Goal: Task Accomplishment & Management: Manage account settings

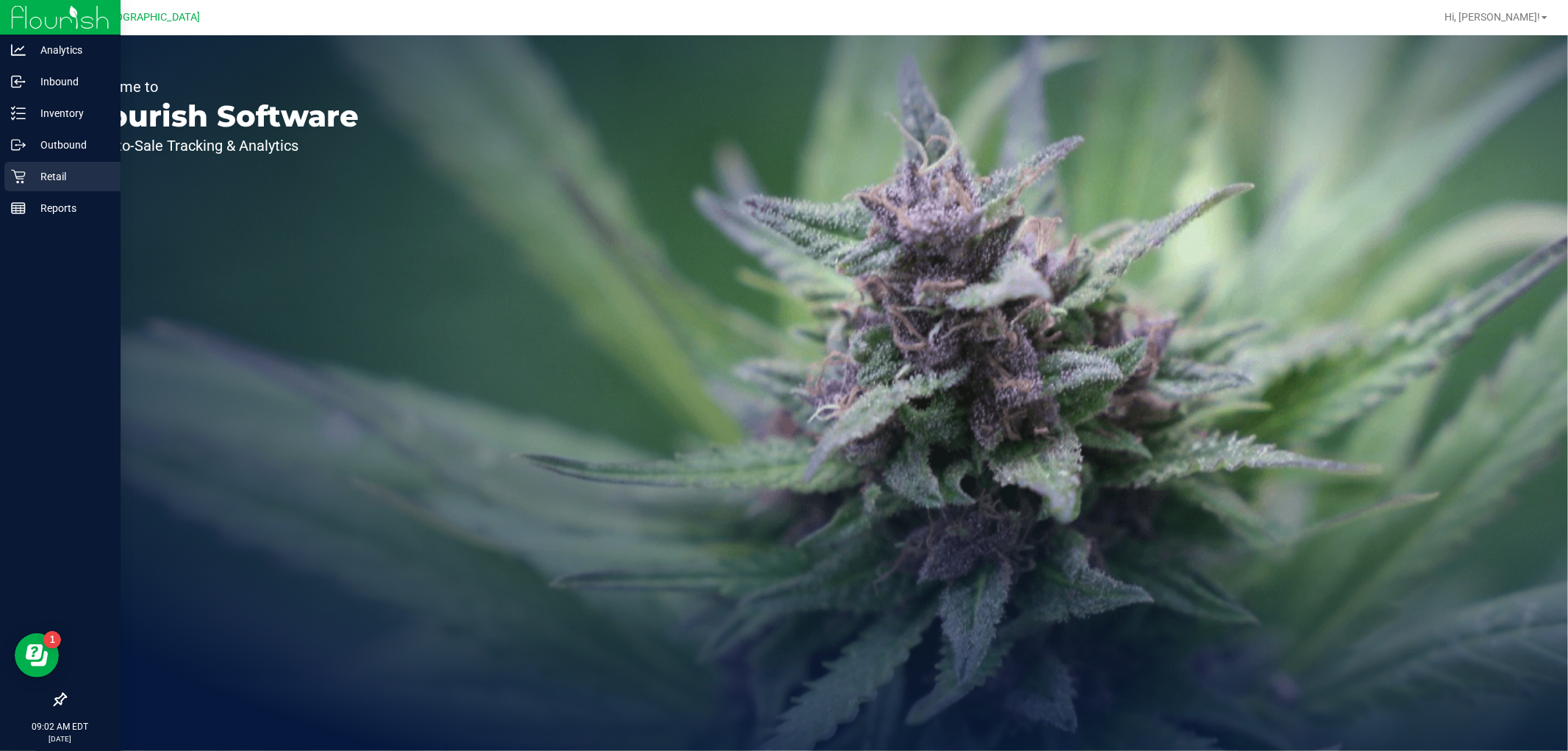
click at [17, 178] on icon at bounding box center [18, 176] width 14 height 14
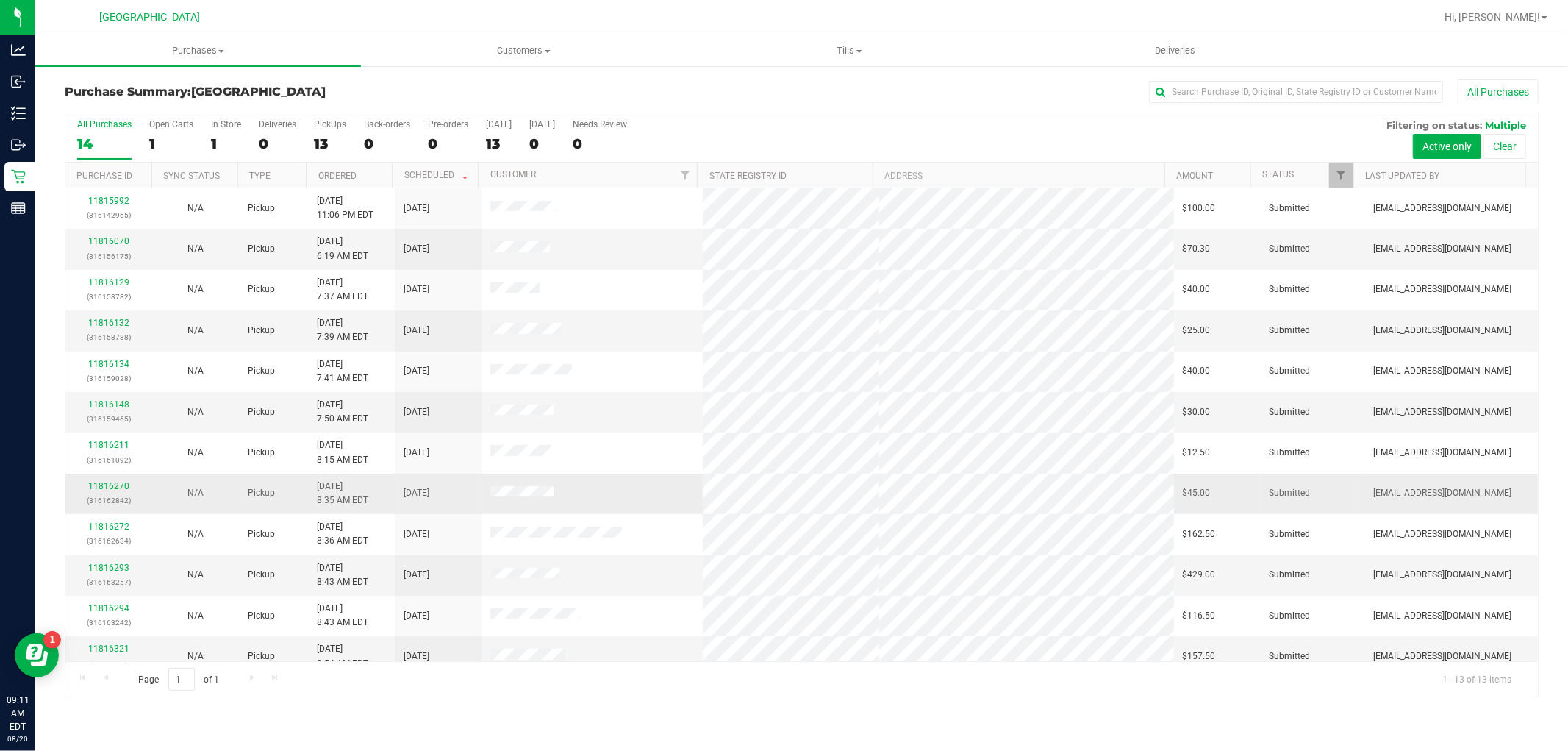
click at [127, 479] on td "11816270 (316162842)" at bounding box center [109, 493] width 86 height 41
click at [116, 484] on link "11816270" at bounding box center [109, 486] width 41 height 10
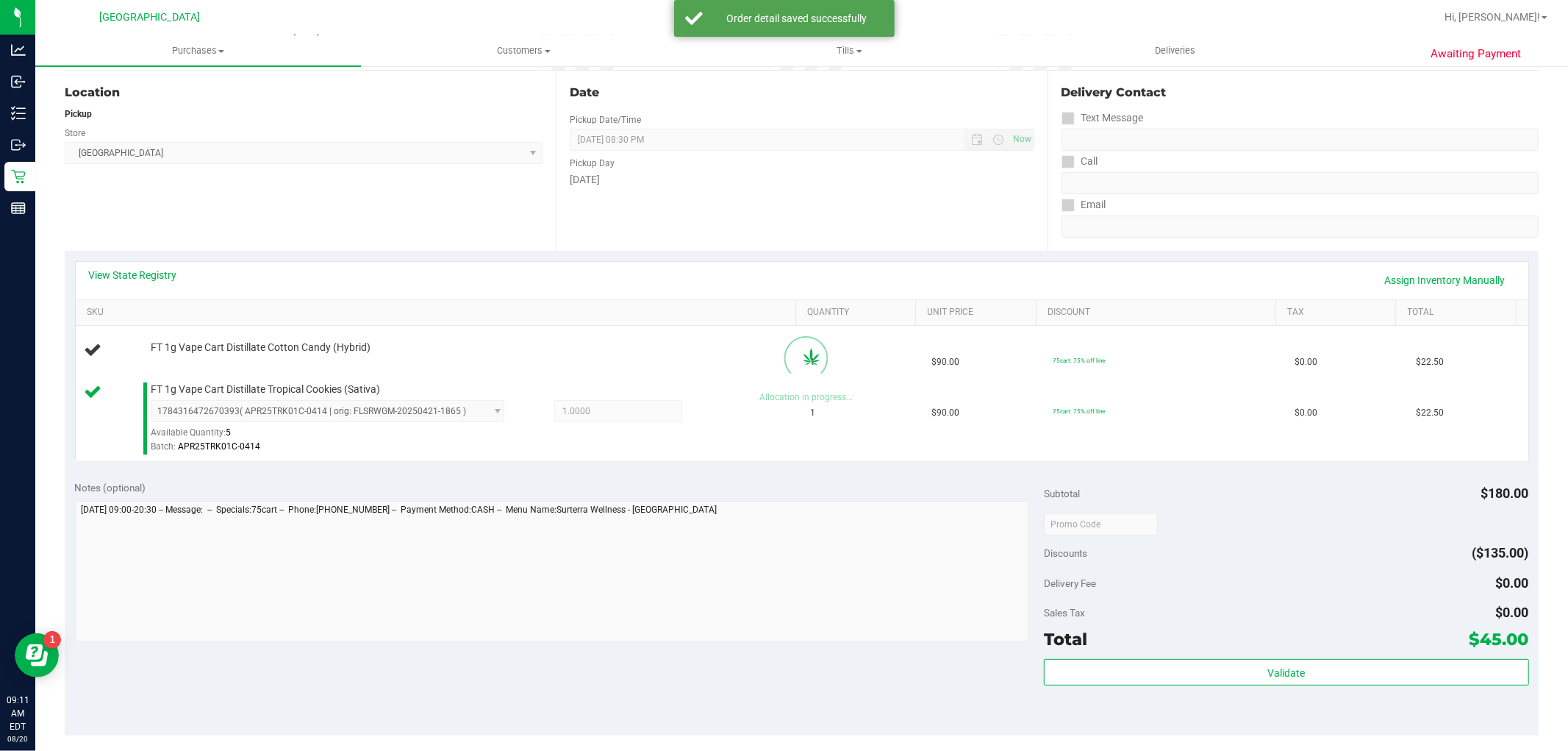
scroll to position [245, 0]
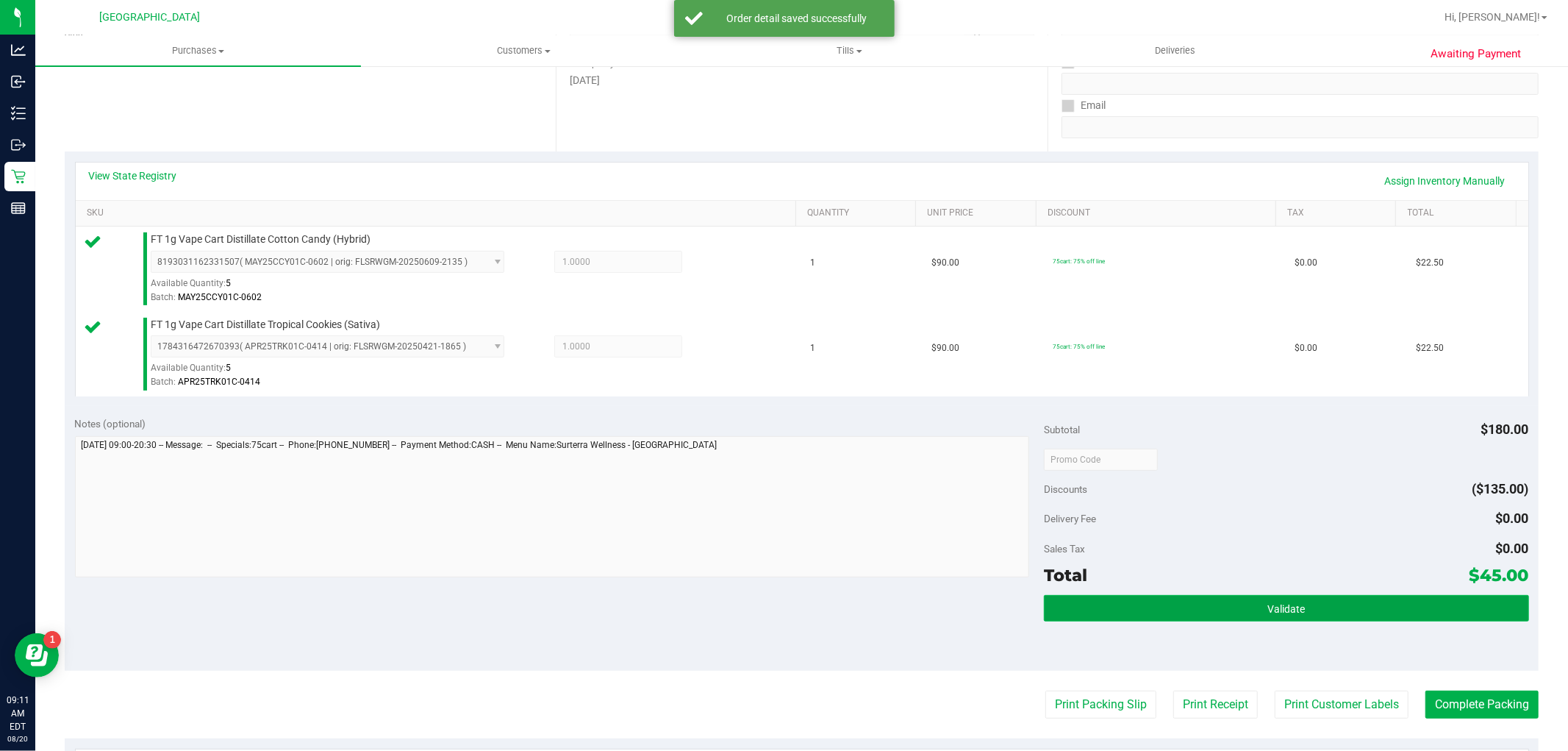
click at [1272, 597] on button "Validate" at bounding box center [1286, 608] width 484 height 27
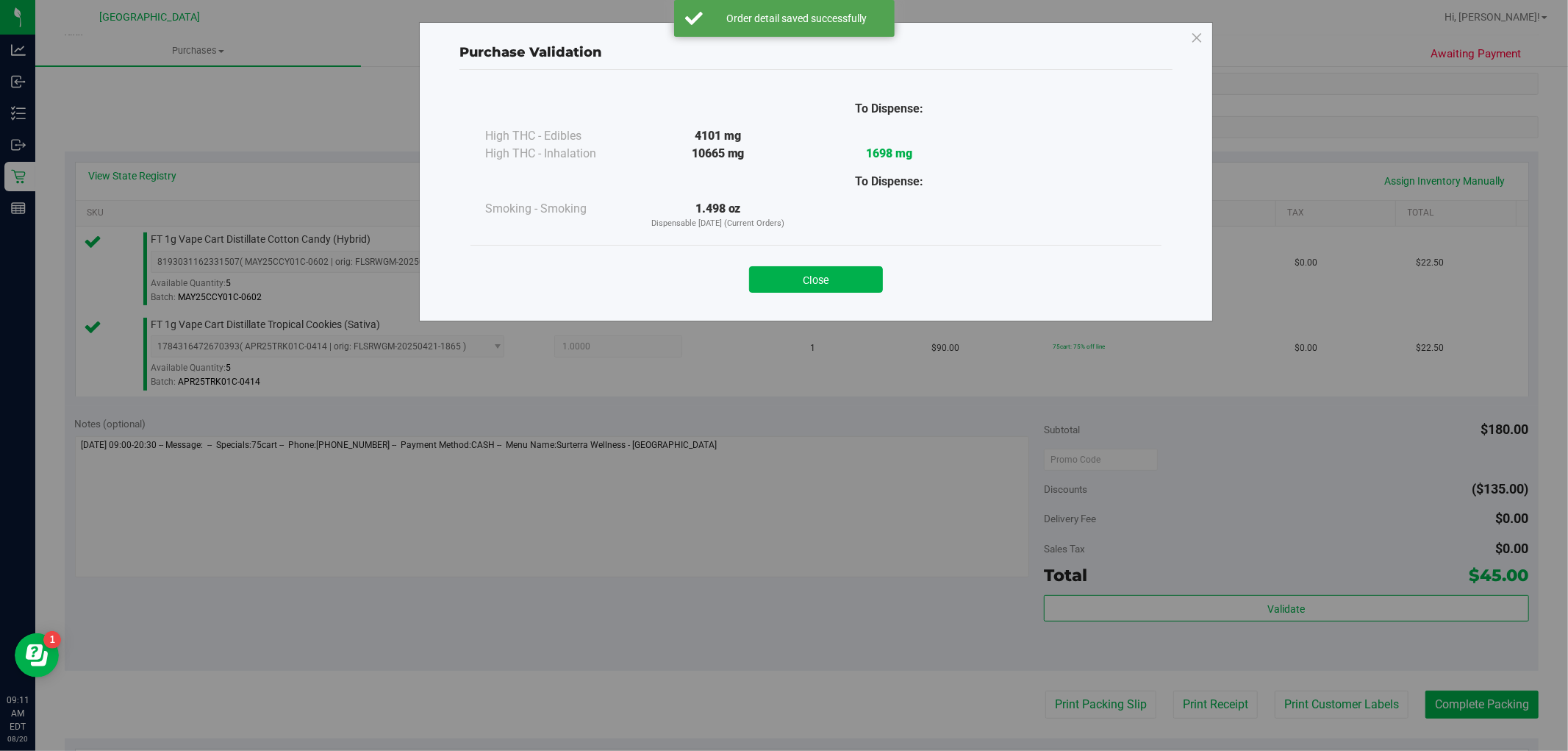
click at [1305, 704] on div "Purchase Validation To Dispense: High THC - Edibles 4101 mg" at bounding box center [789, 375] width 1579 height 751
click at [780, 261] on div "Close" at bounding box center [816, 275] width 669 height 37
click at [801, 280] on button "Close" at bounding box center [816, 279] width 134 height 27
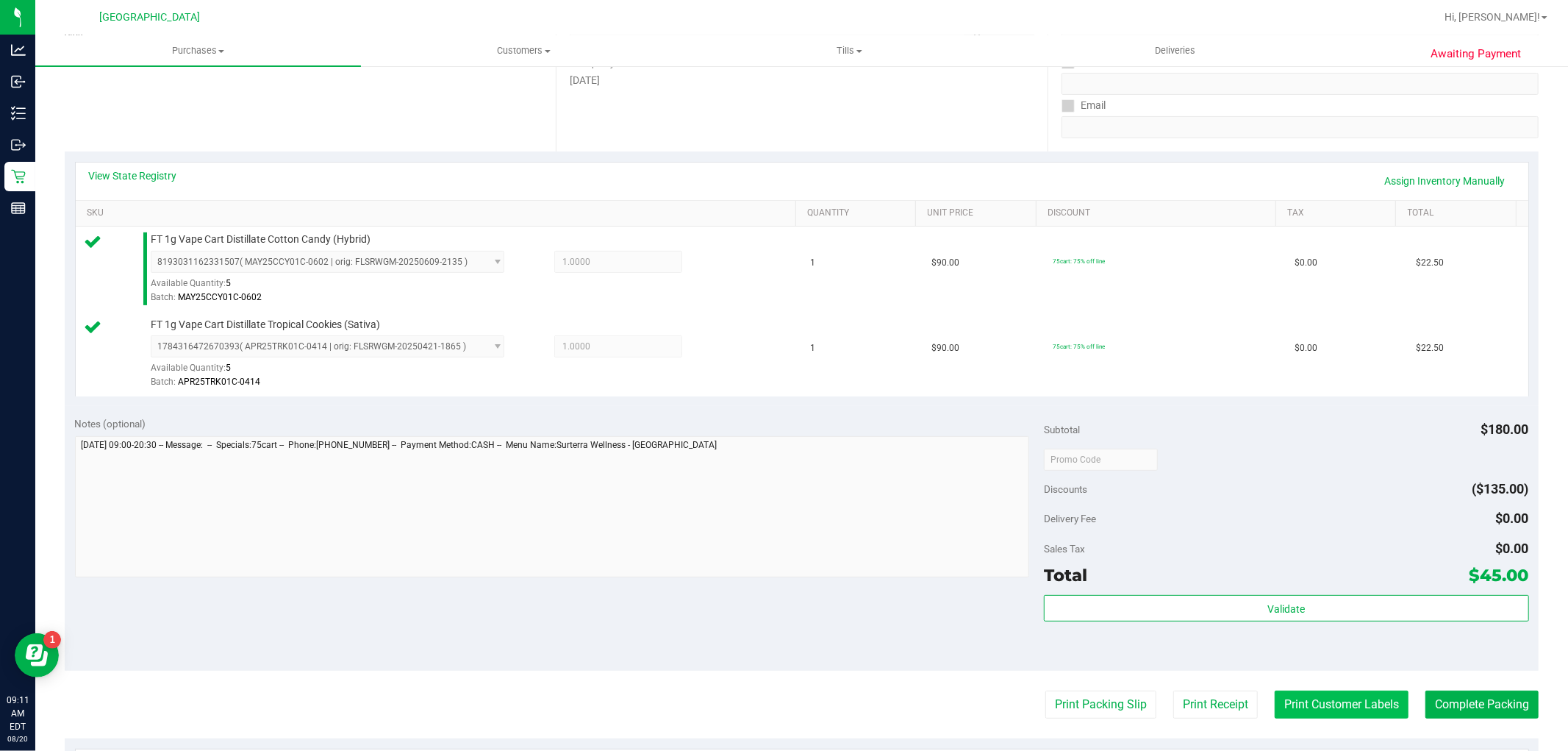
click at [1318, 701] on button "Print Customer Labels" at bounding box center [1341, 704] width 134 height 28
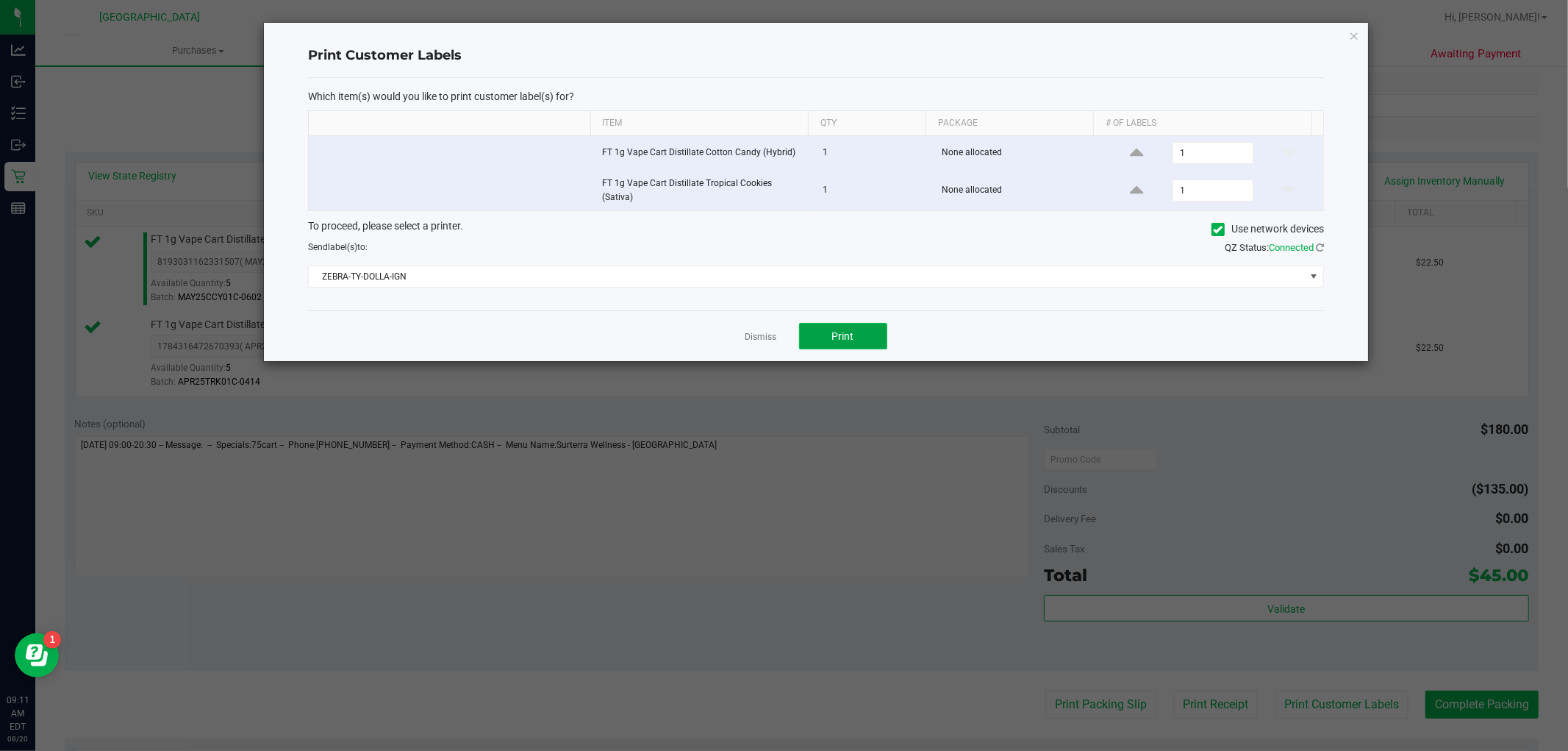
click at [817, 327] on button "Print" at bounding box center [842, 336] width 88 height 27
click at [760, 332] on div at bounding box center [815, 192] width 1104 height 338
click at [767, 331] on link "Dismiss" at bounding box center [761, 337] width 32 height 13
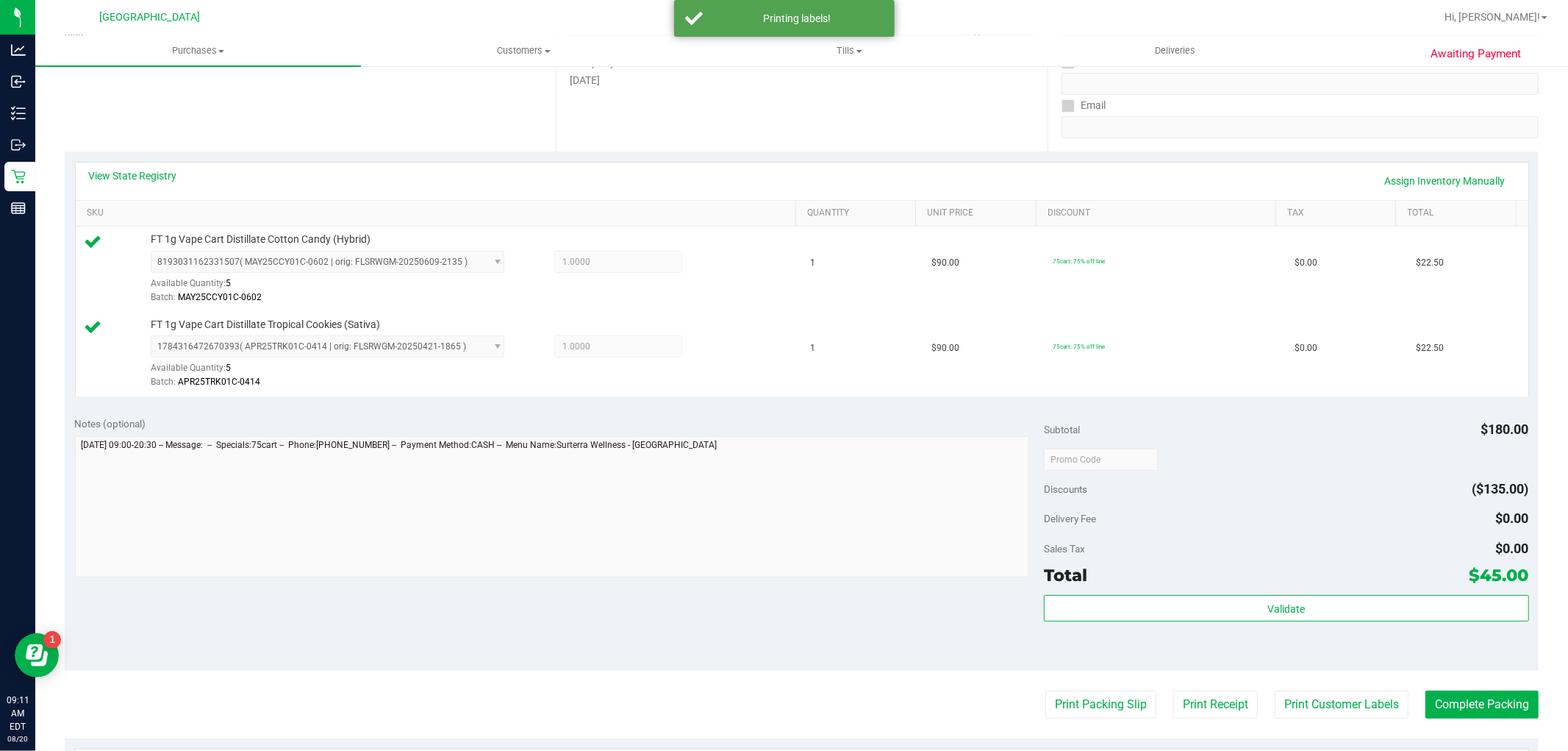
click at [1527, 693] on div "Awaiting Payment Back Edit Purchase Cancel Purchase View Profile # 11816270 Bio…" at bounding box center [802, 431] width 1533 height 1223
click at [1502, 702] on button "Complete Packing" at bounding box center [1482, 704] width 113 height 28
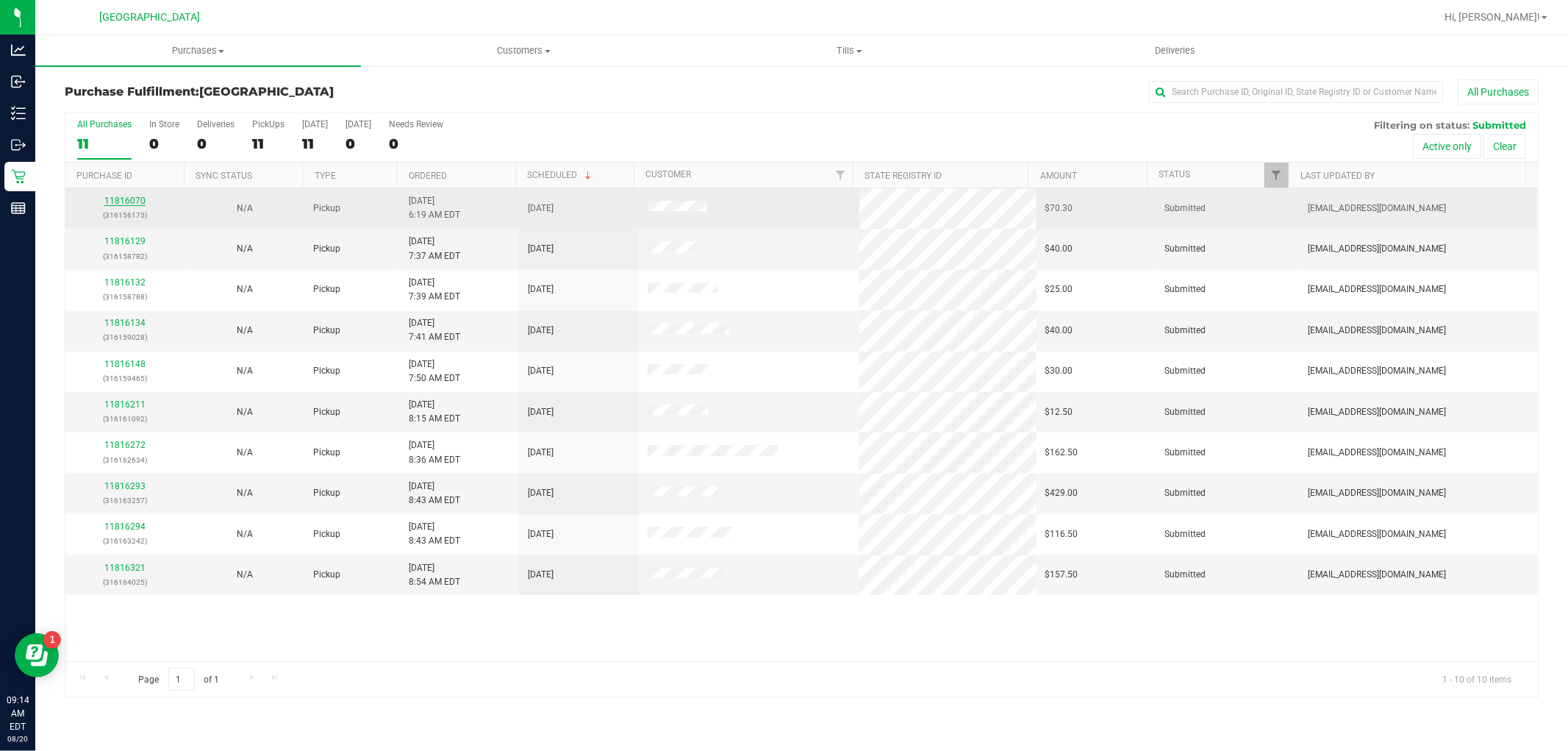
click at [120, 201] on link "11816070" at bounding box center [125, 201] width 41 height 10
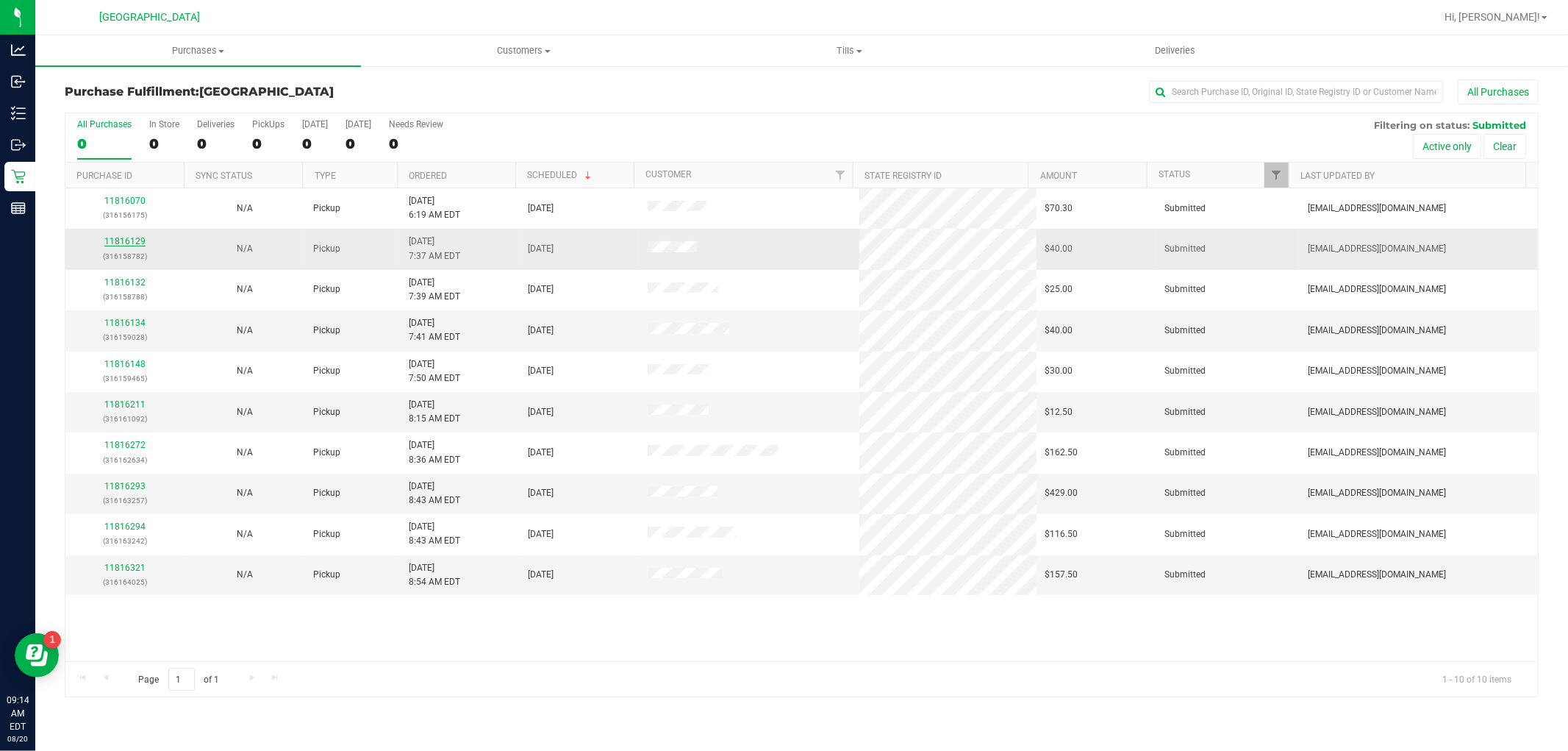
click at [111, 246] on link "11816129" at bounding box center [125, 241] width 41 height 10
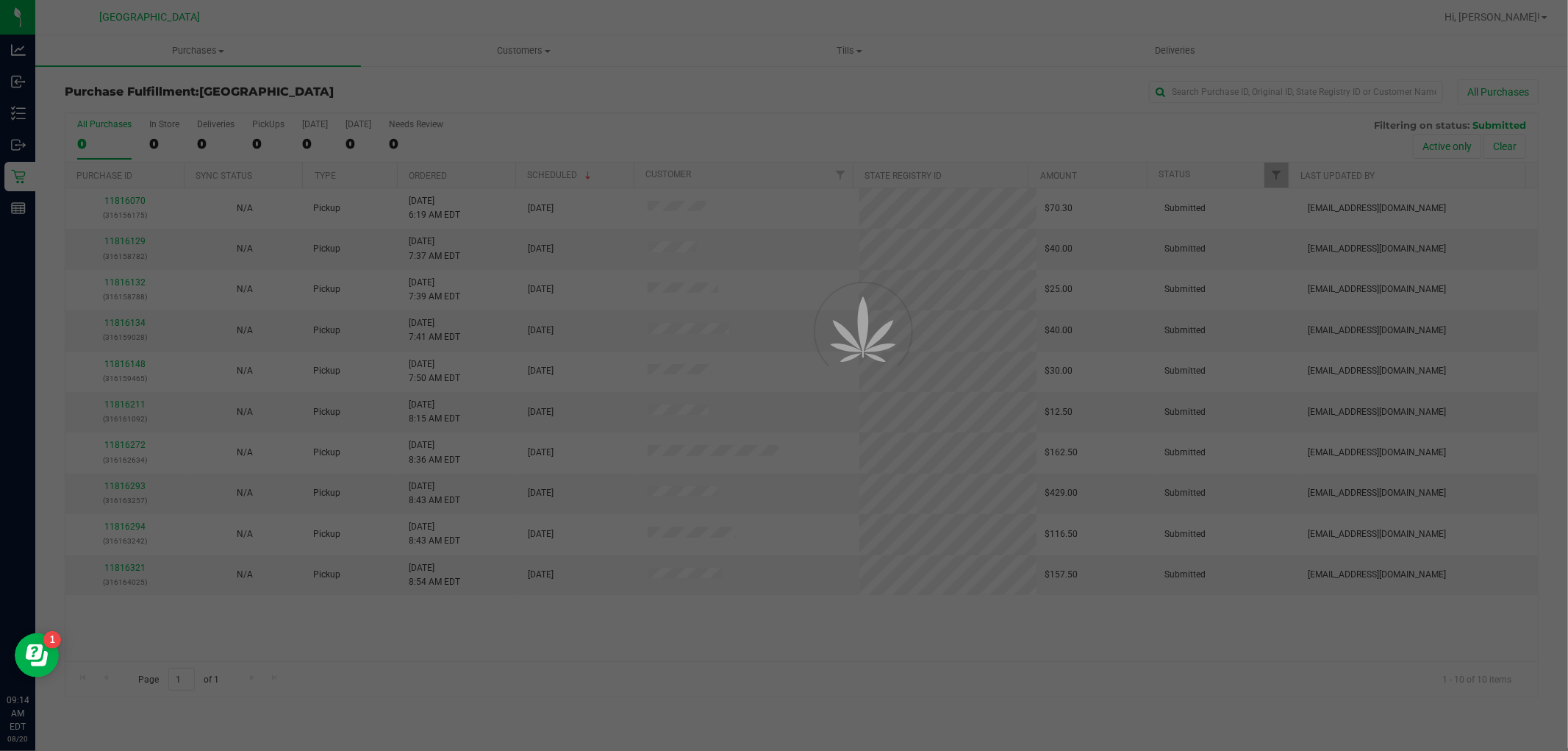
click at [132, 233] on div at bounding box center [784, 375] width 1568 height 751
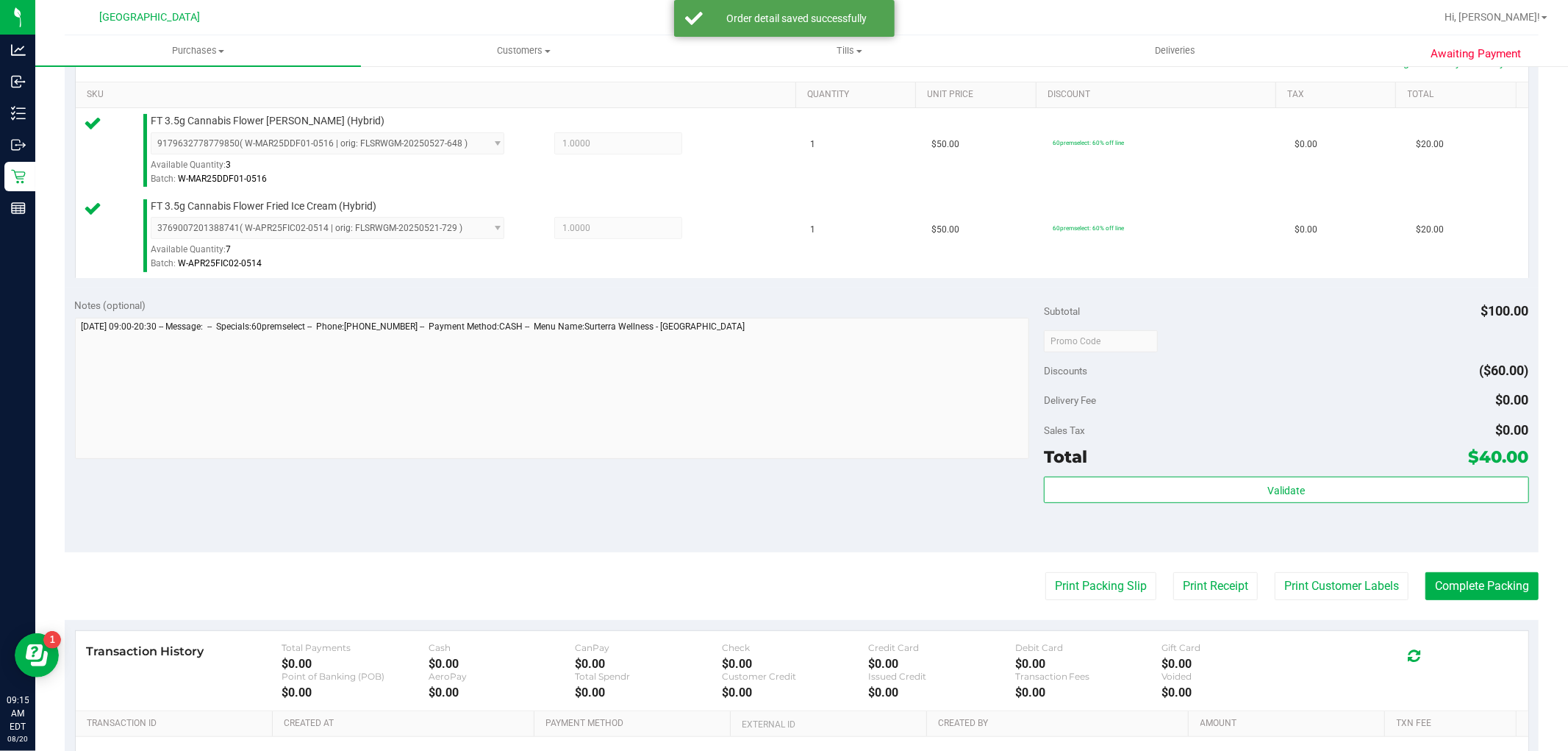
scroll to position [538, 0]
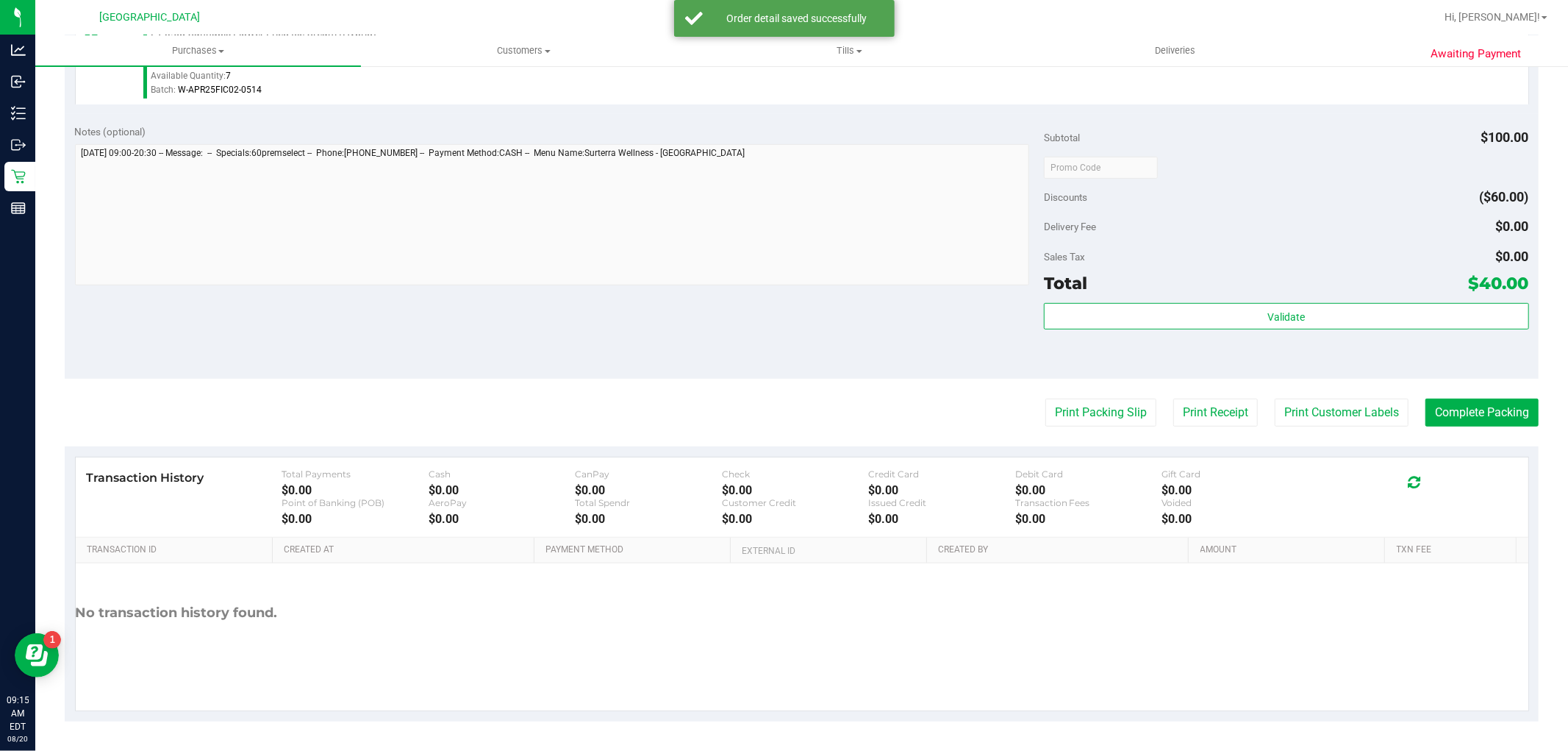
click at [1339, 331] on div "Validate" at bounding box center [1286, 336] width 484 height 66
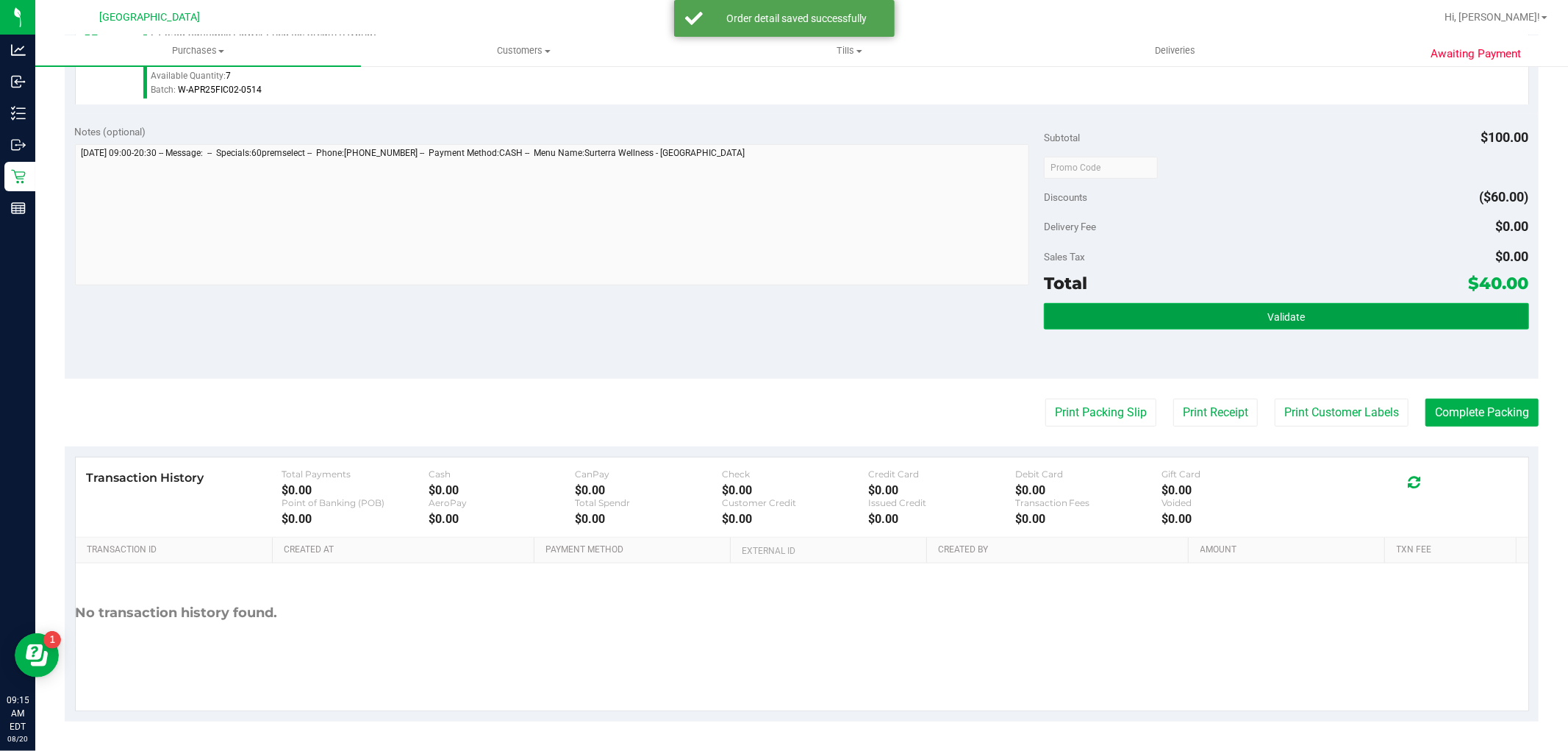
click at [1342, 322] on button "Validate" at bounding box center [1286, 316] width 484 height 27
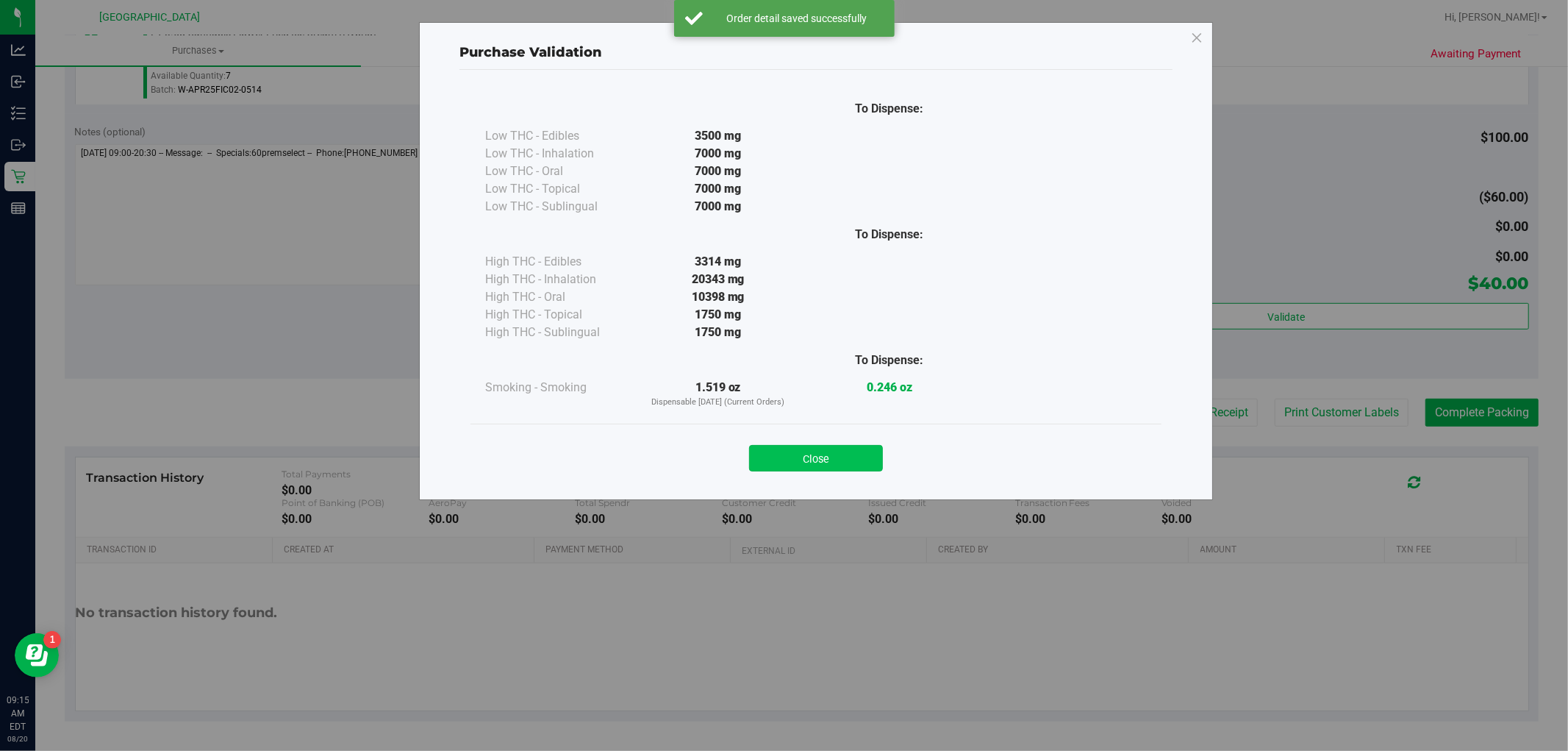
click at [822, 469] on button "Close" at bounding box center [816, 458] width 134 height 27
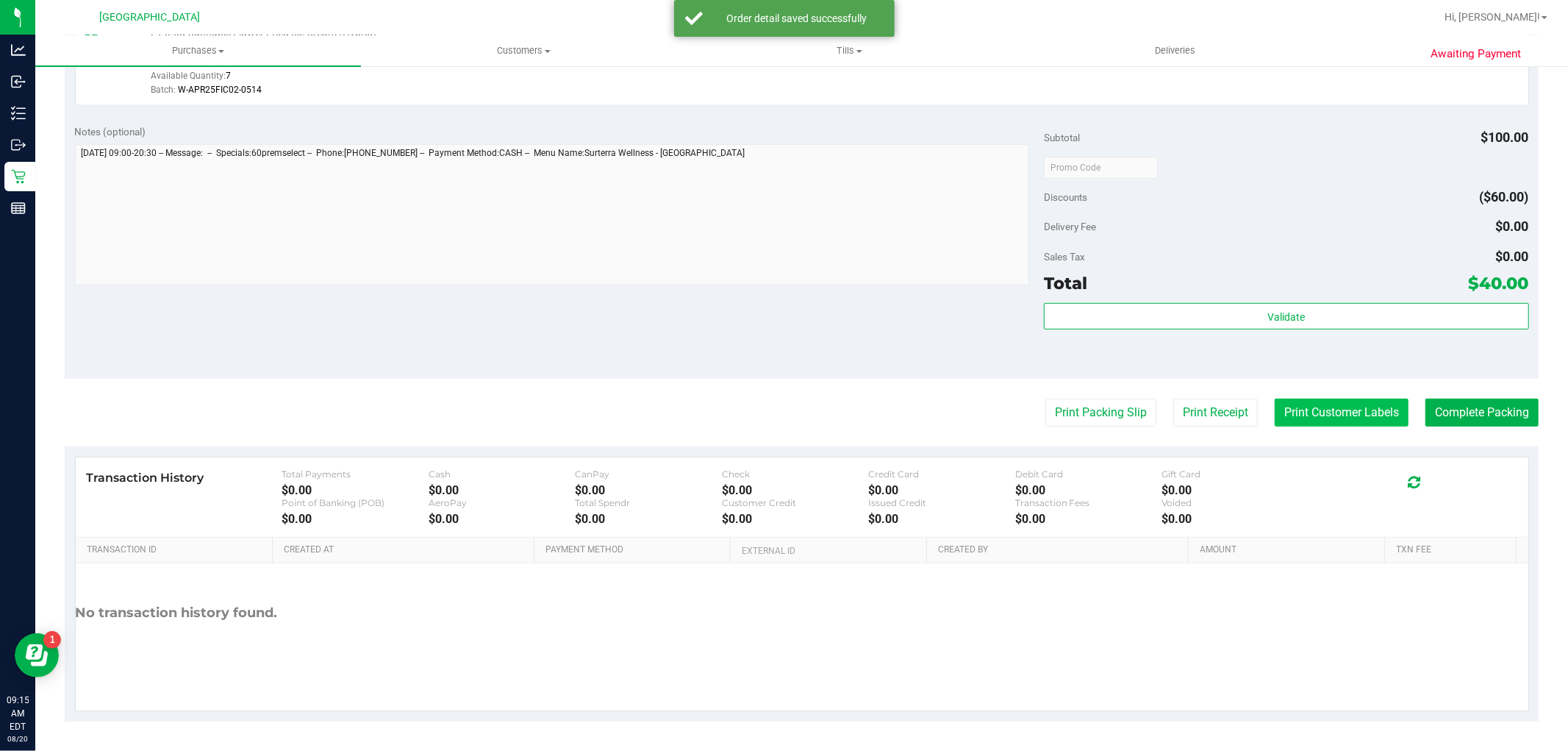
click at [1365, 411] on button "Print Customer Labels" at bounding box center [1341, 413] width 134 height 28
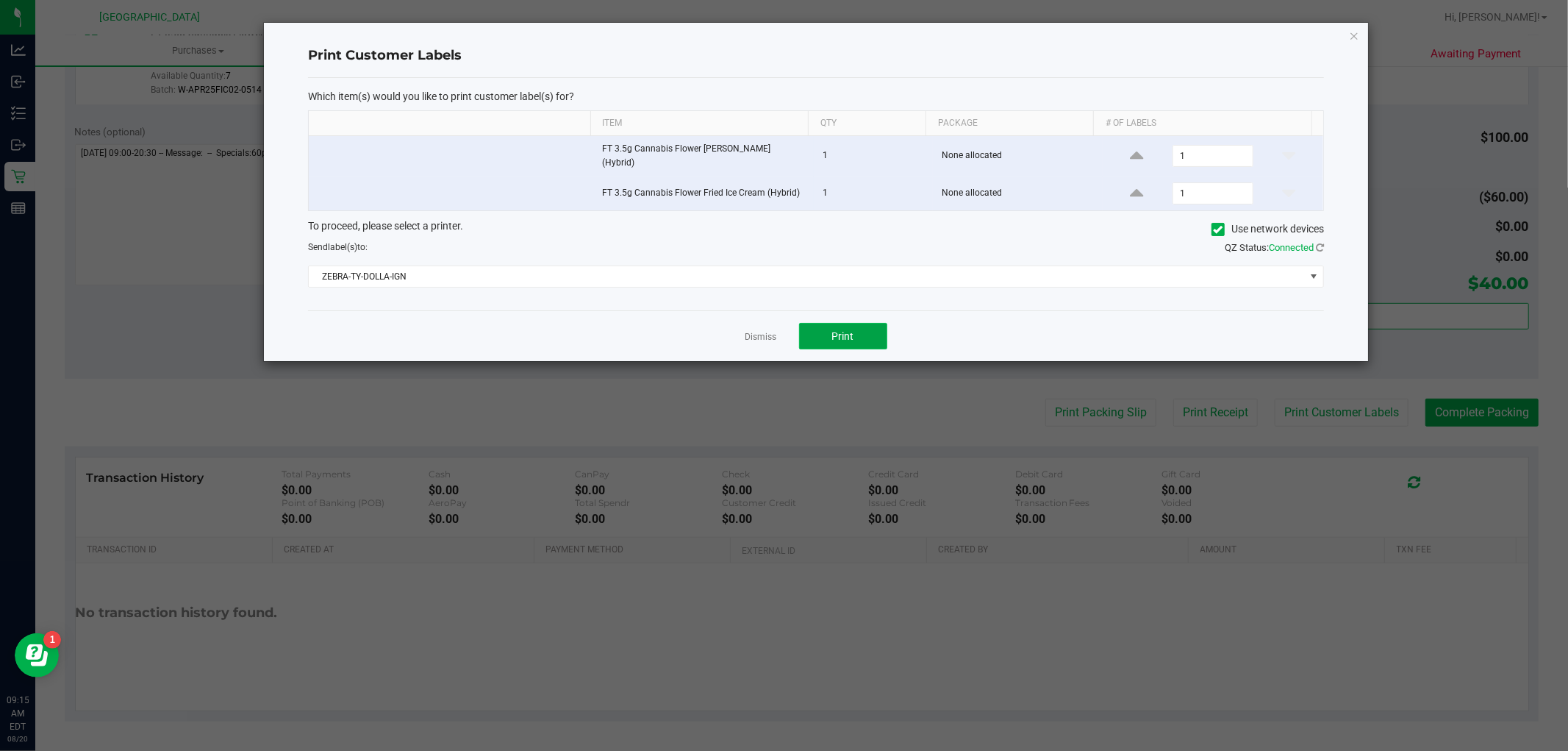
click at [836, 330] on span "Print" at bounding box center [843, 336] width 22 height 12
click at [750, 331] on link "Dismiss" at bounding box center [761, 337] width 32 height 13
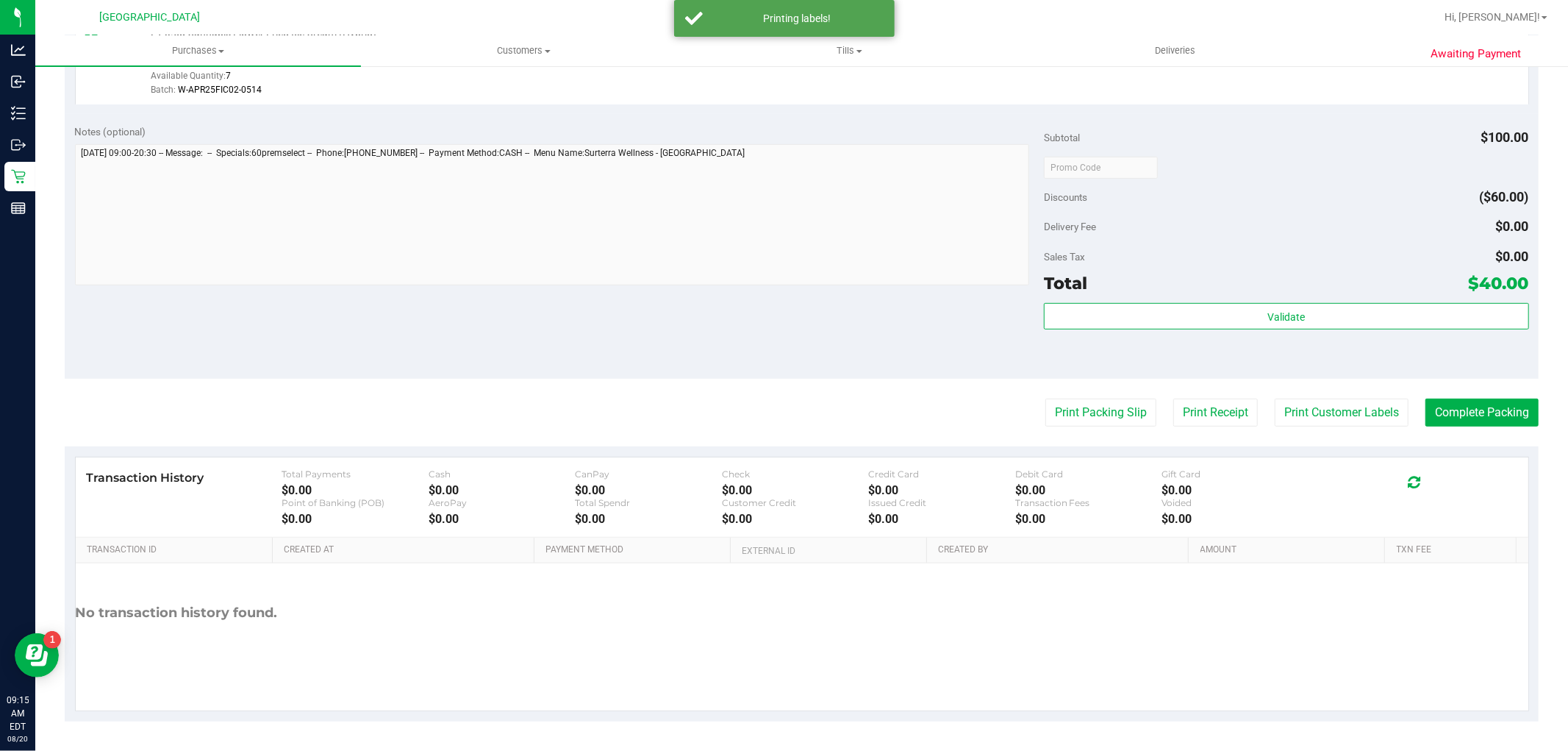
click at [1460, 391] on purchase-details "Back Edit Purchase Cancel Purchase View Profile # 11816129 BioTrack ID: - Submi…" at bounding box center [802, 132] width 1474 height 1179
click at [1468, 414] on button "Complete Packing" at bounding box center [1482, 413] width 113 height 28
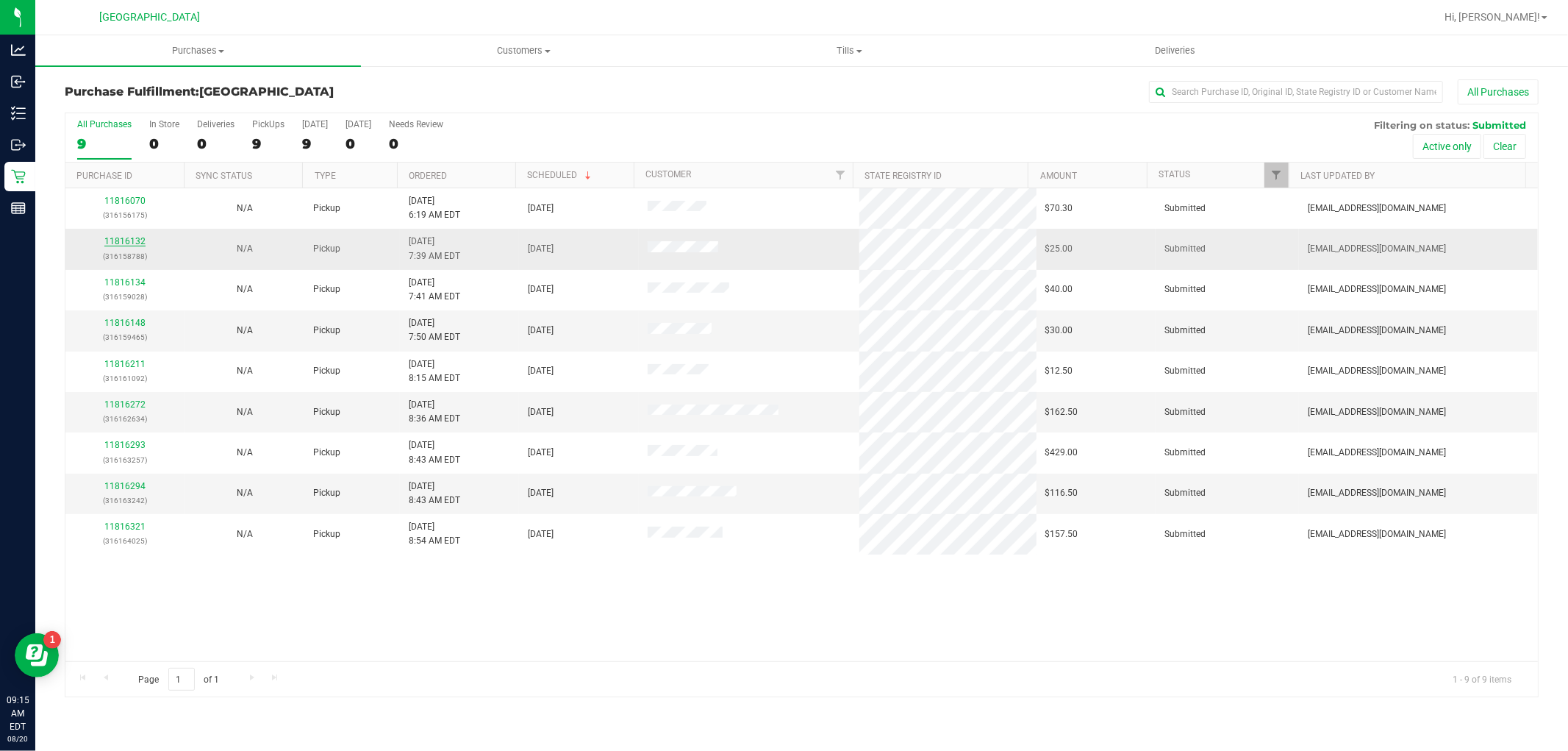
click at [114, 244] on link "11816132" at bounding box center [125, 241] width 41 height 10
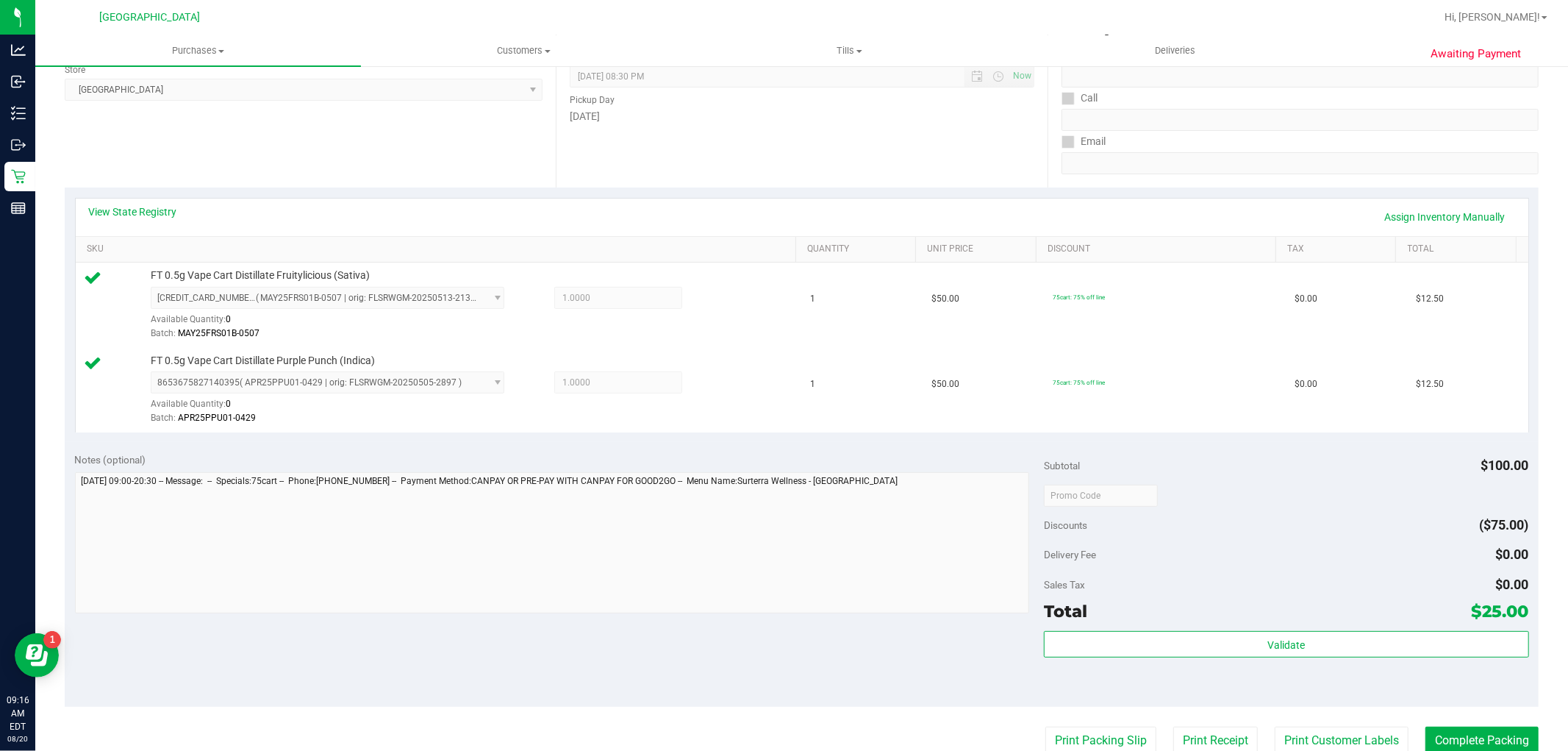
scroll to position [326, 0]
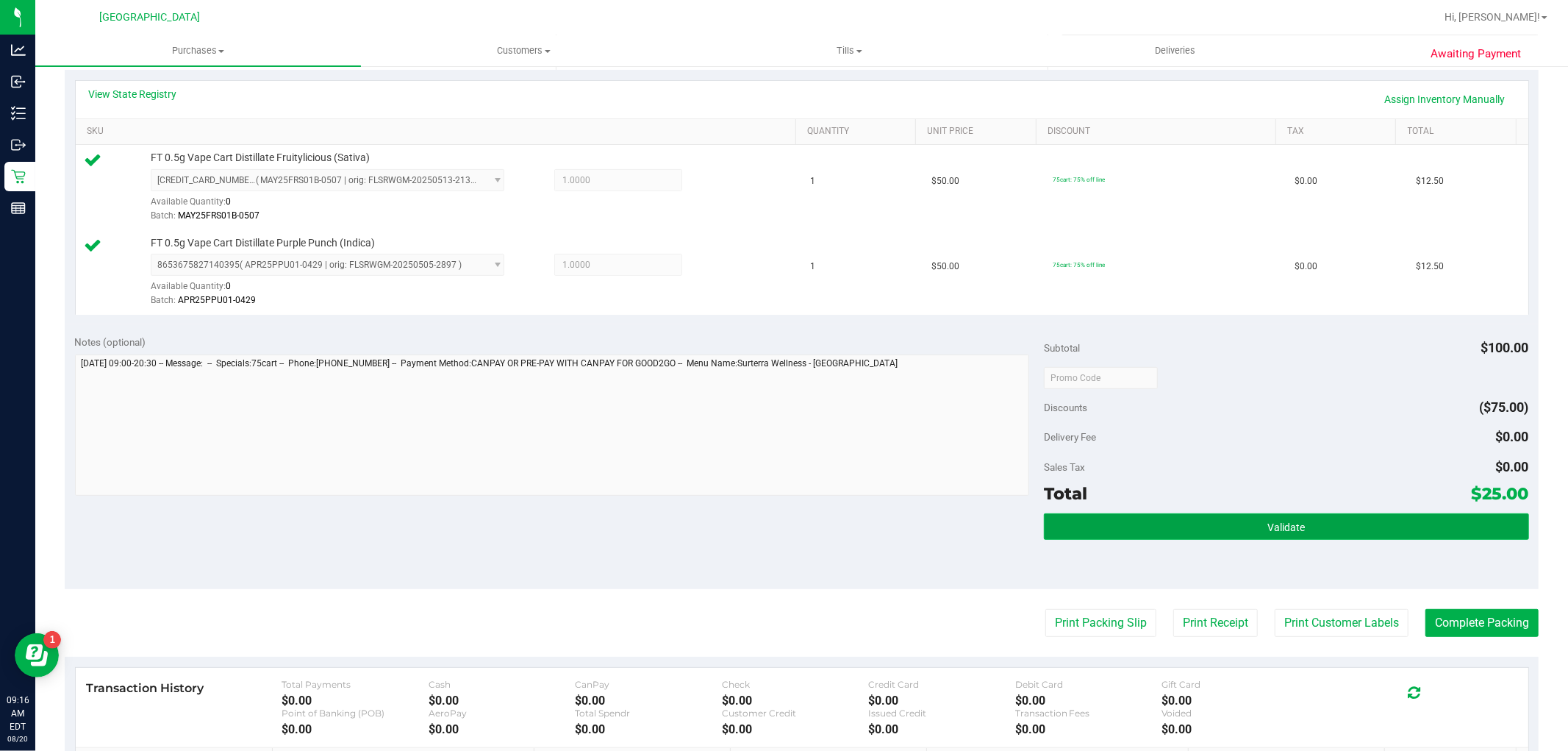
click at [1327, 532] on button "Validate" at bounding box center [1286, 527] width 484 height 27
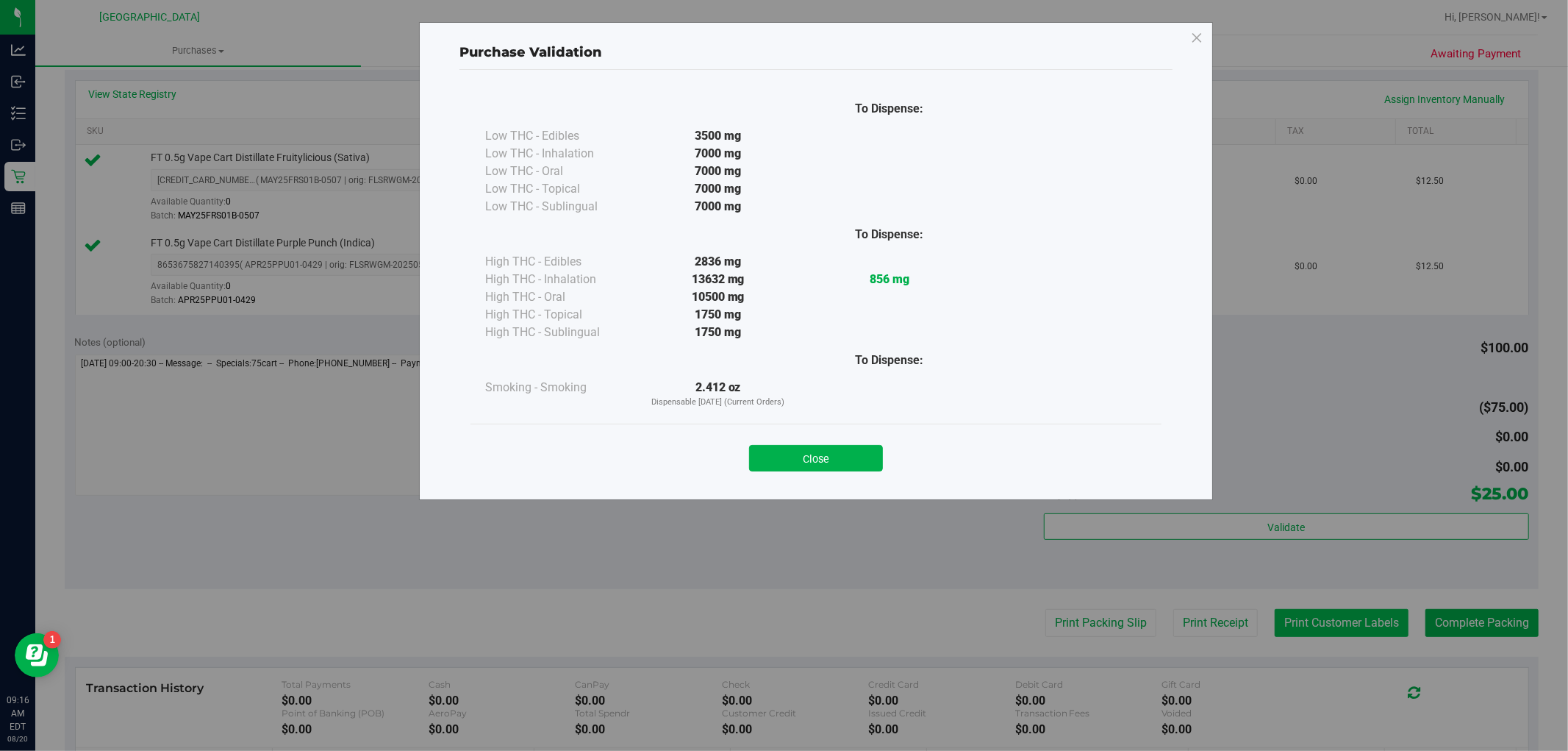
click at [1334, 611] on div "Purchase Validation To Dispense: Low THC - Edibles 3500 mg" at bounding box center [789, 375] width 1579 height 751
click at [842, 453] on button "Close" at bounding box center [816, 458] width 134 height 27
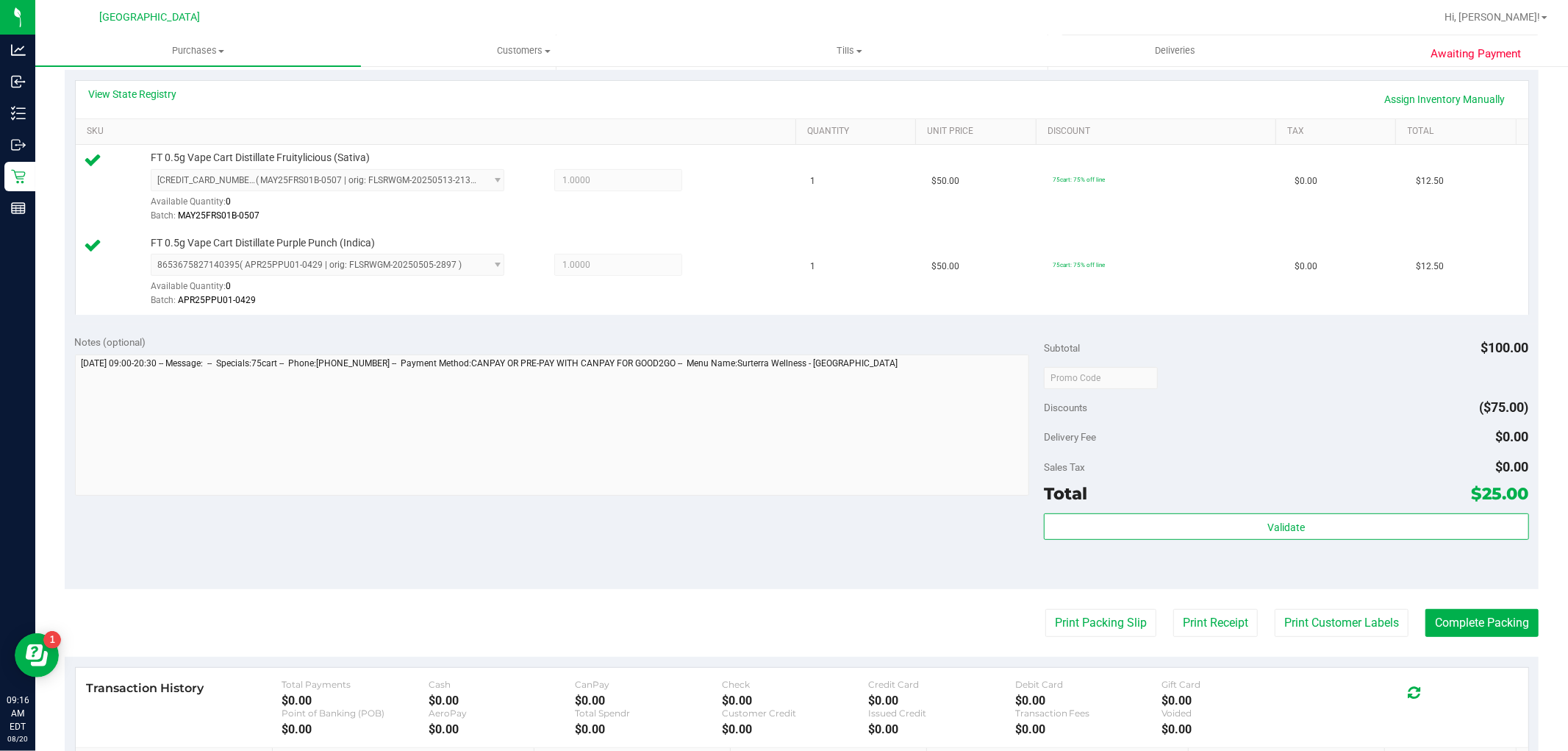
click at [1317, 594] on purchase-details "Back Edit Purchase Cancel Purchase View Profile # 11816132 BioTrack ID: - Submi…" at bounding box center [802, 342] width 1474 height 1179
click at [1324, 612] on button "Print Customer Labels" at bounding box center [1341, 623] width 134 height 28
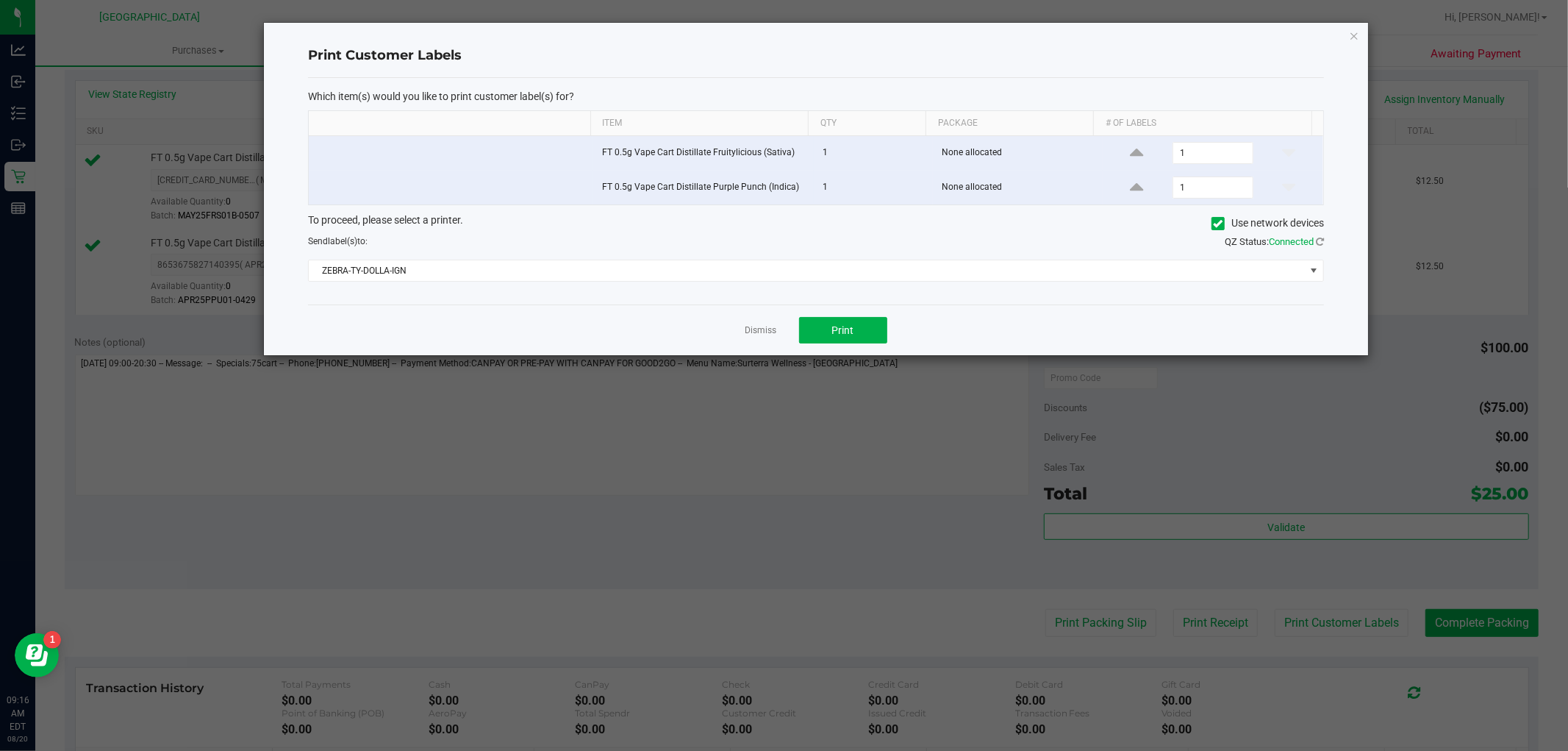
click at [866, 312] on div "Dismiss Print" at bounding box center [816, 329] width 1016 height 51
click at [858, 322] on button "Print" at bounding box center [842, 330] width 88 height 27
click at [767, 335] on link "Dismiss" at bounding box center [761, 330] width 32 height 13
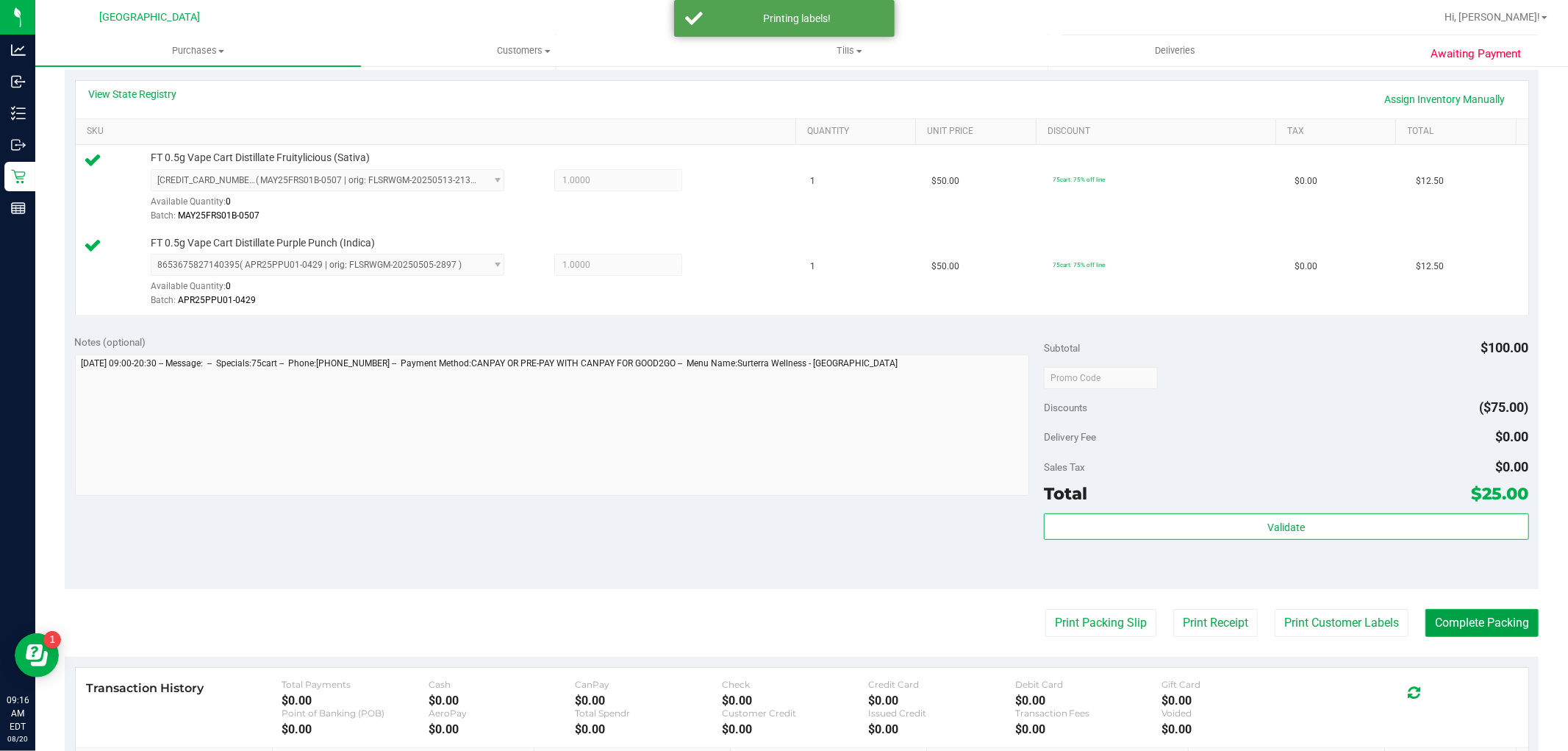
click at [1474, 615] on button "Complete Packing" at bounding box center [1482, 623] width 113 height 28
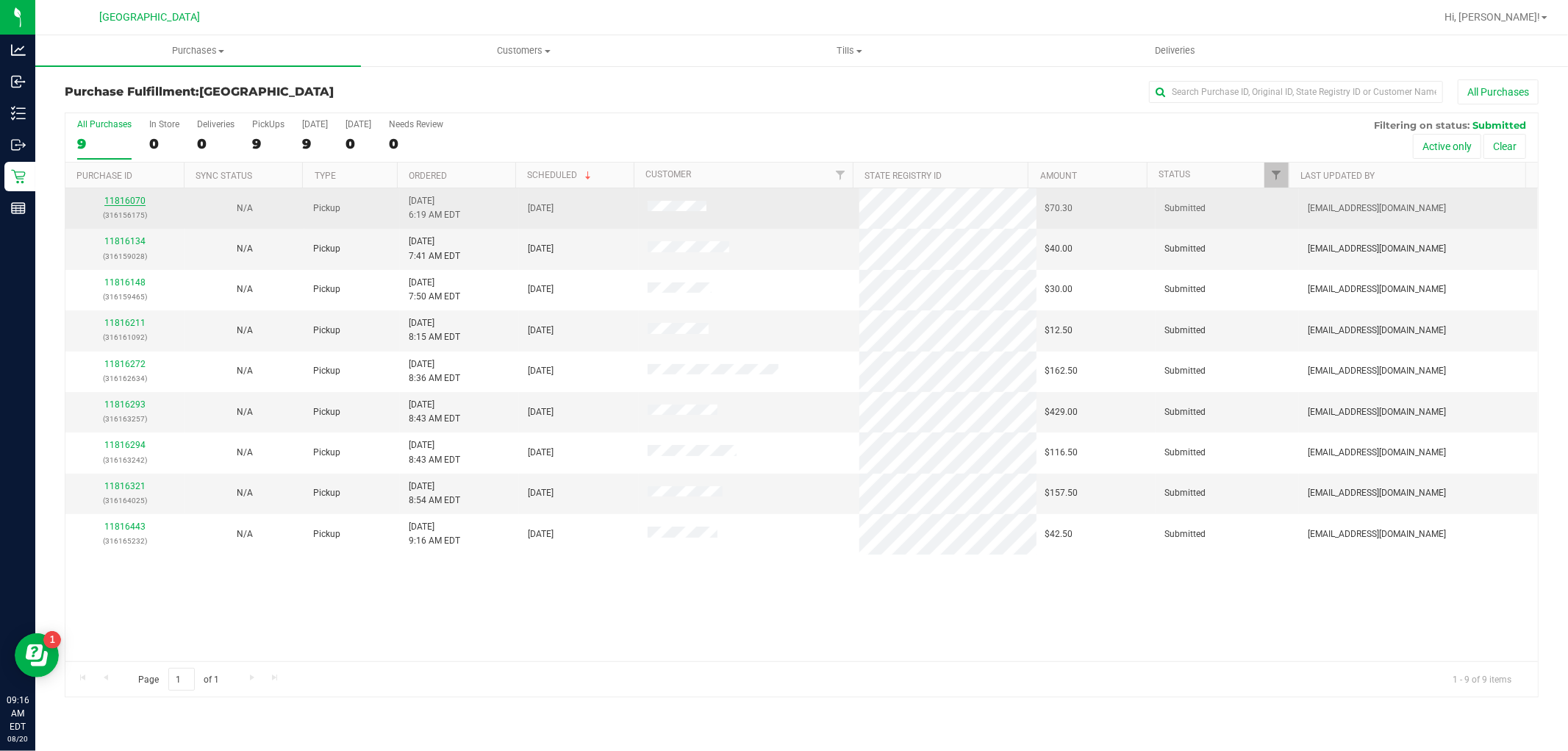
click at [132, 206] on link "11816070" at bounding box center [125, 201] width 41 height 10
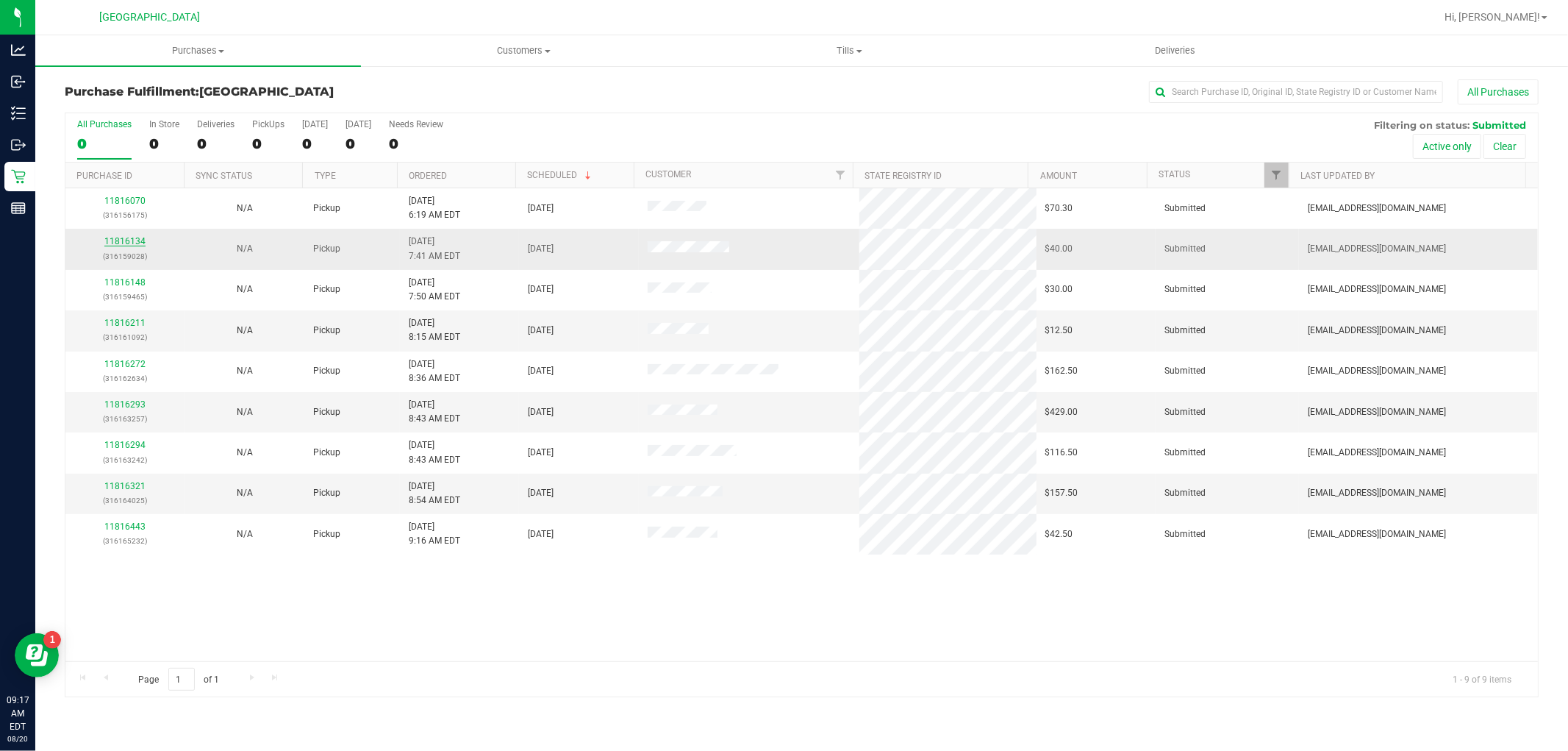
click at [121, 237] on link "11816134" at bounding box center [125, 241] width 41 height 10
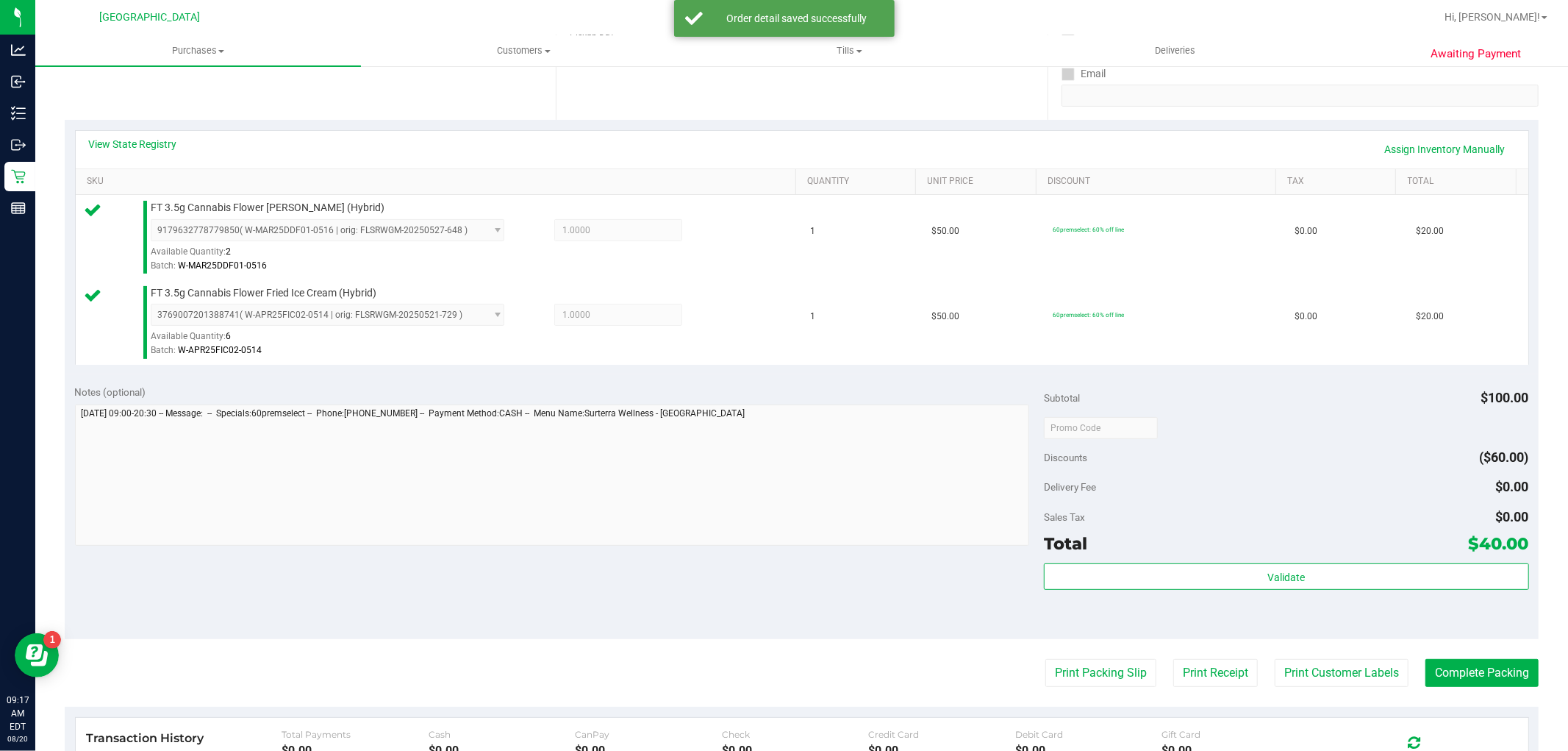
scroll to position [408, 0]
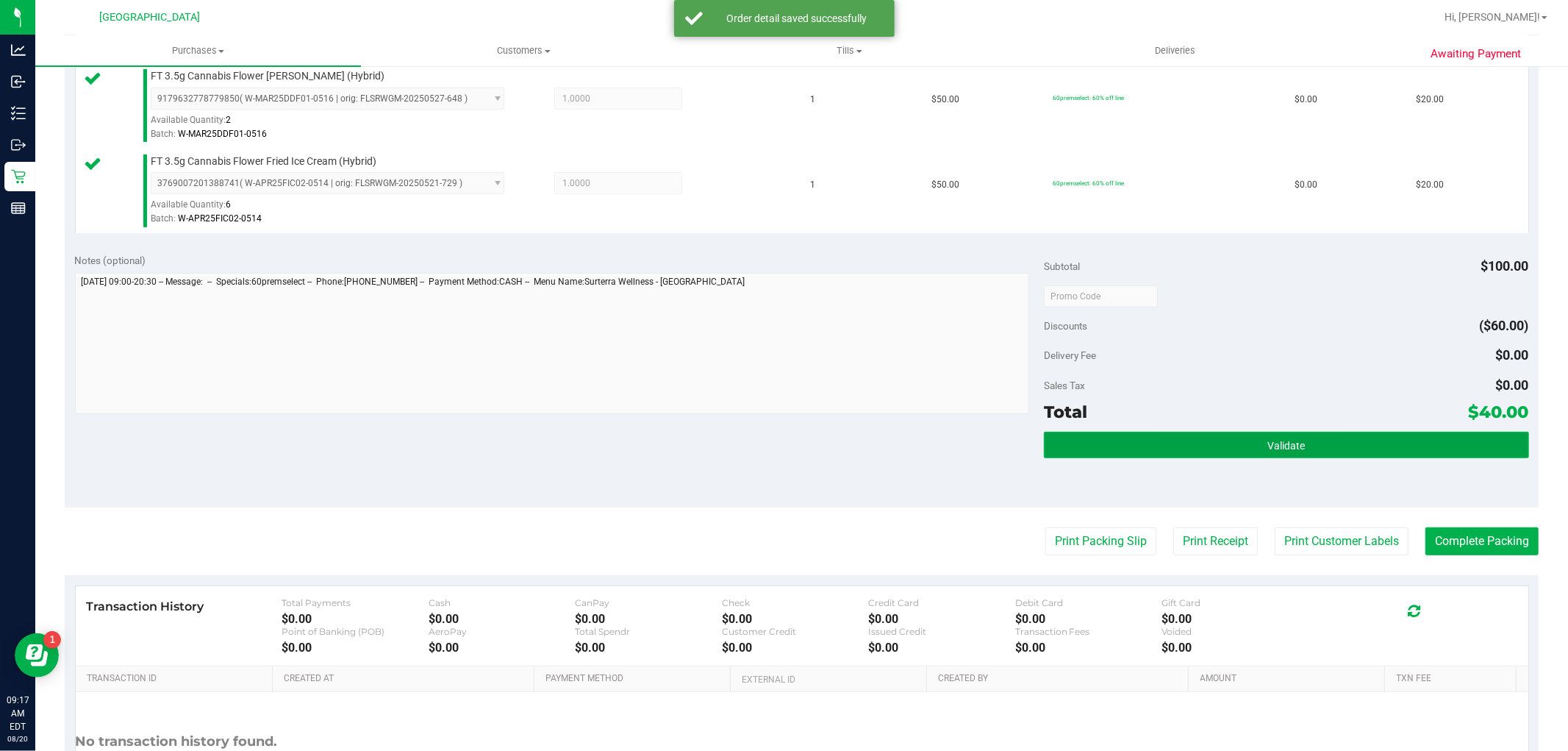
click at [1161, 447] on button "Validate" at bounding box center [1286, 445] width 484 height 27
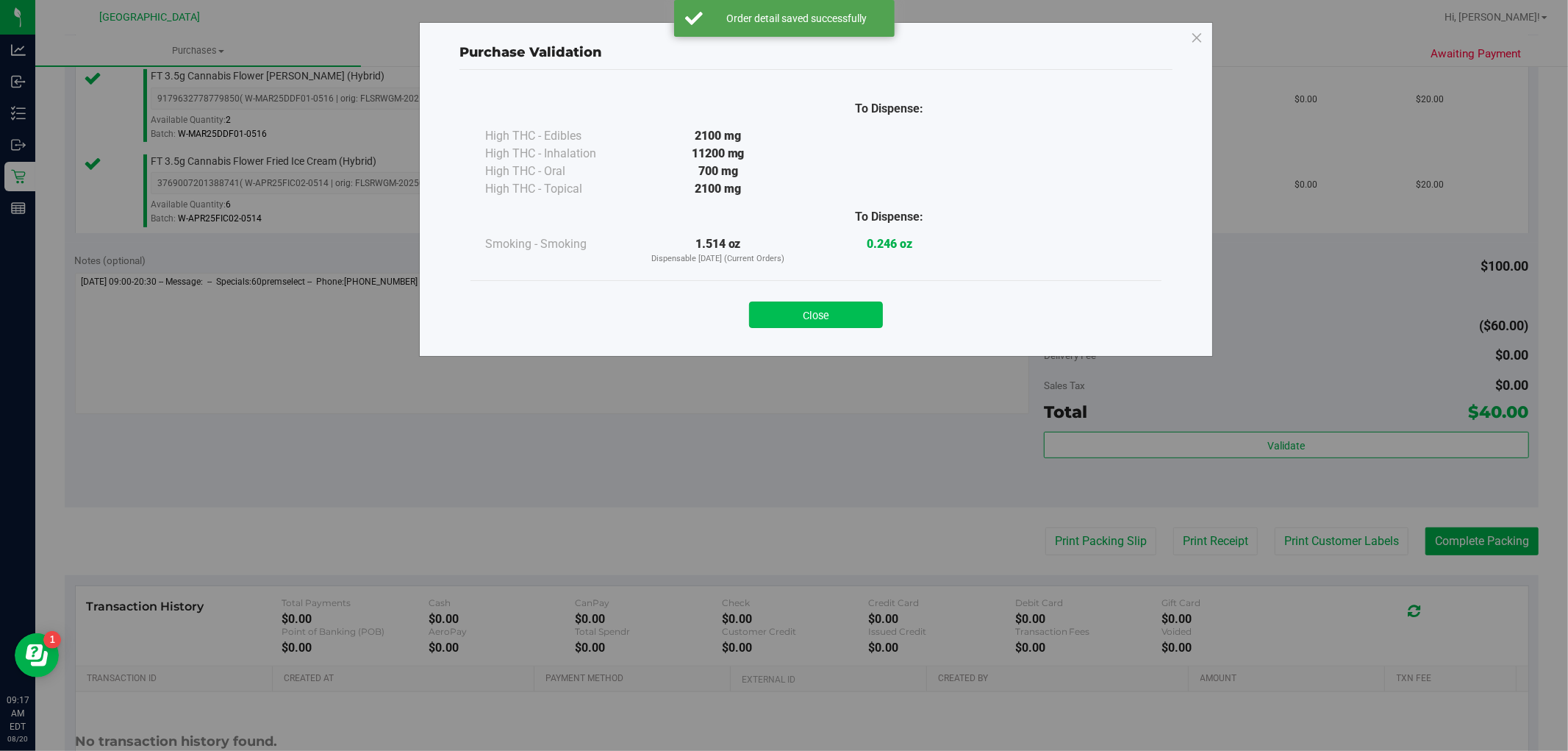
click at [828, 303] on button "Close" at bounding box center [816, 315] width 134 height 27
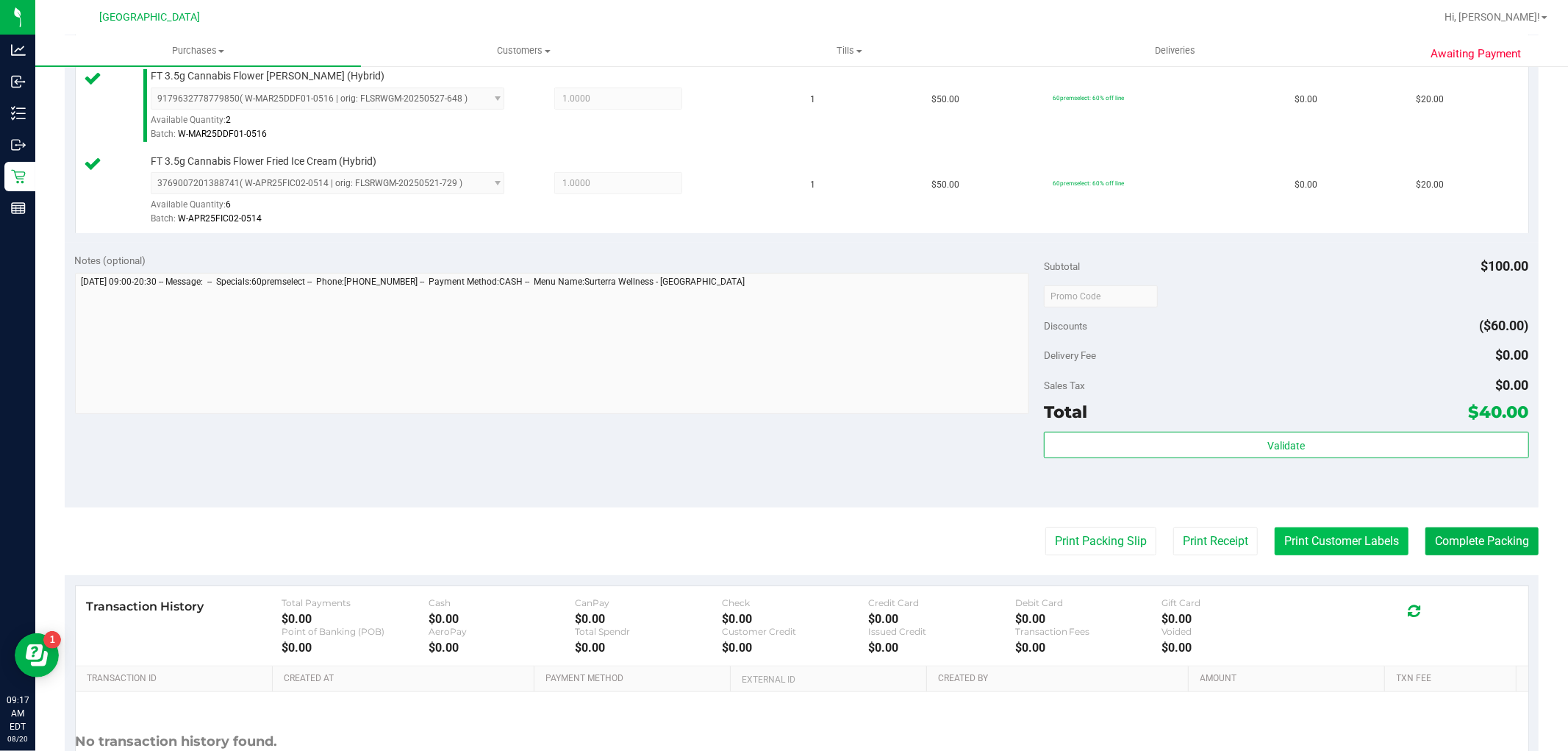
click at [1292, 552] on button "Print Customer Labels" at bounding box center [1341, 541] width 134 height 28
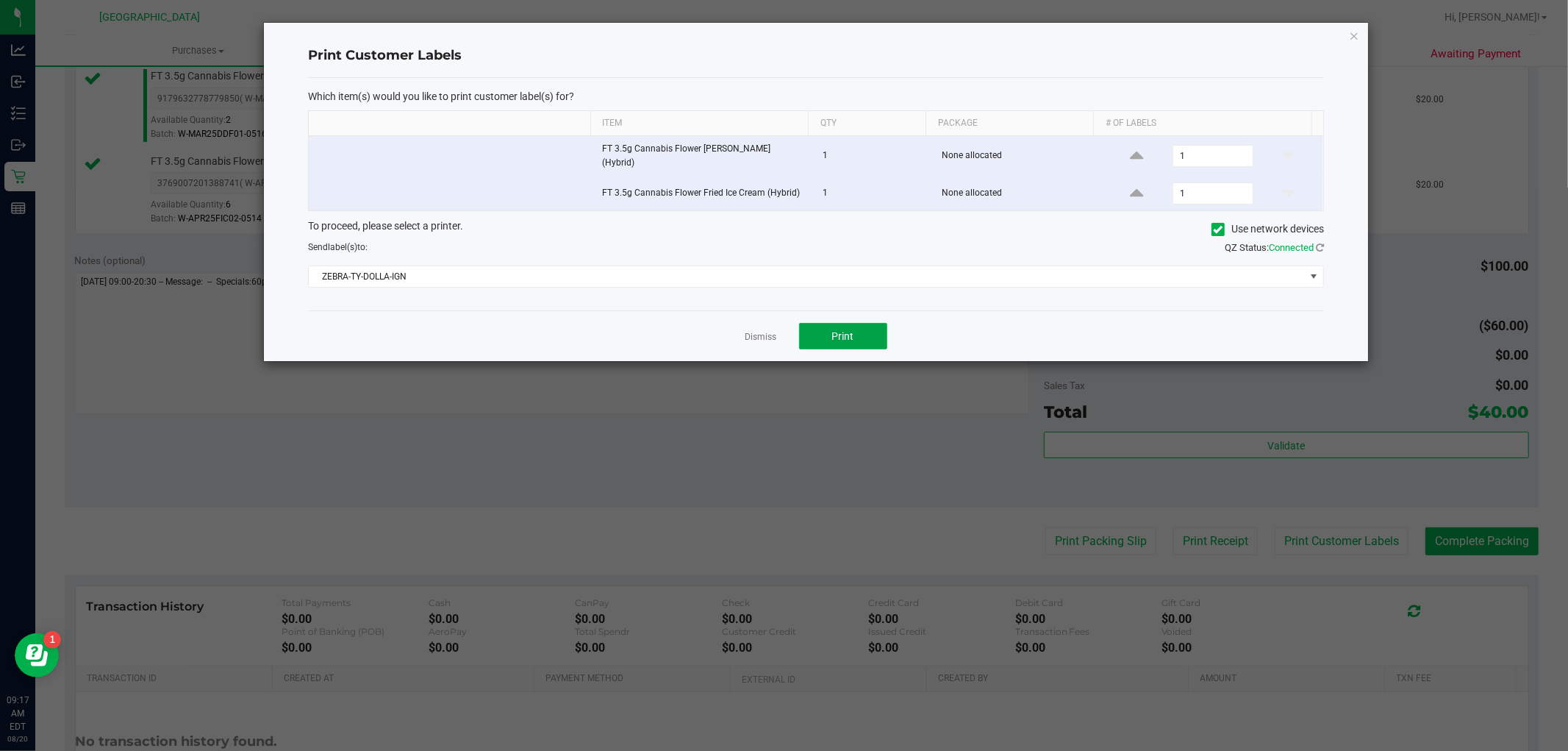
click at [833, 342] on button "Print" at bounding box center [842, 336] width 88 height 27
click at [764, 331] on link "Dismiss" at bounding box center [761, 337] width 32 height 13
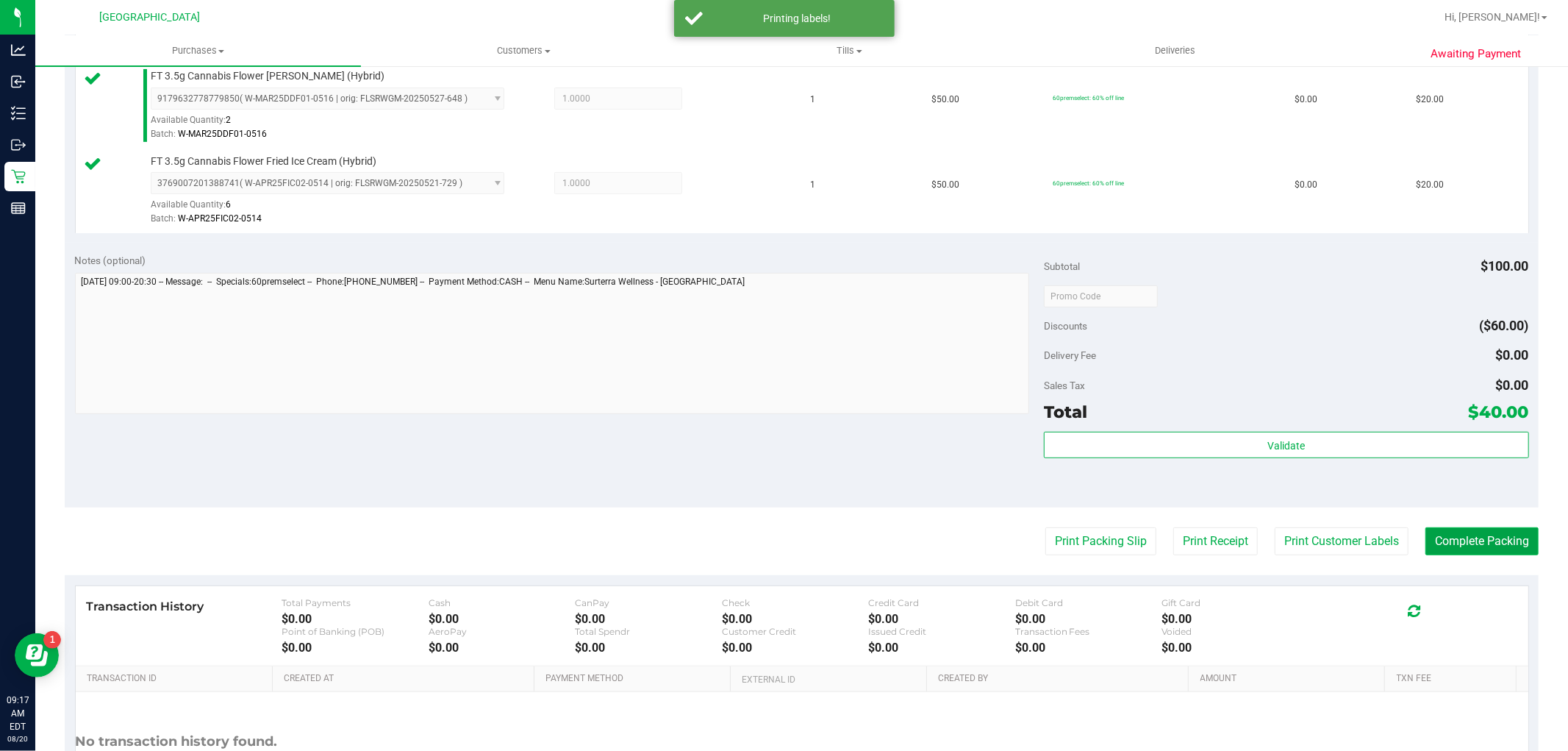
click at [1511, 539] on button "Complete Packing" at bounding box center [1482, 541] width 113 height 28
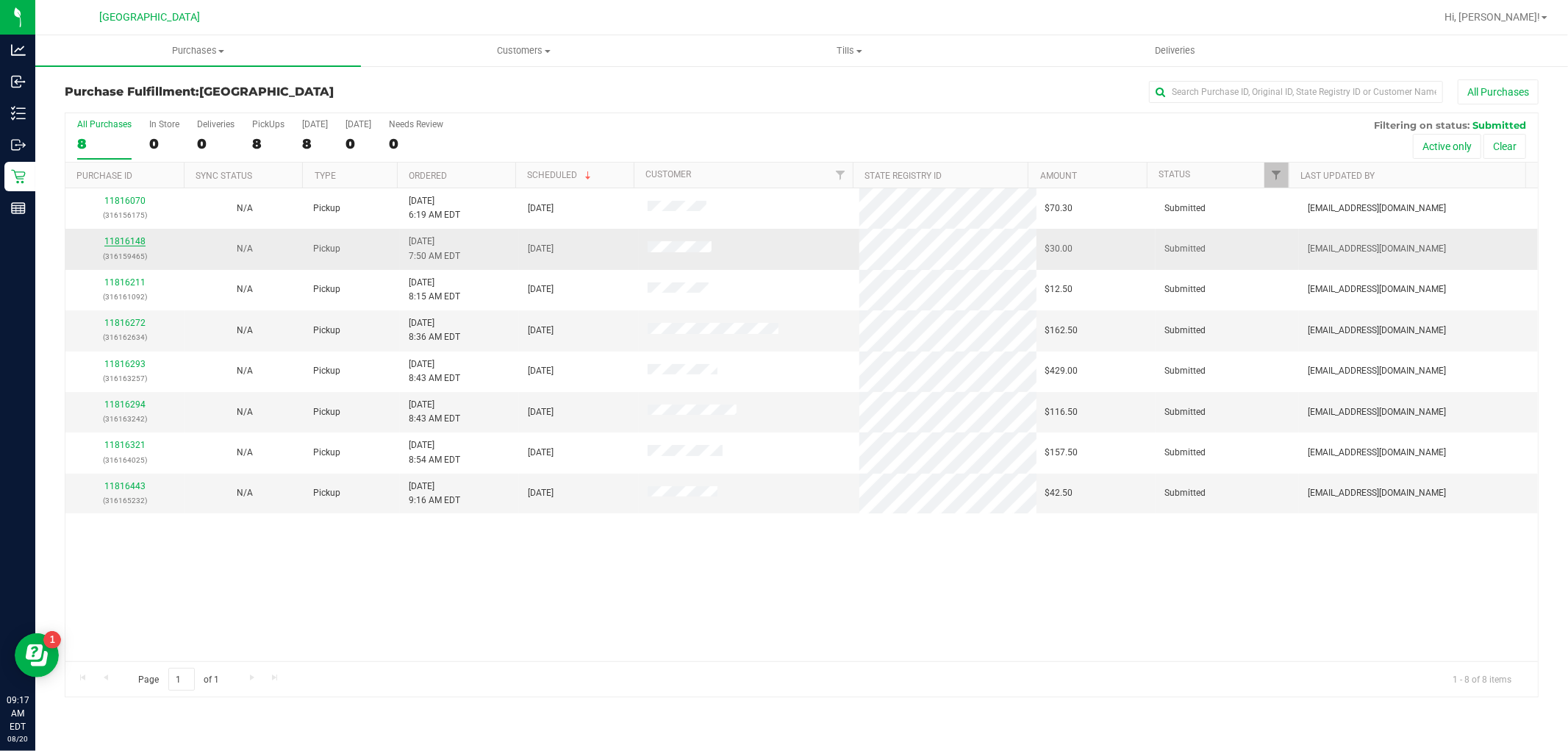
click at [140, 245] on link "11816148" at bounding box center [125, 241] width 41 height 10
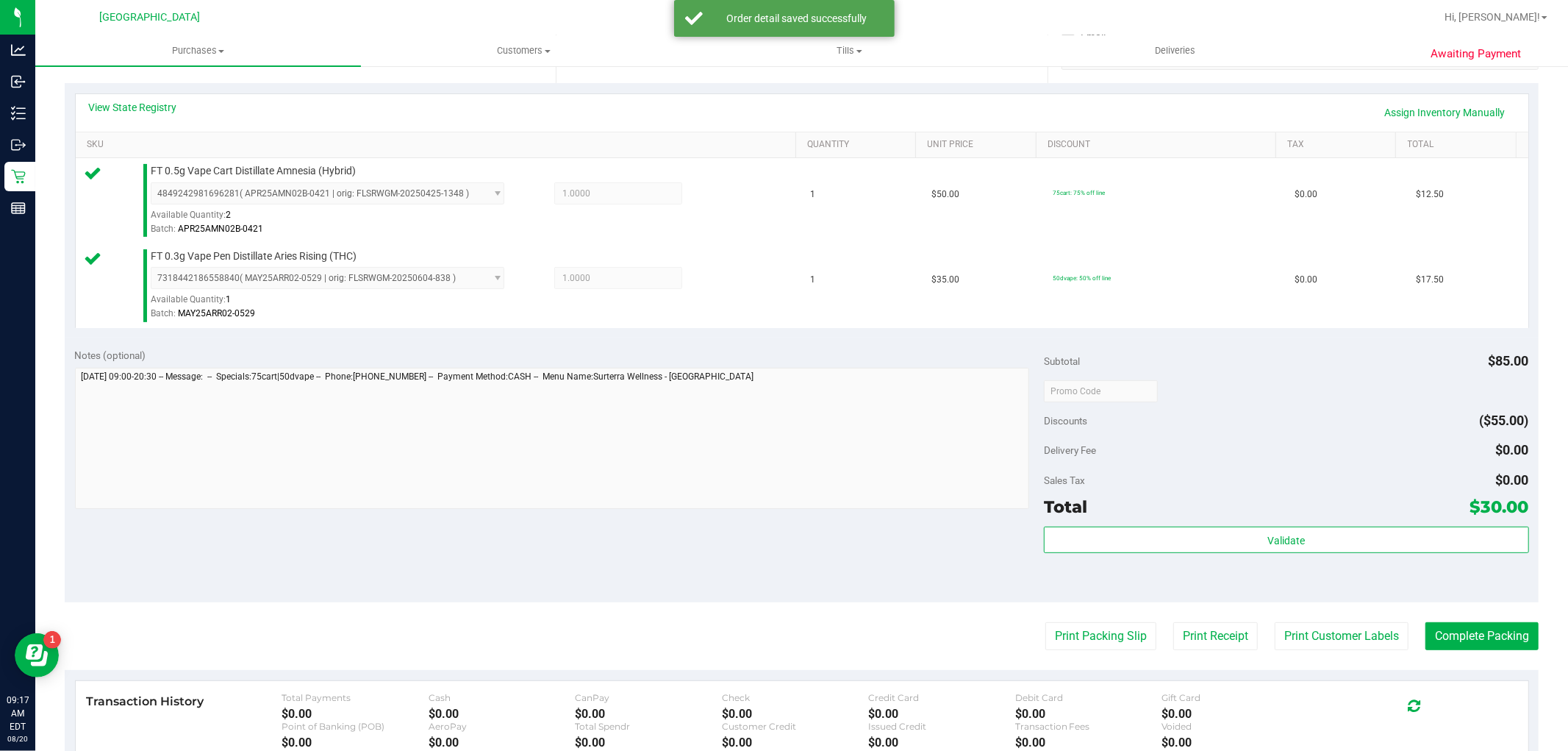
scroll to position [490, 0]
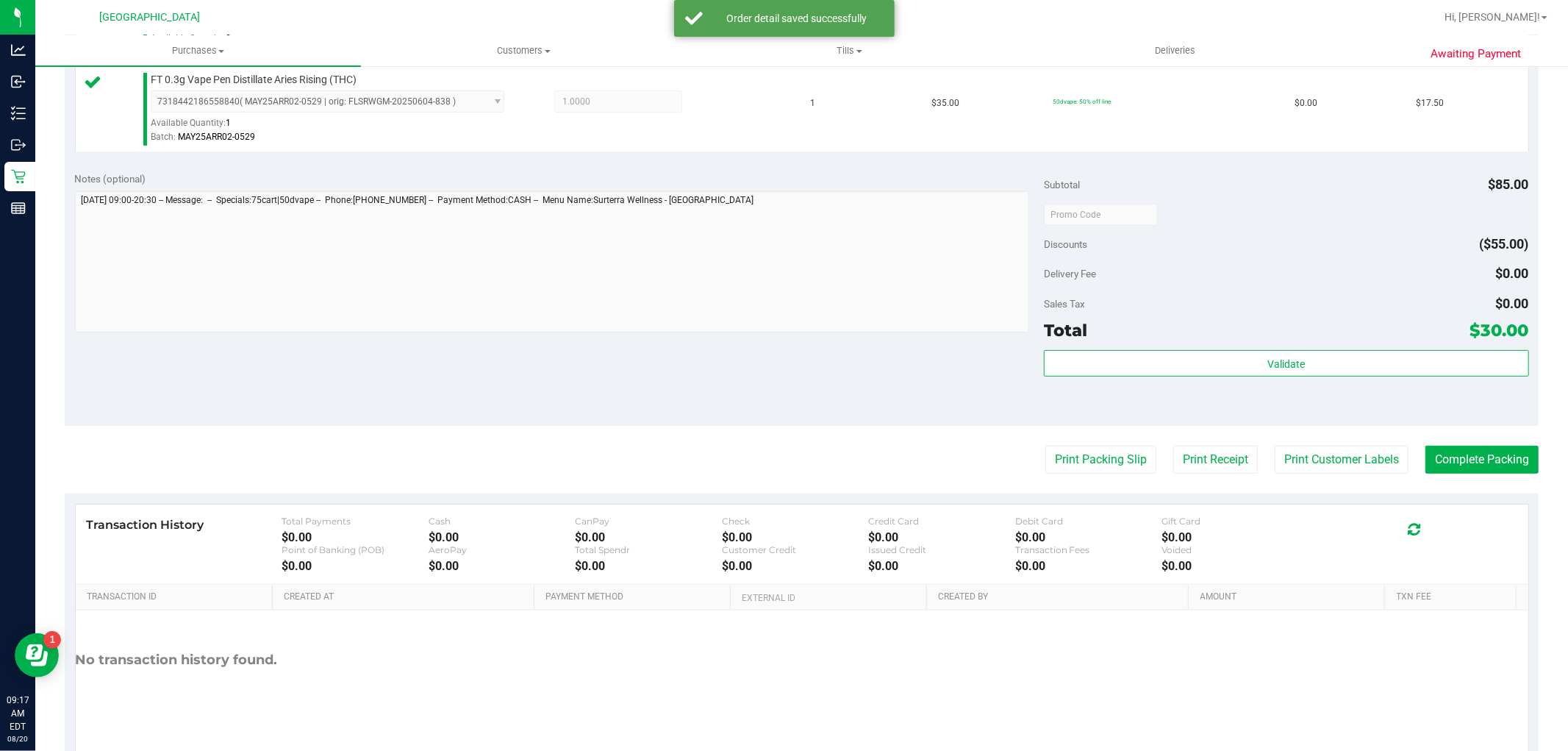
click at [1348, 377] on div "Validate" at bounding box center [1286, 364] width 484 height 28
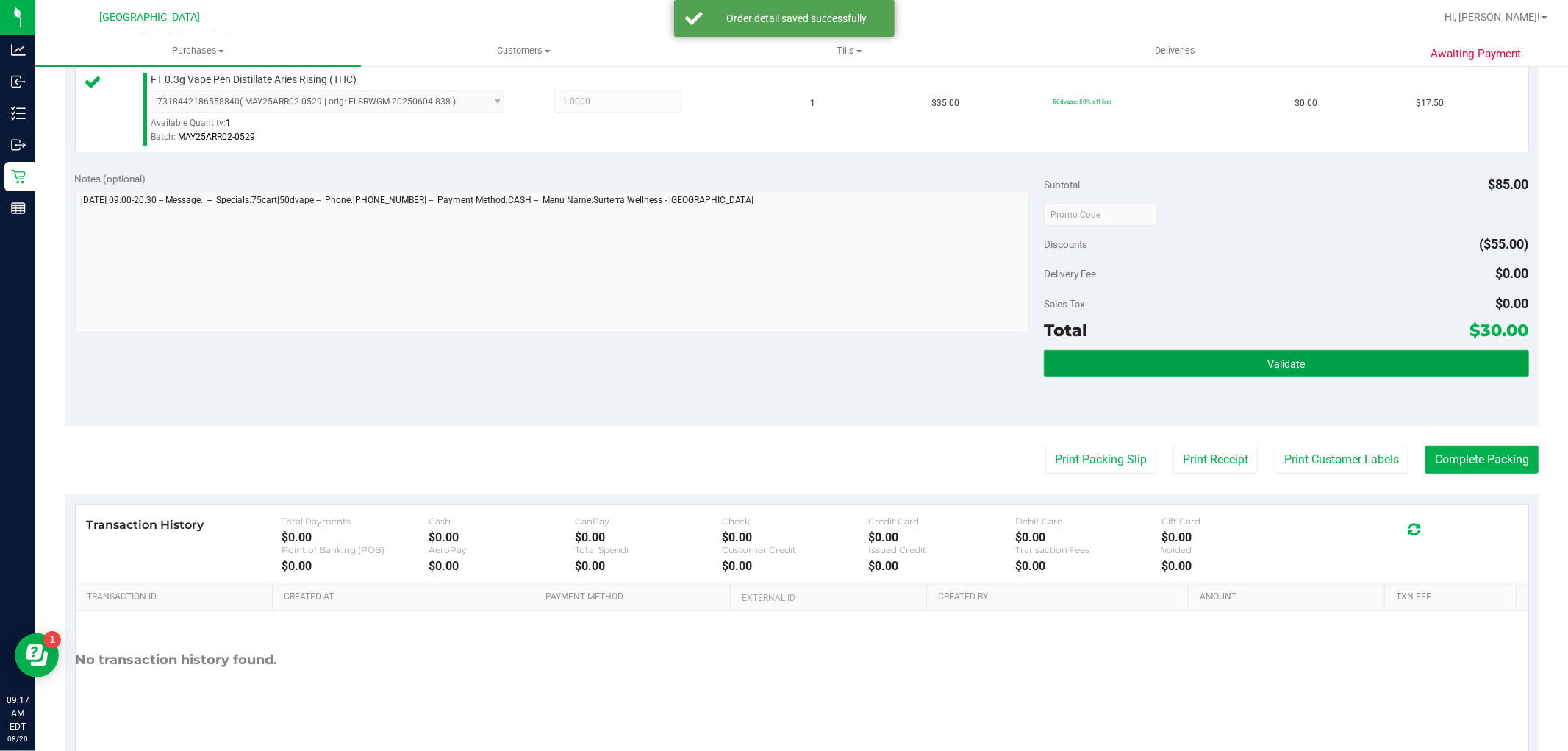
click at [1347, 375] on button "Validate" at bounding box center [1286, 363] width 484 height 27
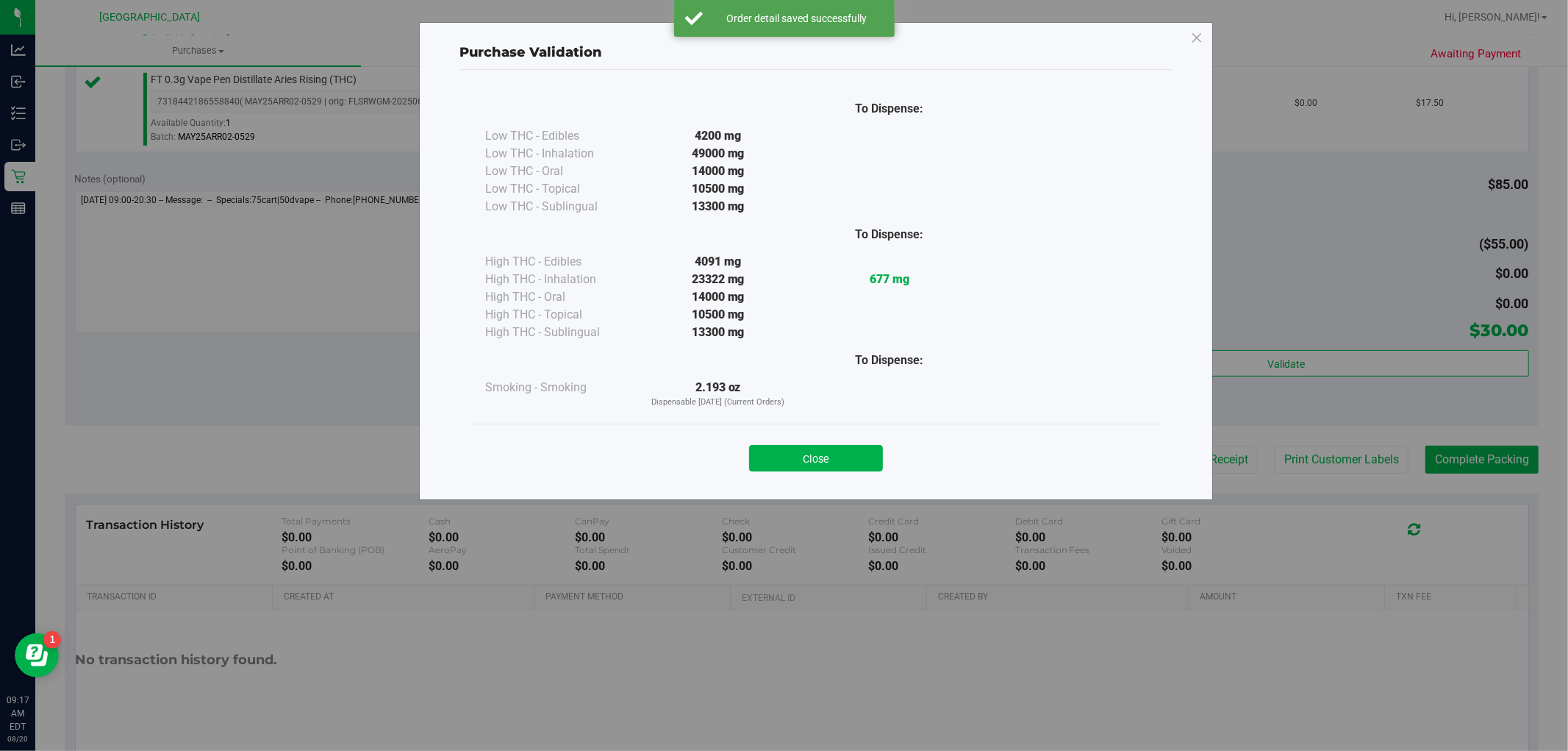
click at [856, 437] on div "Close" at bounding box center [816, 453] width 669 height 37
click at [862, 450] on button "Close" at bounding box center [816, 458] width 134 height 27
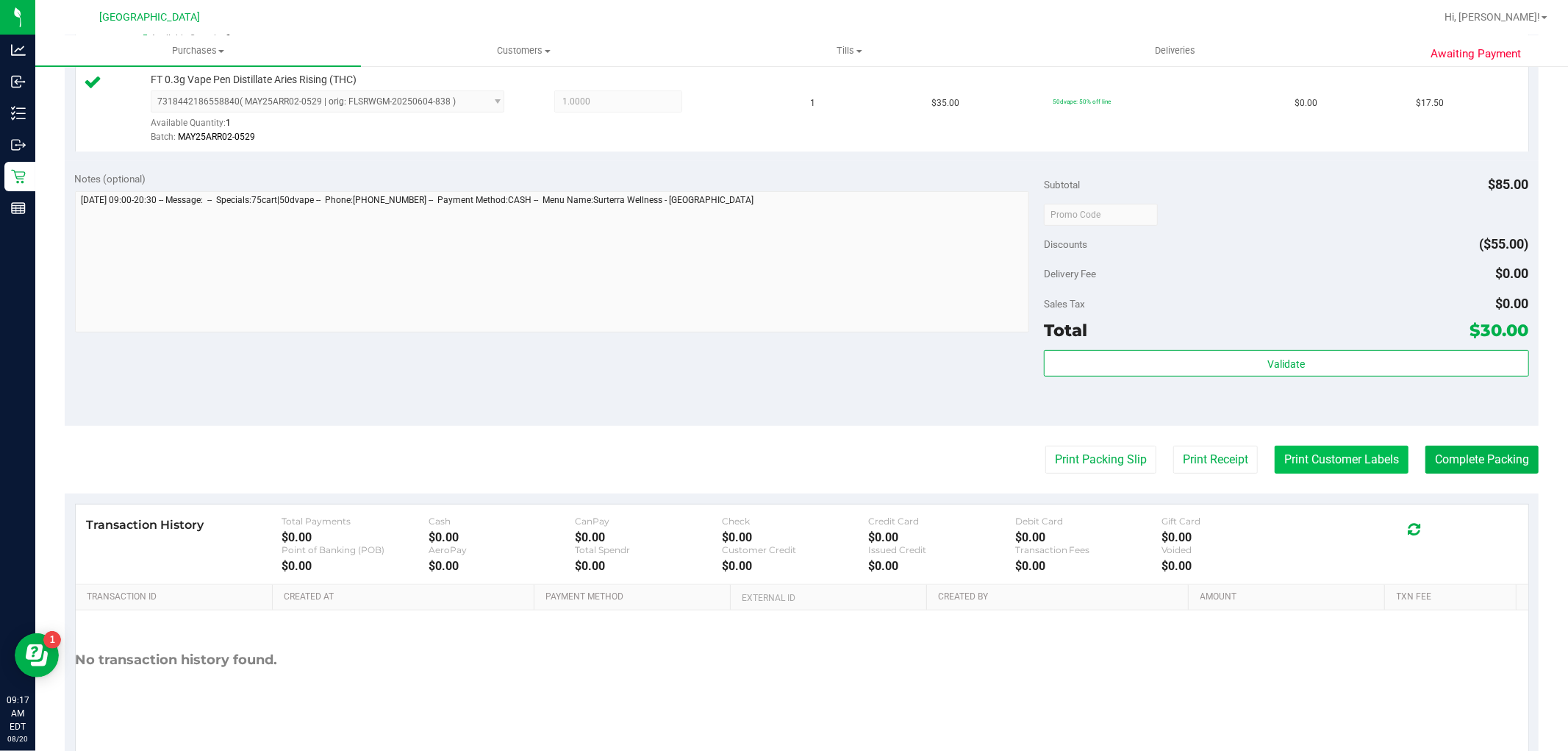
click at [1385, 453] on button "Print Customer Labels" at bounding box center [1341, 459] width 134 height 28
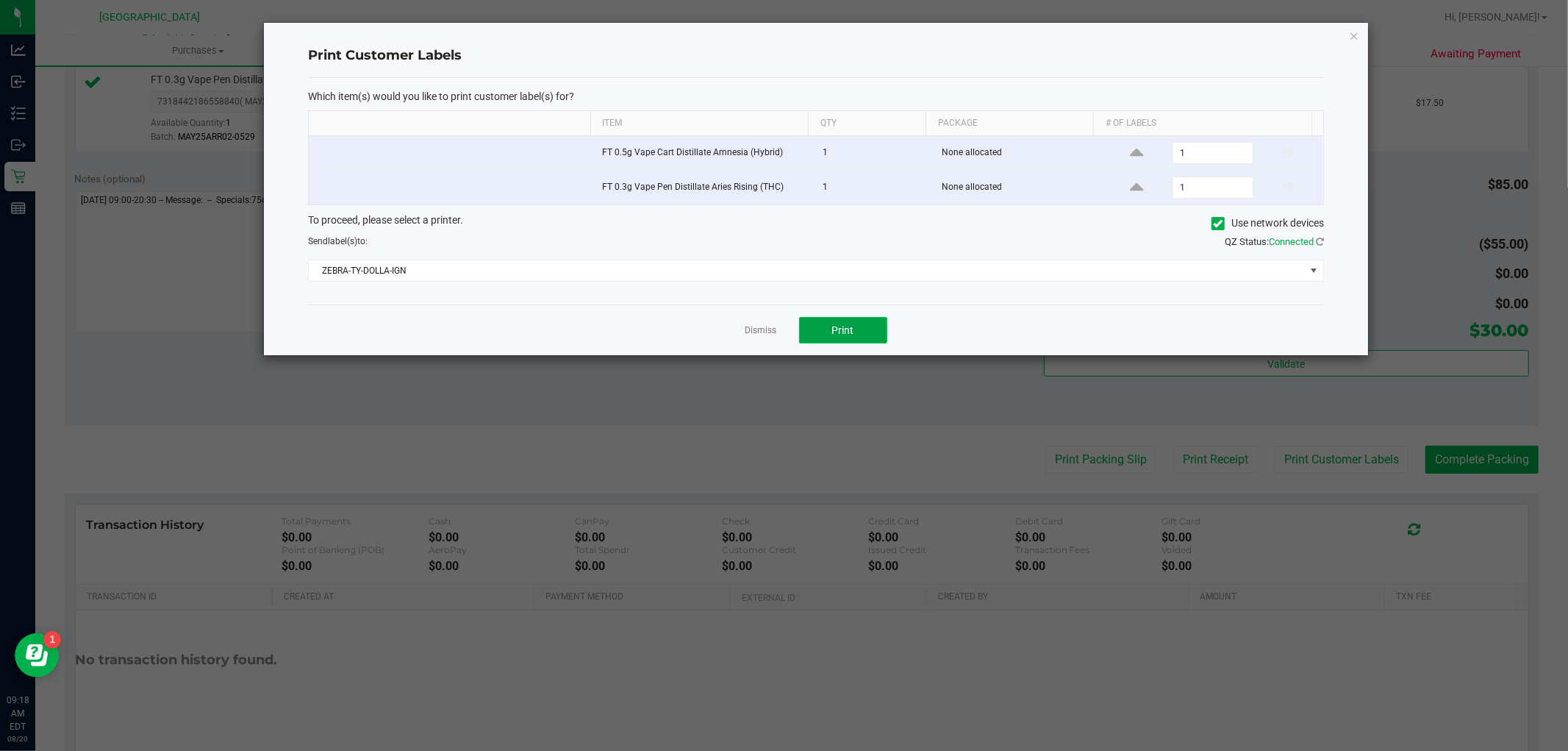
click at [814, 319] on button "Print" at bounding box center [842, 330] width 88 height 27
click at [765, 335] on link "Dismiss" at bounding box center [761, 330] width 32 height 13
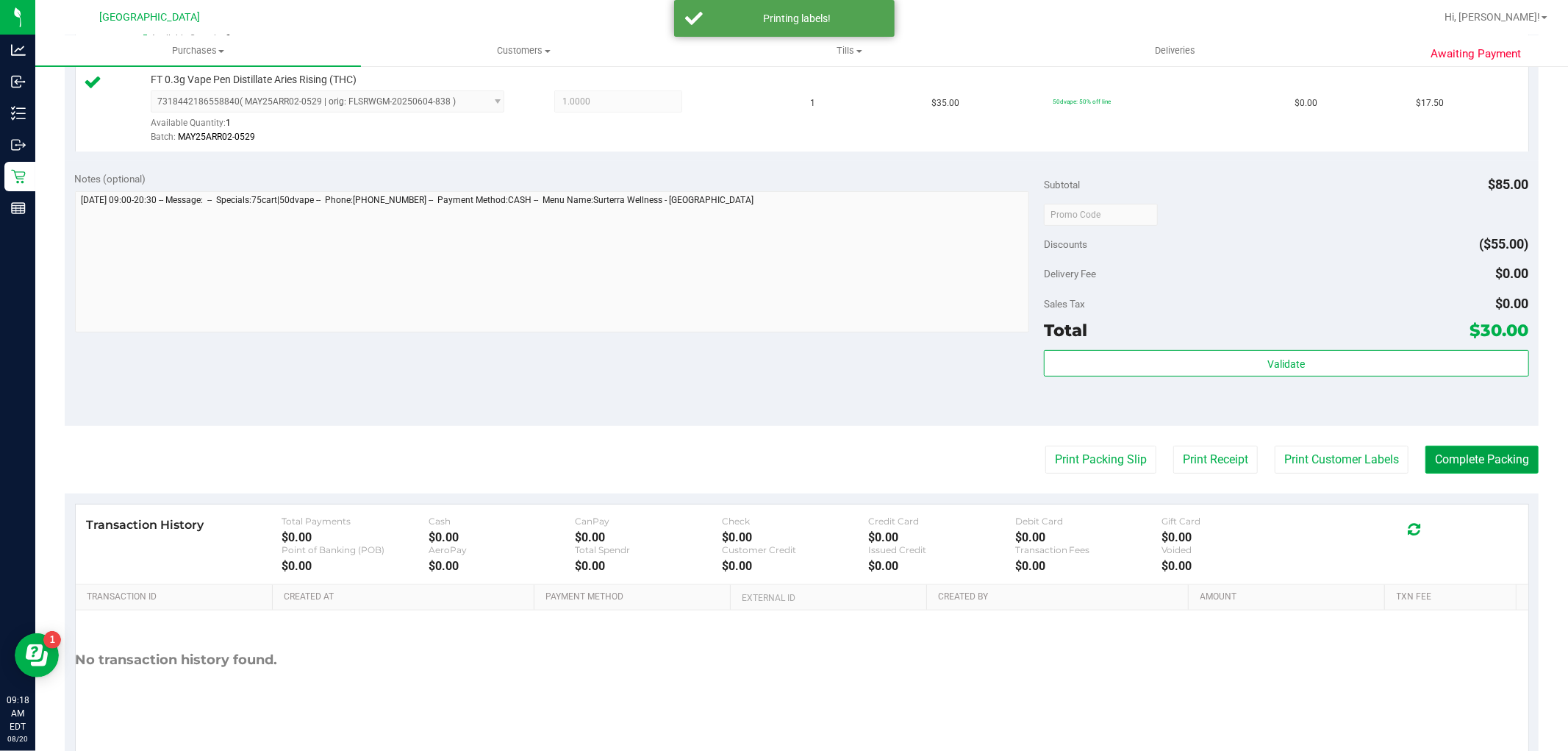
click at [1480, 460] on button "Complete Packing" at bounding box center [1482, 459] width 113 height 28
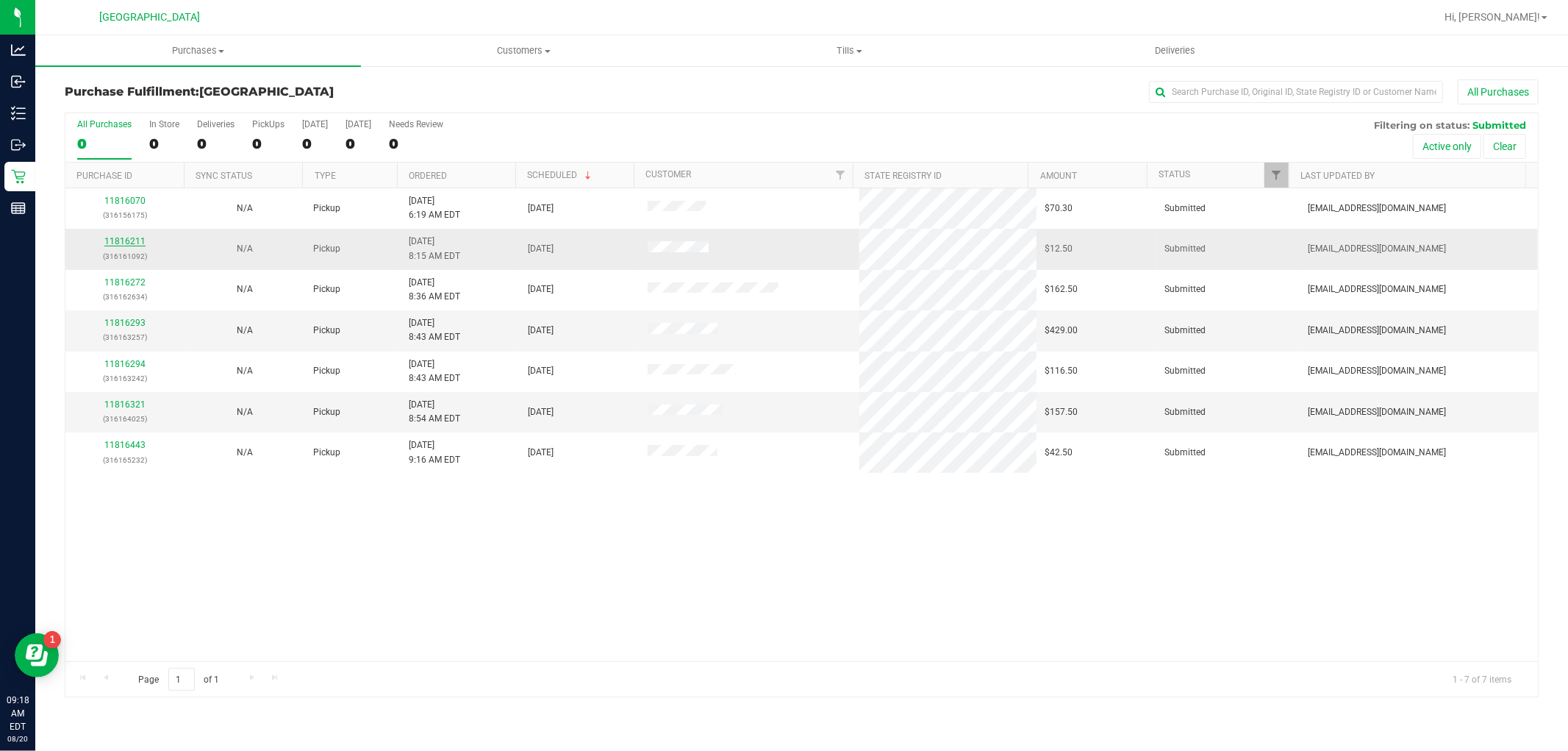
click at [123, 245] on link "11816211" at bounding box center [125, 241] width 41 height 10
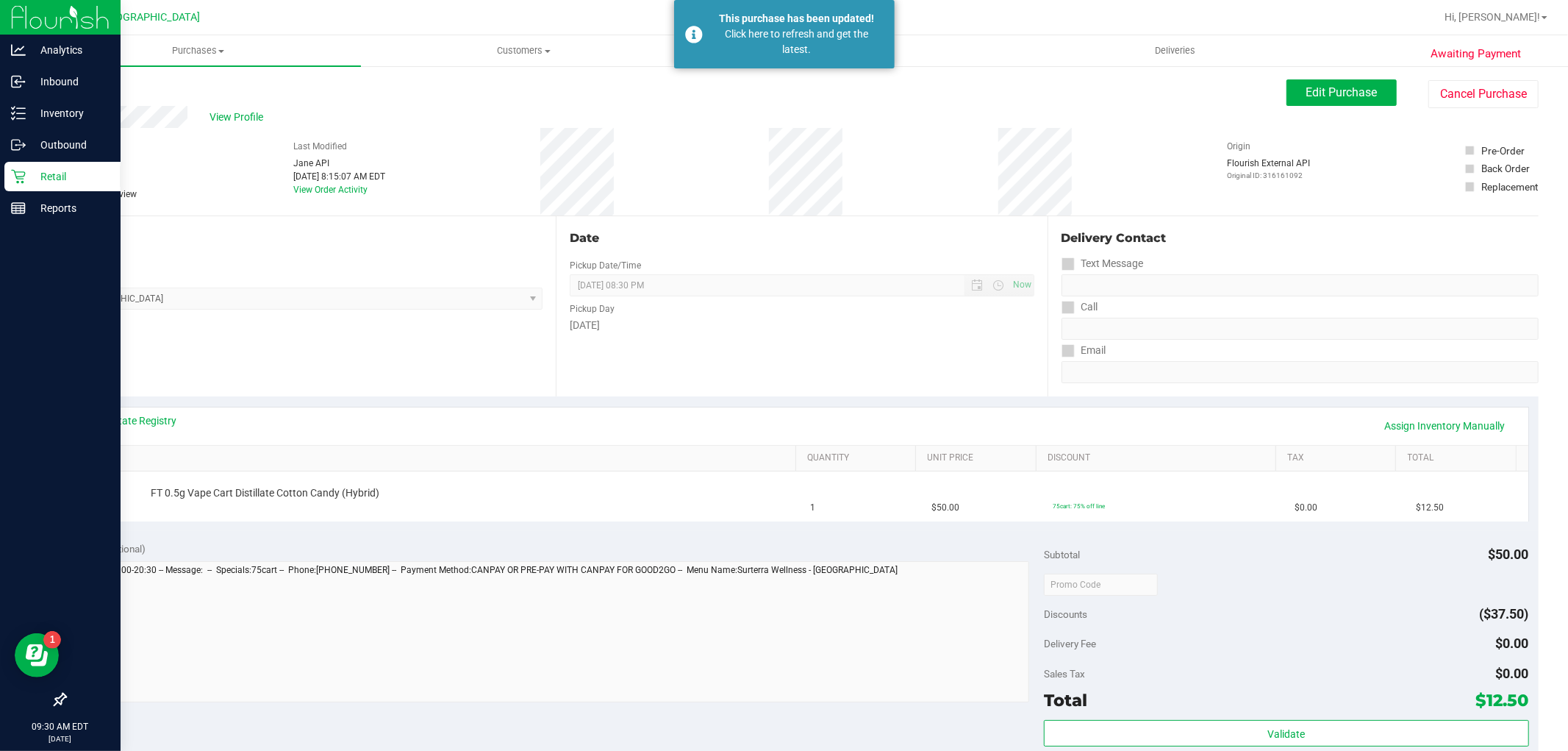
click at [8, 165] on div "Retail" at bounding box center [62, 176] width 116 height 30
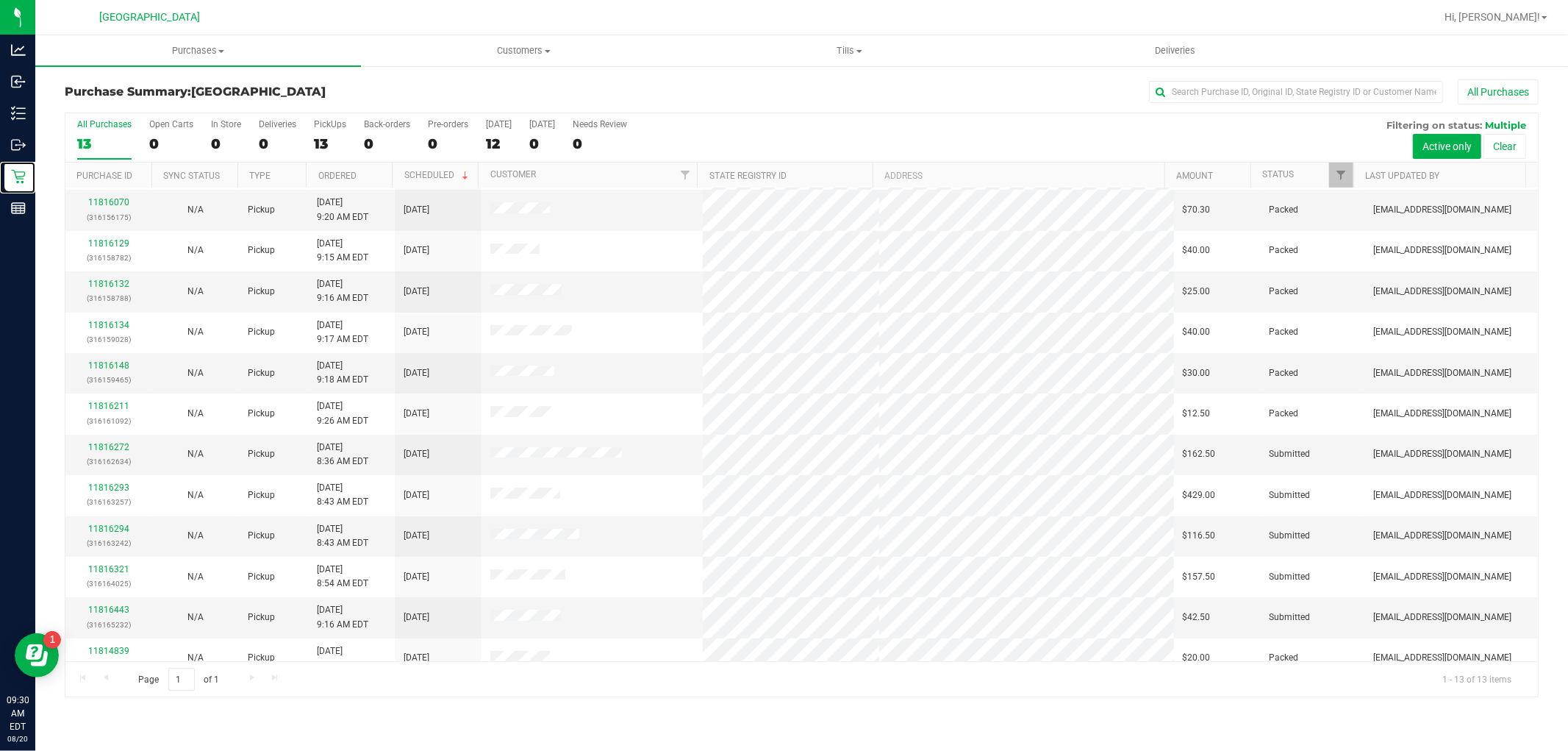
scroll to position [56, 0]
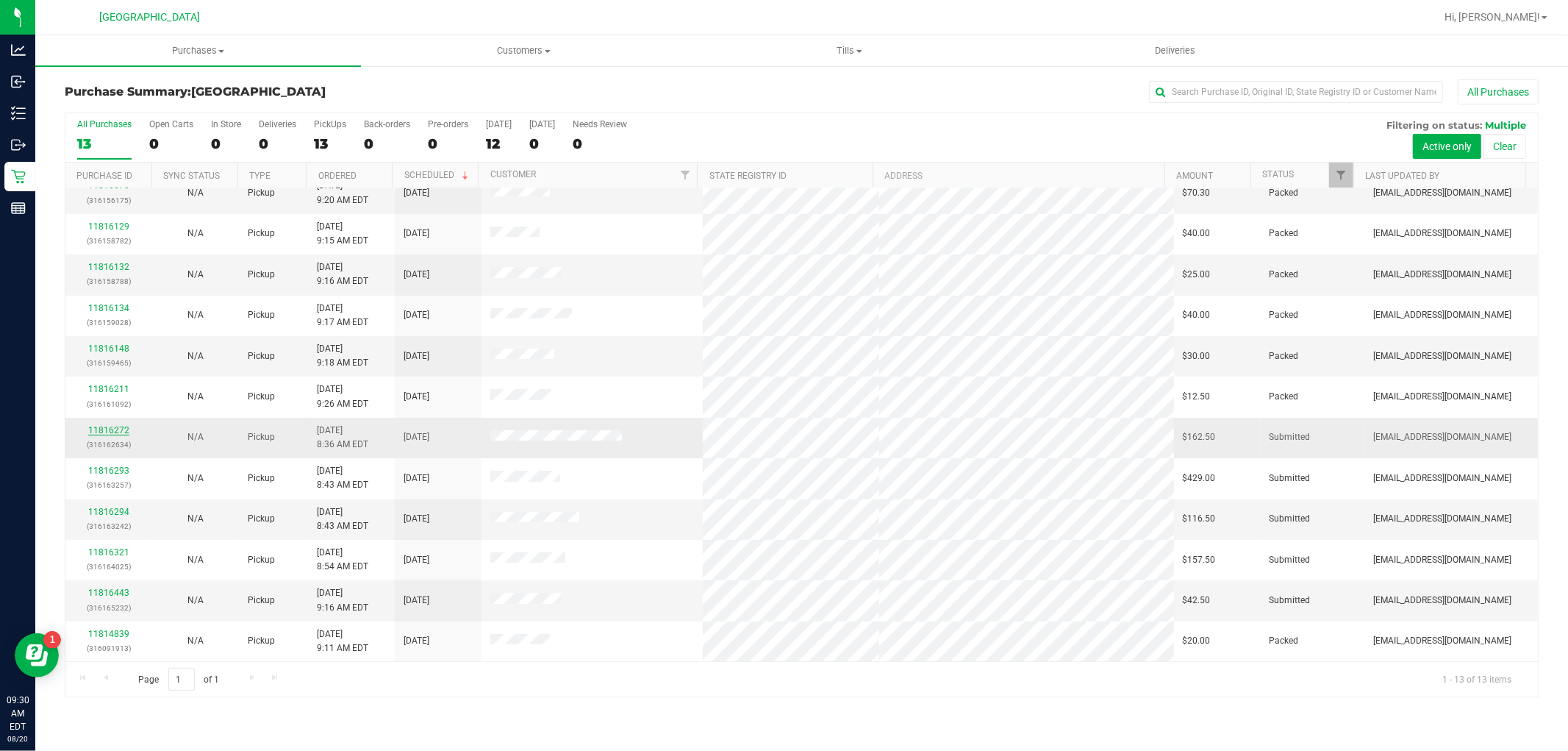
click at [99, 425] on link "11816272" at bounding box center [109, 430] width 41 height 10
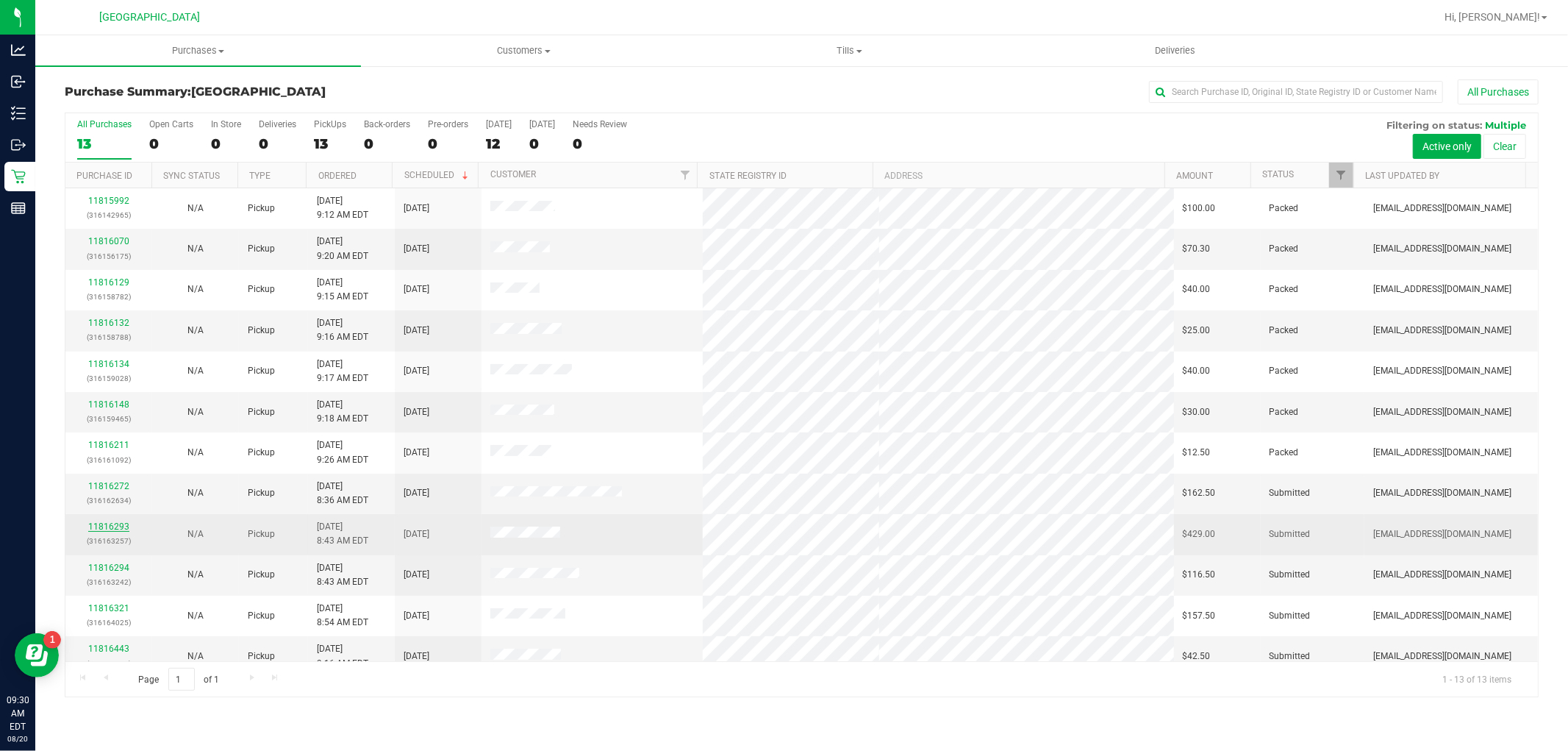
click at [120, 524] on link "11816293" at bounding box center [109, 527] width 41 height 10
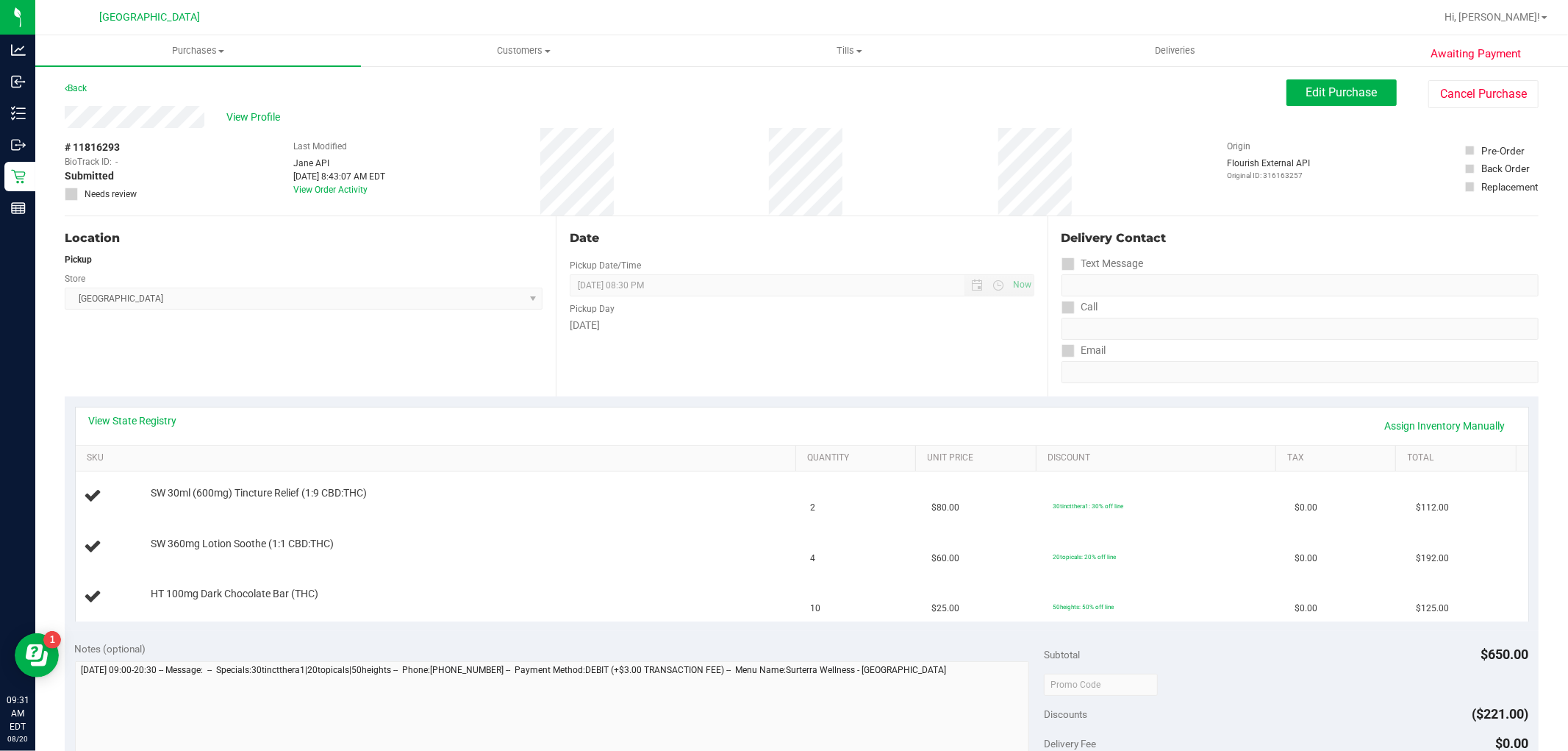
click at [1482, 409] on div "View State Registry Assign Inventory Manually" at bounding box center [802, 426] width 1452 height 38
click at [1476, 414] on link "Assign Inventory Manually" at bounding box center [1445, 426] width 140 height 25
click at [1474, 421] on link "Save & Exit" at bounding box center [1480, 426] width 69 height 25
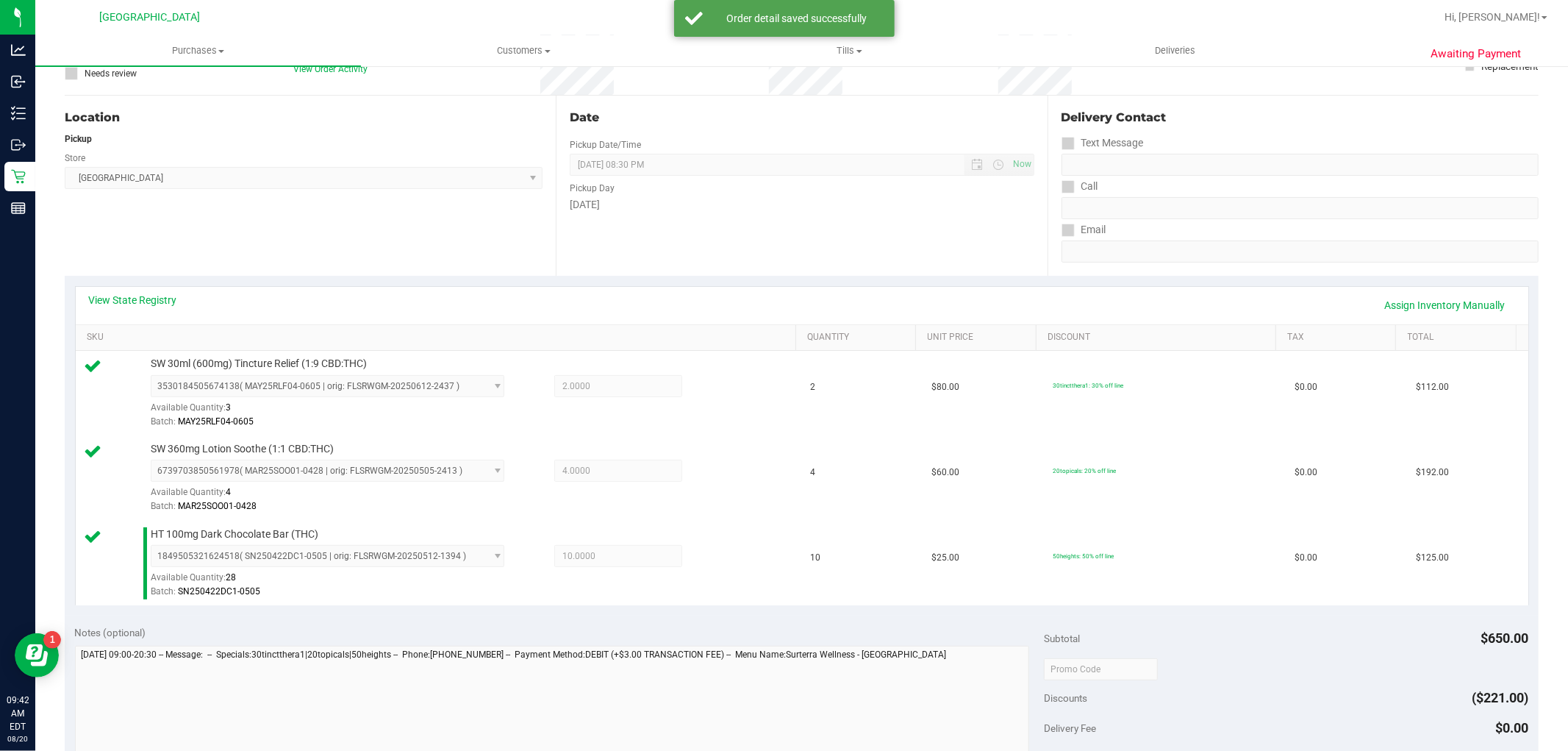
scroll to position [326, 0]
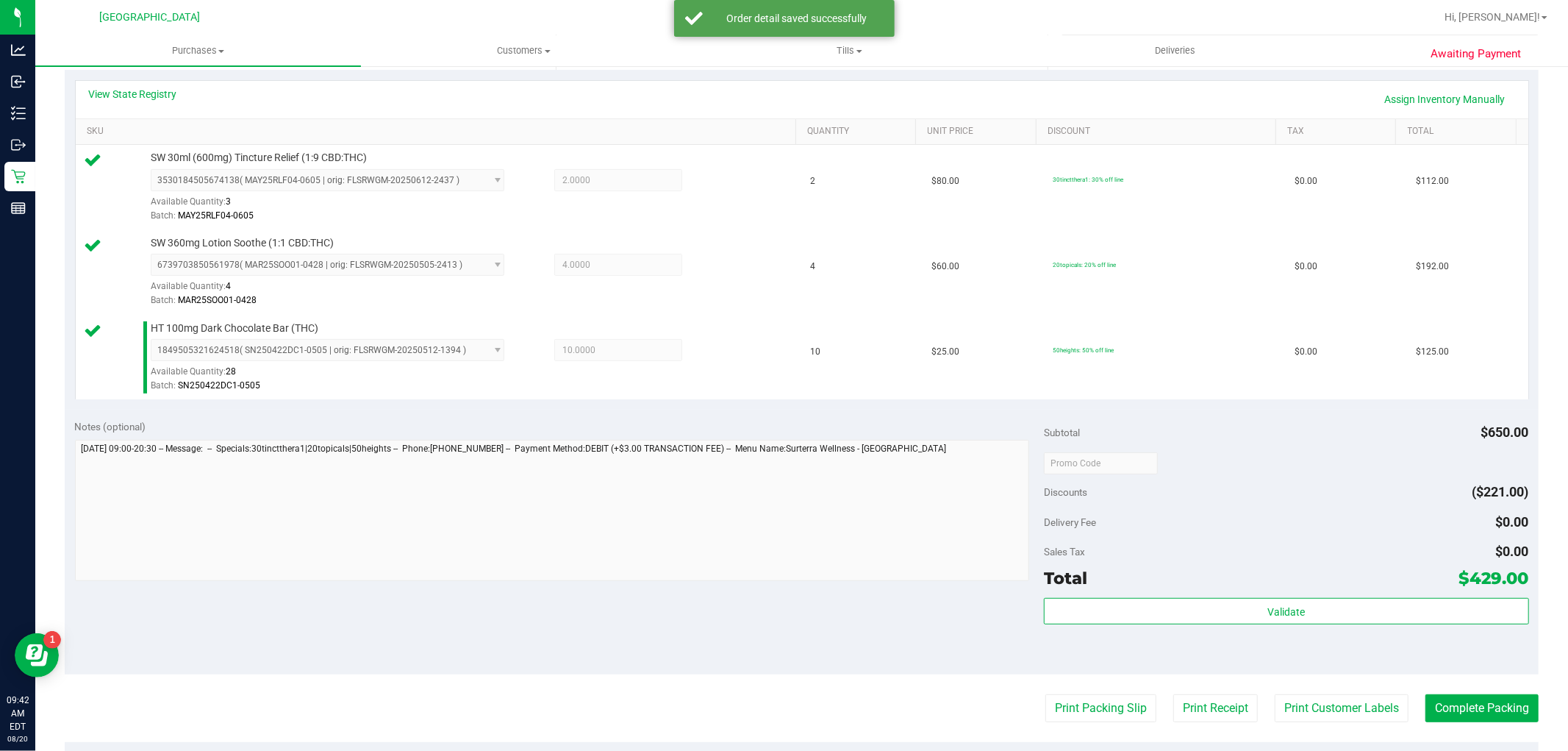
click at [1256, 572] on div "Total $429.00" at bounding box center [1286, 578] width 484 height 27
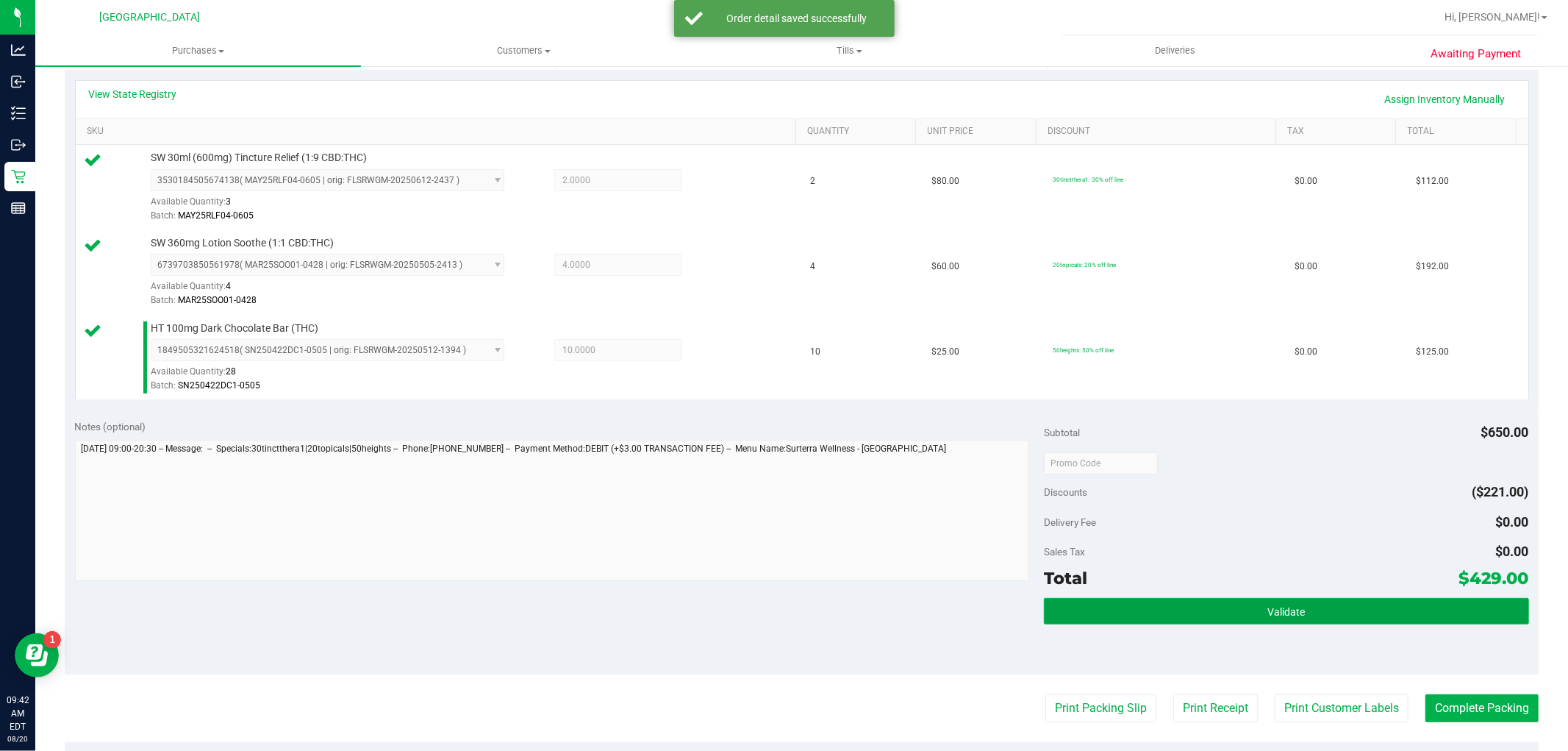
click at [1304, 621] on button "Validate" at bounding box center [1286, 611] width 484 height 27
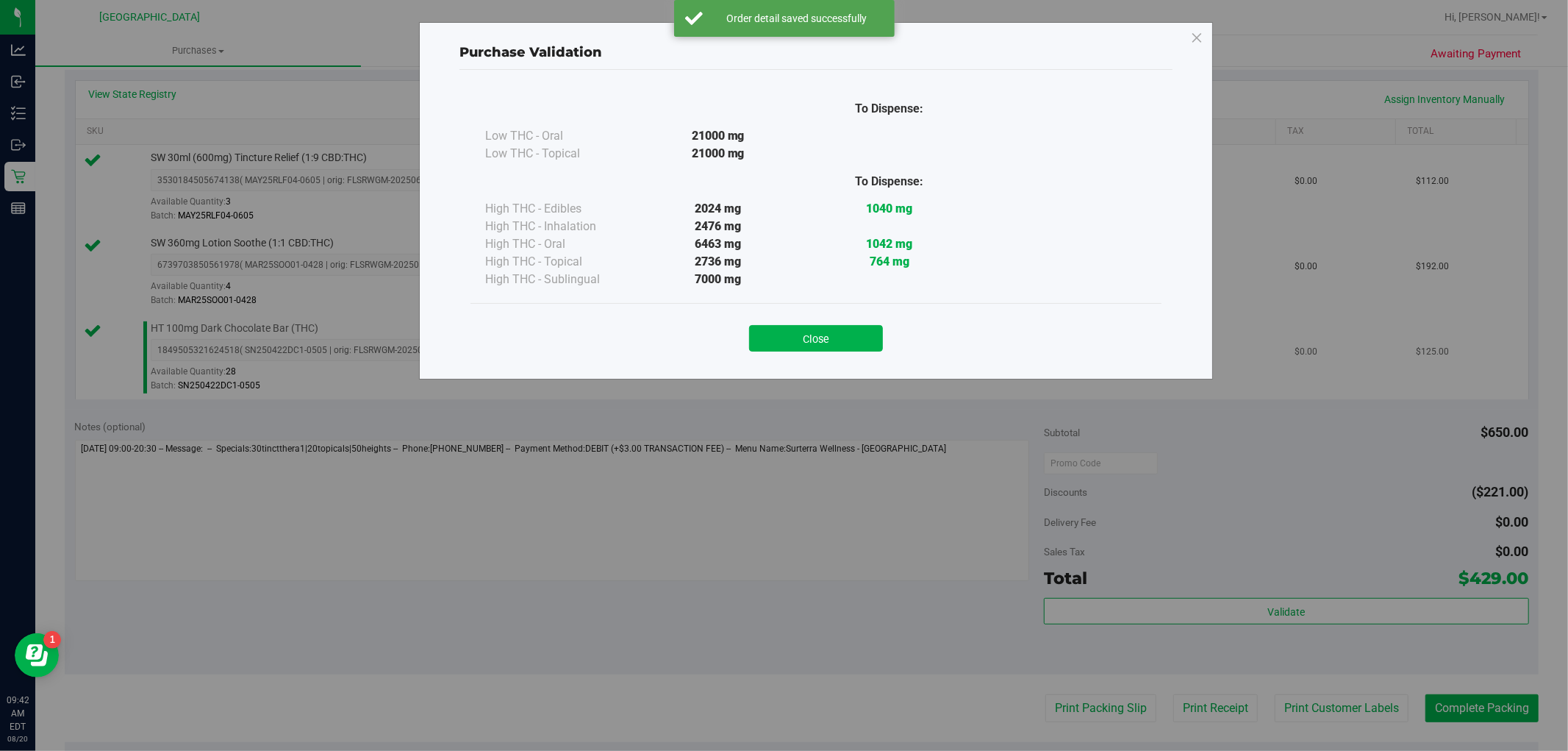
click at [861, 329] on button "Close" at bounding box center [816, 338] width 134 height 27
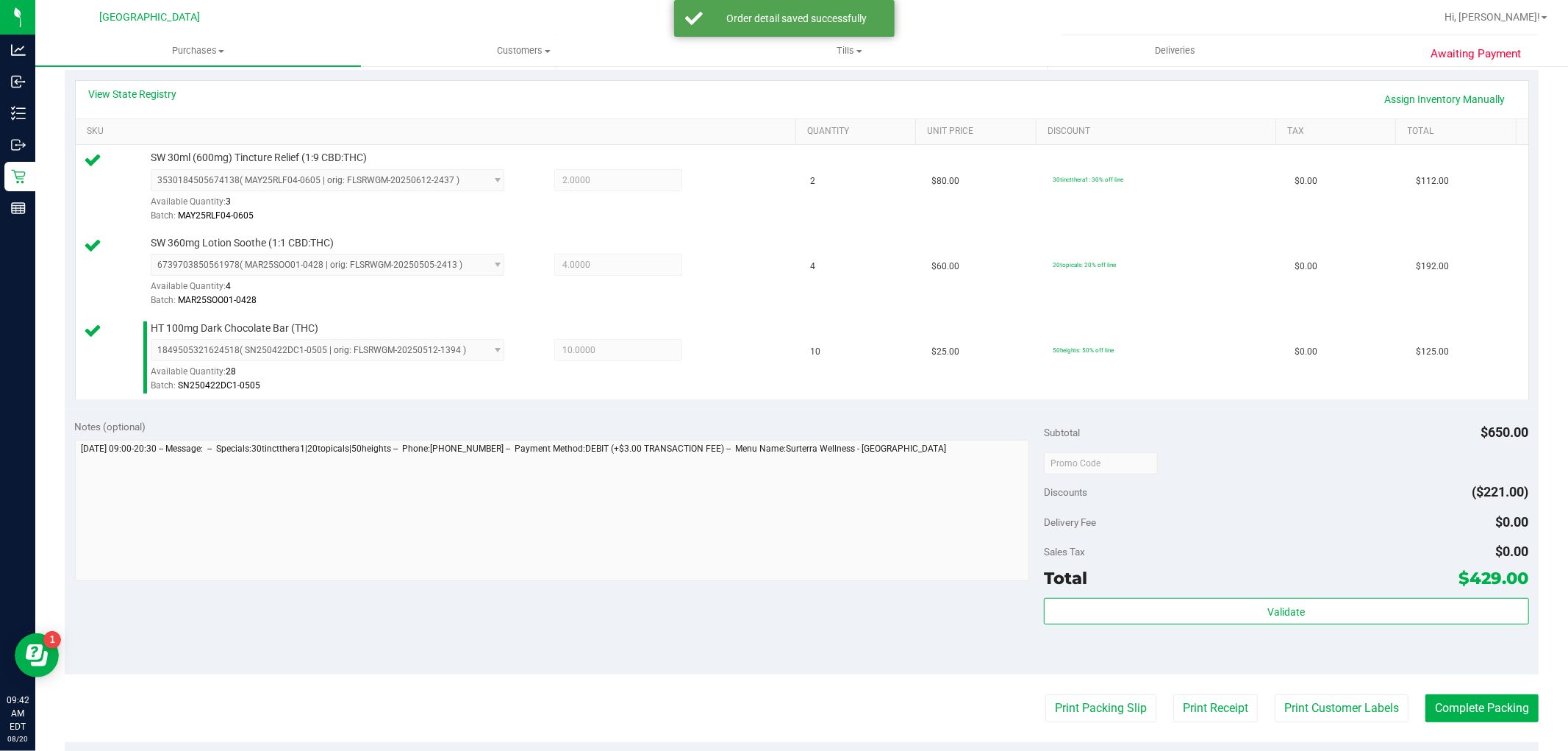
click at [1357, 685] on purchase-details "Back Edit Purchase Cancel Purchase View Profile # 11816293 BioTrack ID: - Submi…" at bounding box center [802, 384] width 1474 height 1263
click at [1355, 716] on button "Print Customer Labels" at bounding box center [1341, 708] width 134 height 28
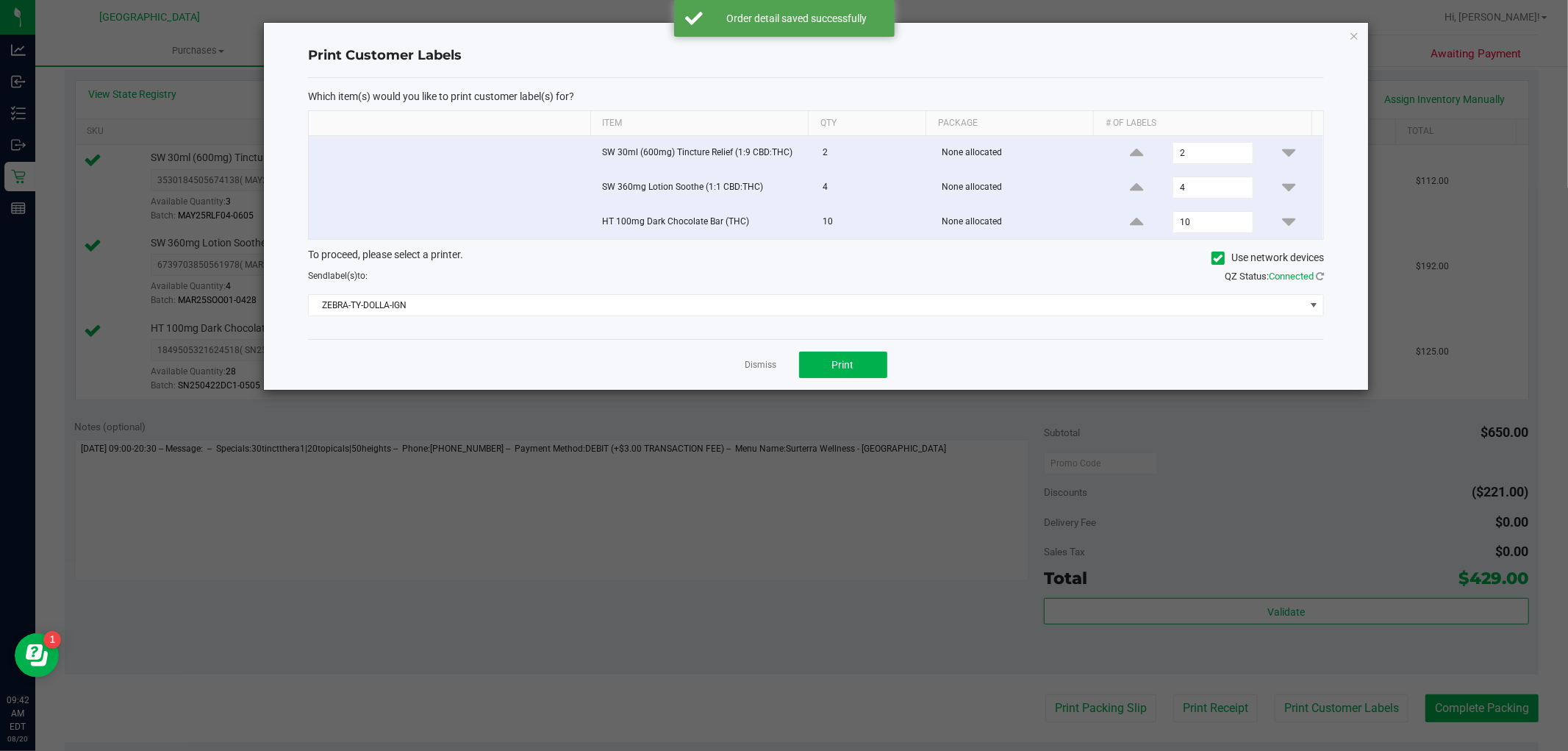
click at [813, 346] on div "Dismiss Print" at bounding box center [816, 364] width 1016 height 51
click at [822, 360] on button "Print" at bounding box center [842, 365] width 88 height 27
click at [766, 369] on link "Dismiss" at bounding box center [761, 365] width 32 height 13
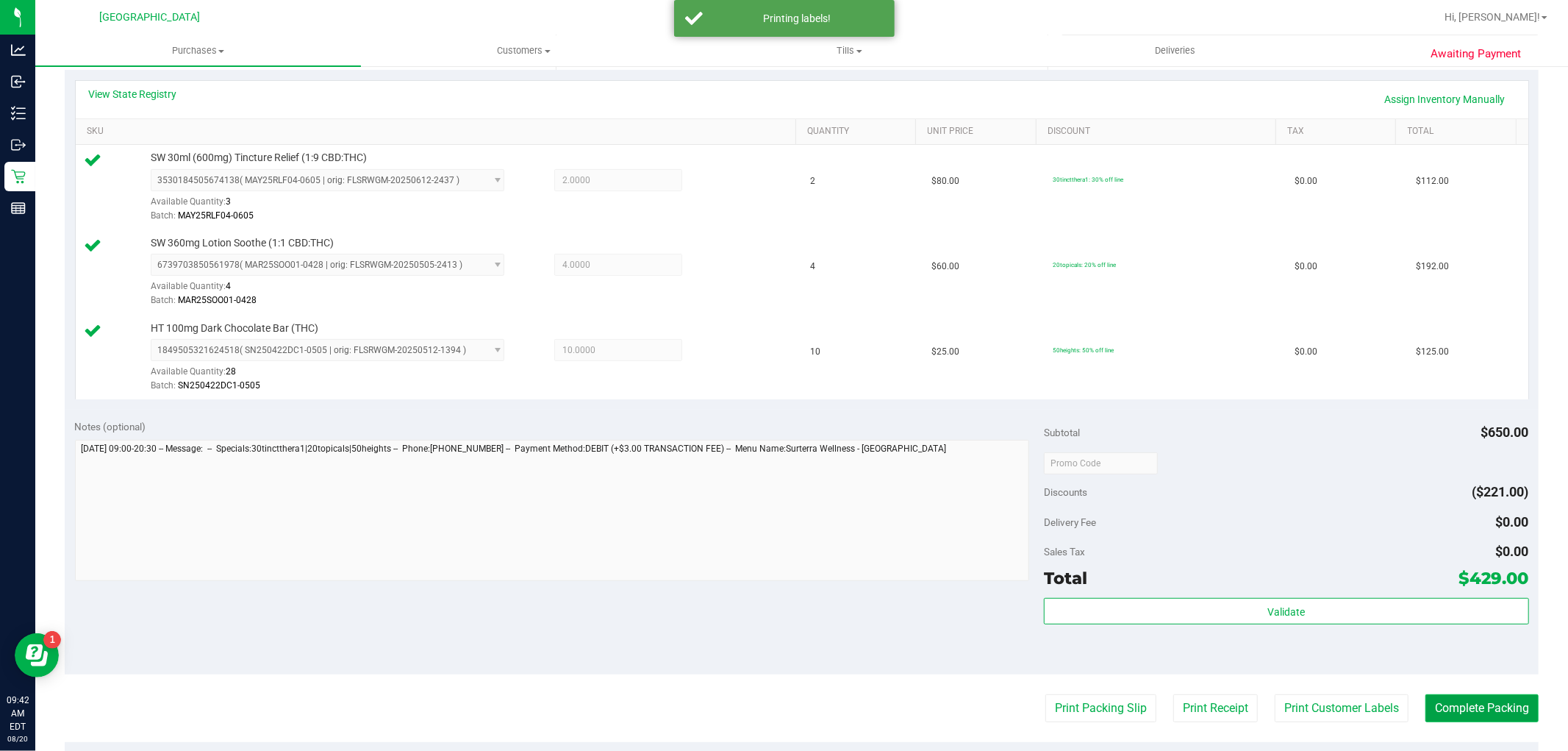
click at [1442, 707] on button "Complete Packing" at bounding box center [1482, 708] width 113 height 28
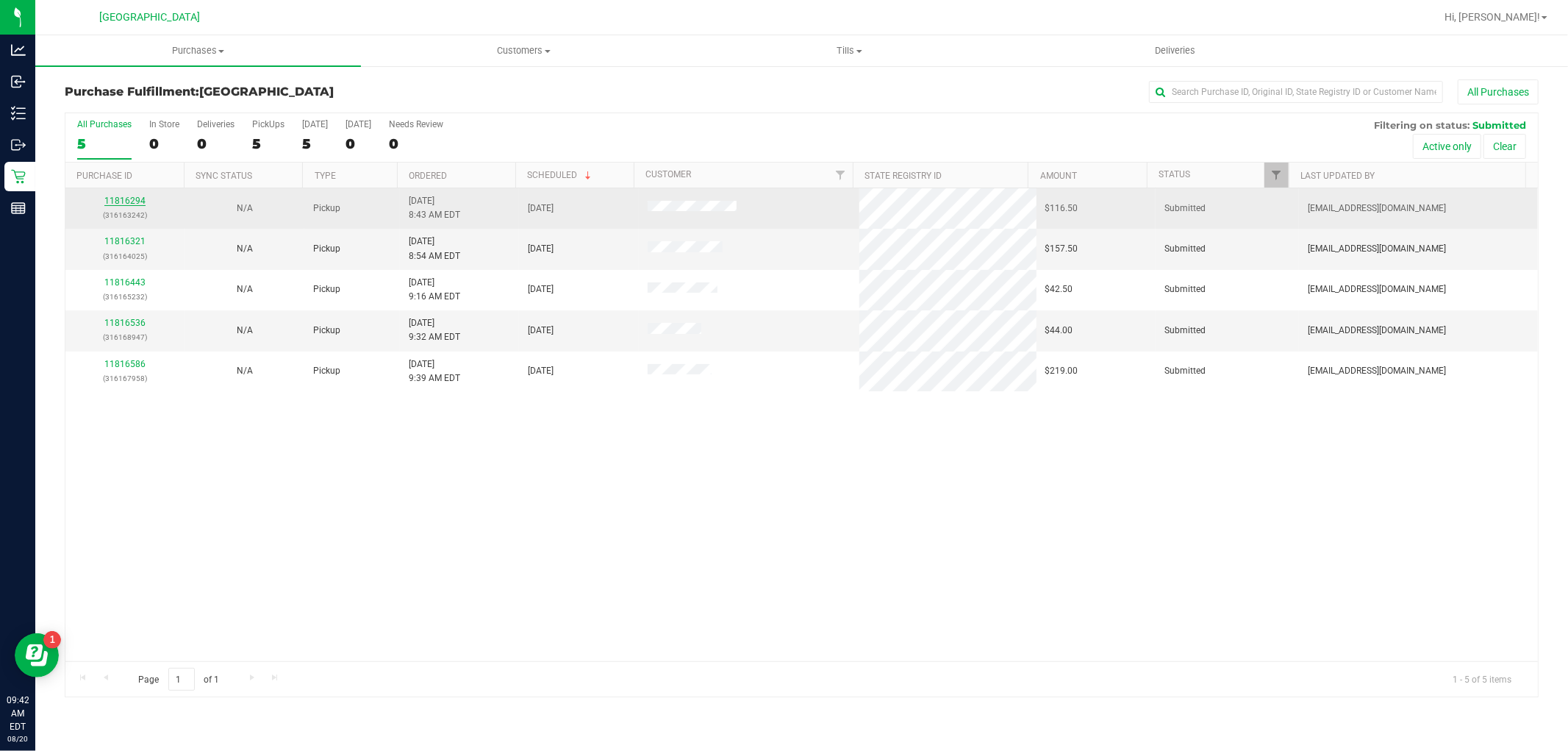
click at [140, 203] on link "11816294" at bounding box center [125, 201] width 41 height 10
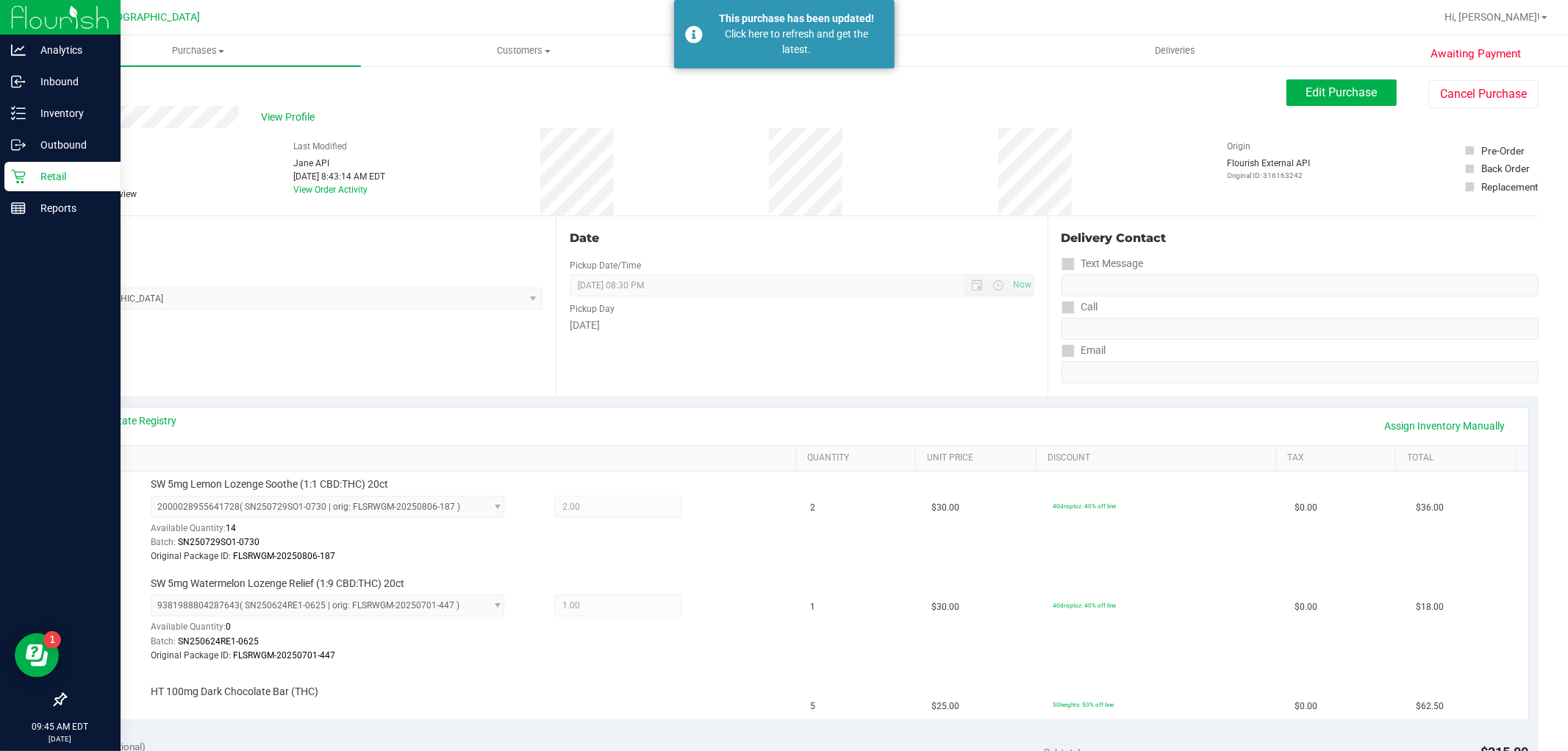
click at [0, 186] on link "Retail" at bounding box center [60, 177] width 120 height 32
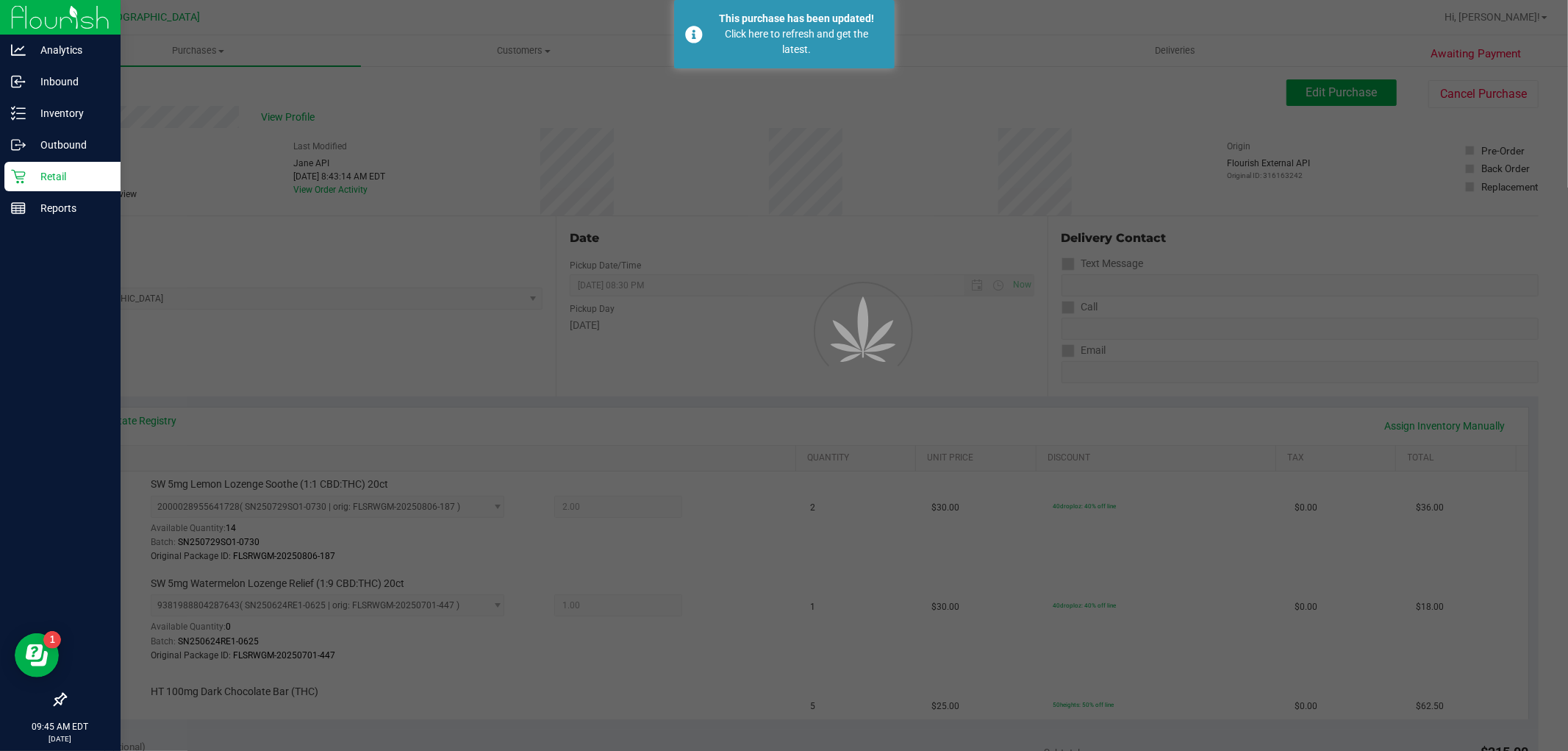
click at [2, 181] on link "Retail" at bounding box center [60, 177] width 120 height 32
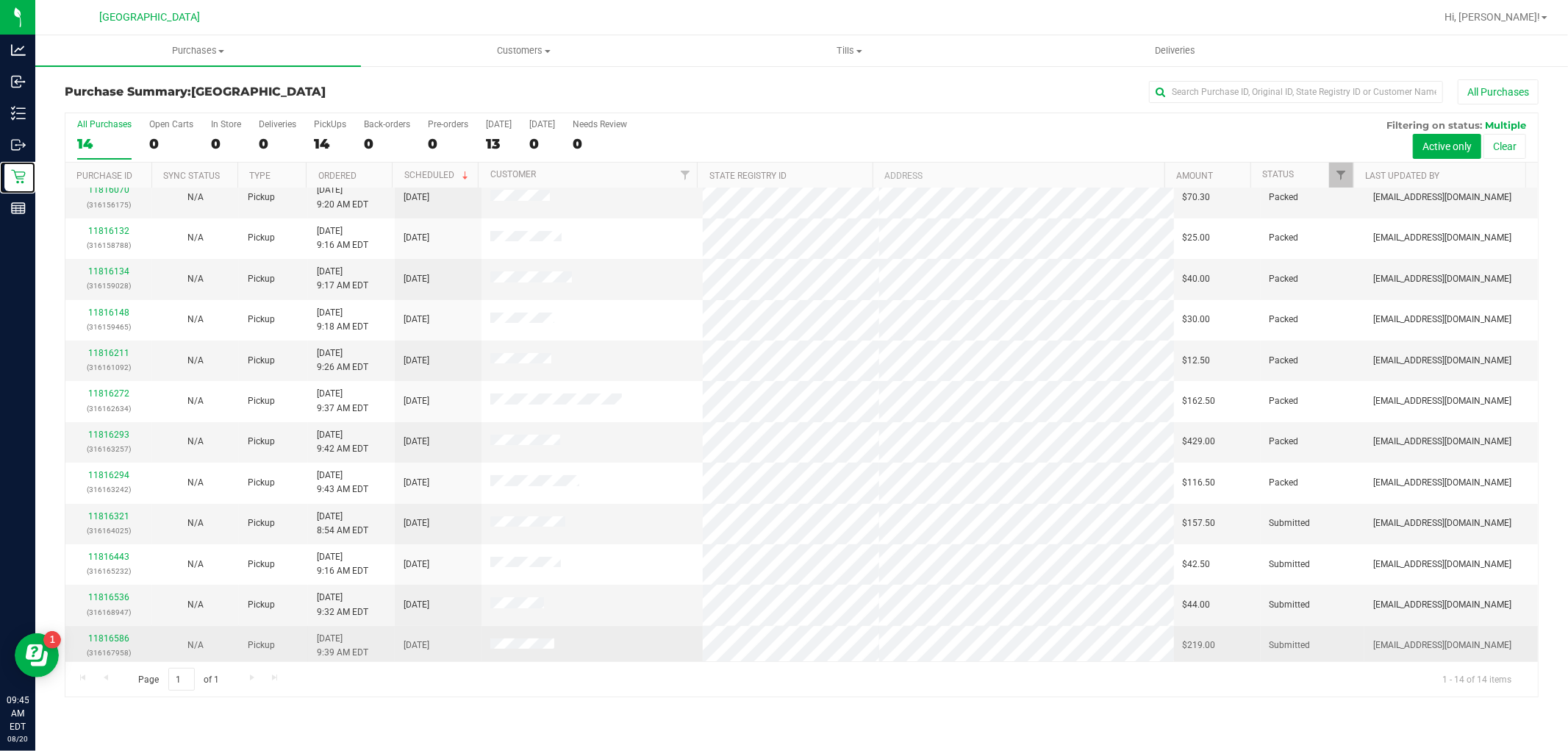
scroll to position [97, 0]
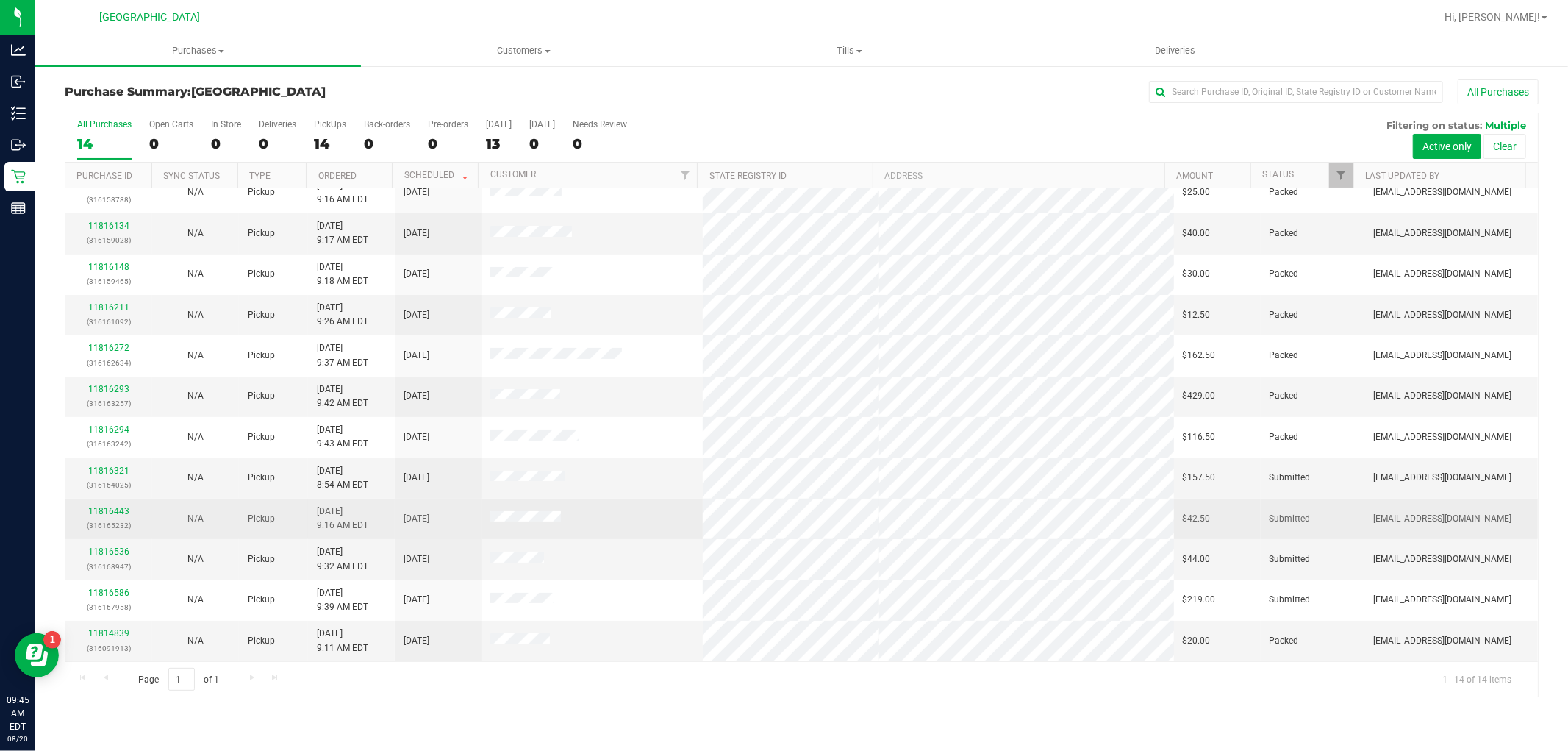
click at [94, 518] on p "(316165232)" at bounding box center [109, 525] width 69 height 14
click at [96, 515] on link "11816443" at bounding box center [109, 511] width 41 height 10
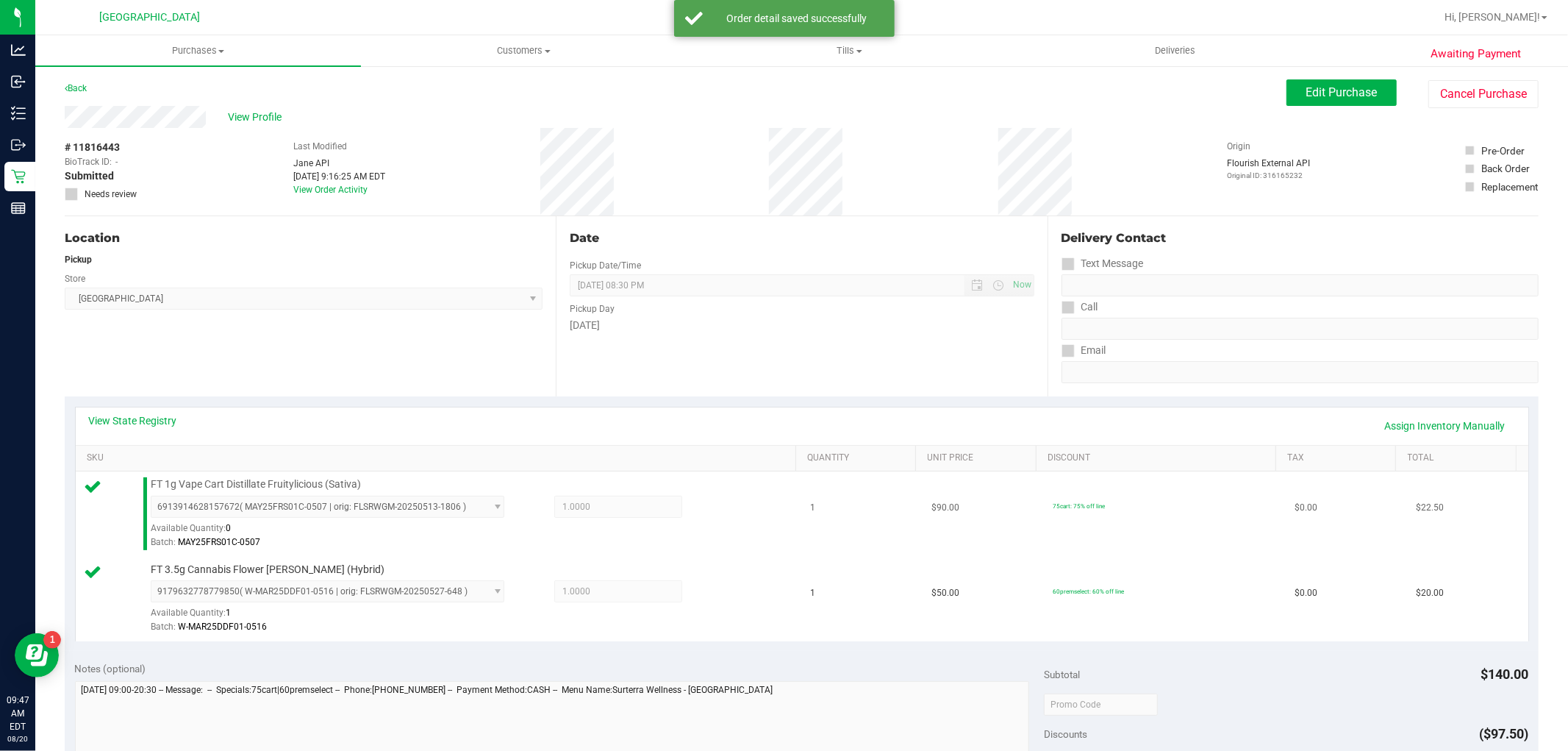
click at [774, 542] on tbody "FT 1g Vape Cart Distillate Fruitylicious (Sativa) 6913914628157672 ( MAY25FRS01…" at bounding box center [802, 555] width 1452 height 169
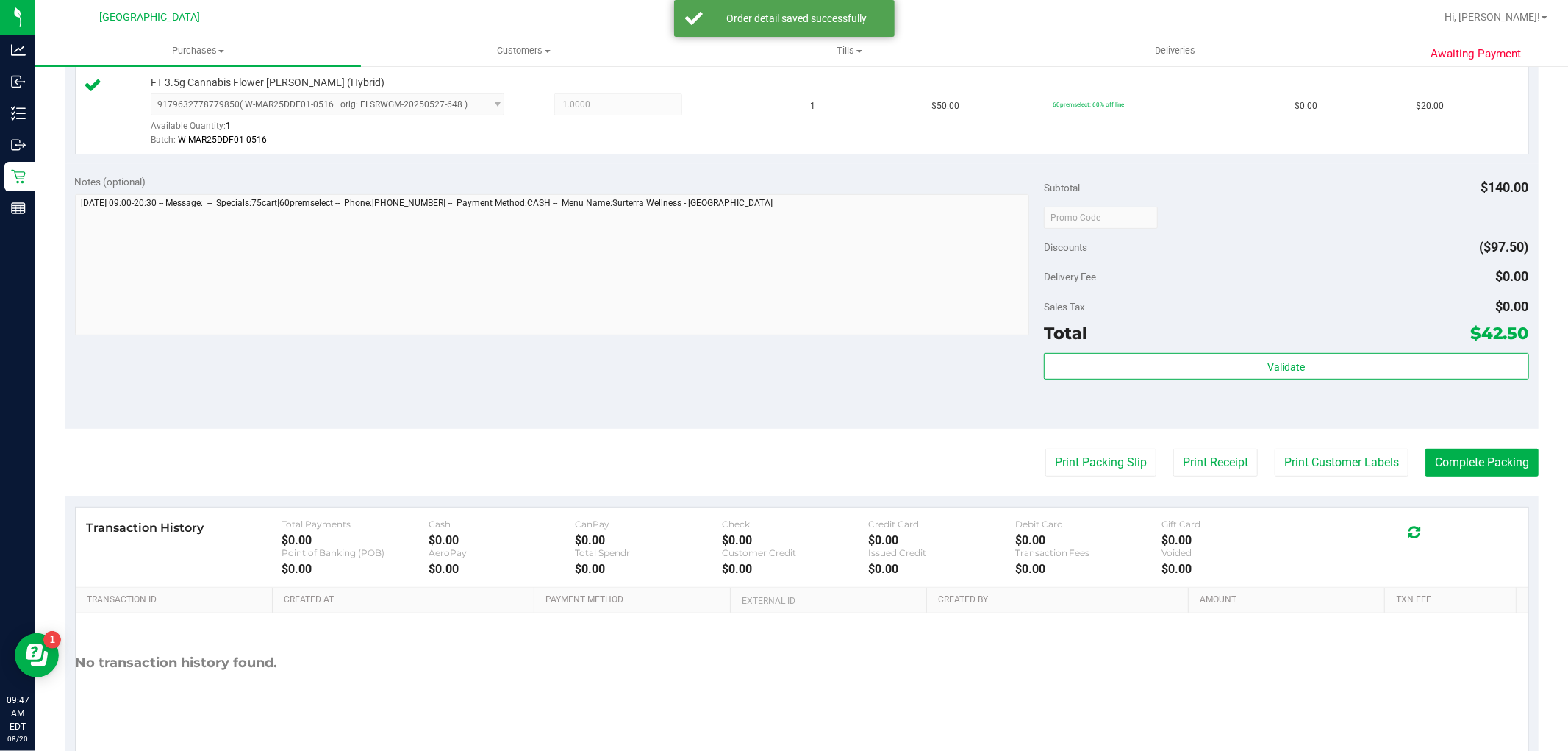
scroll to position [538, 0]
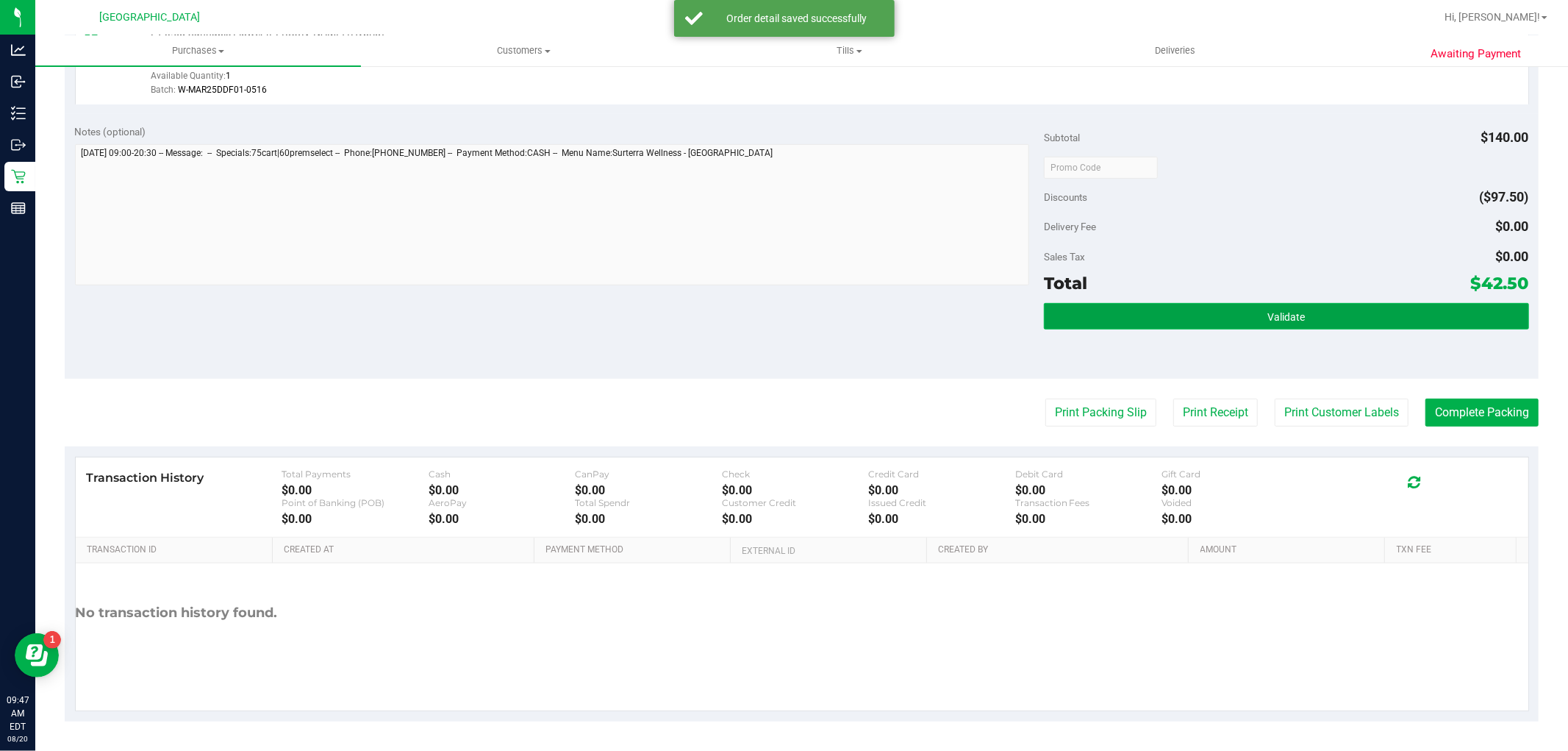
click at [1306, 322] on button "Validate" at bounding box center [1286, 316] width 484 height 27
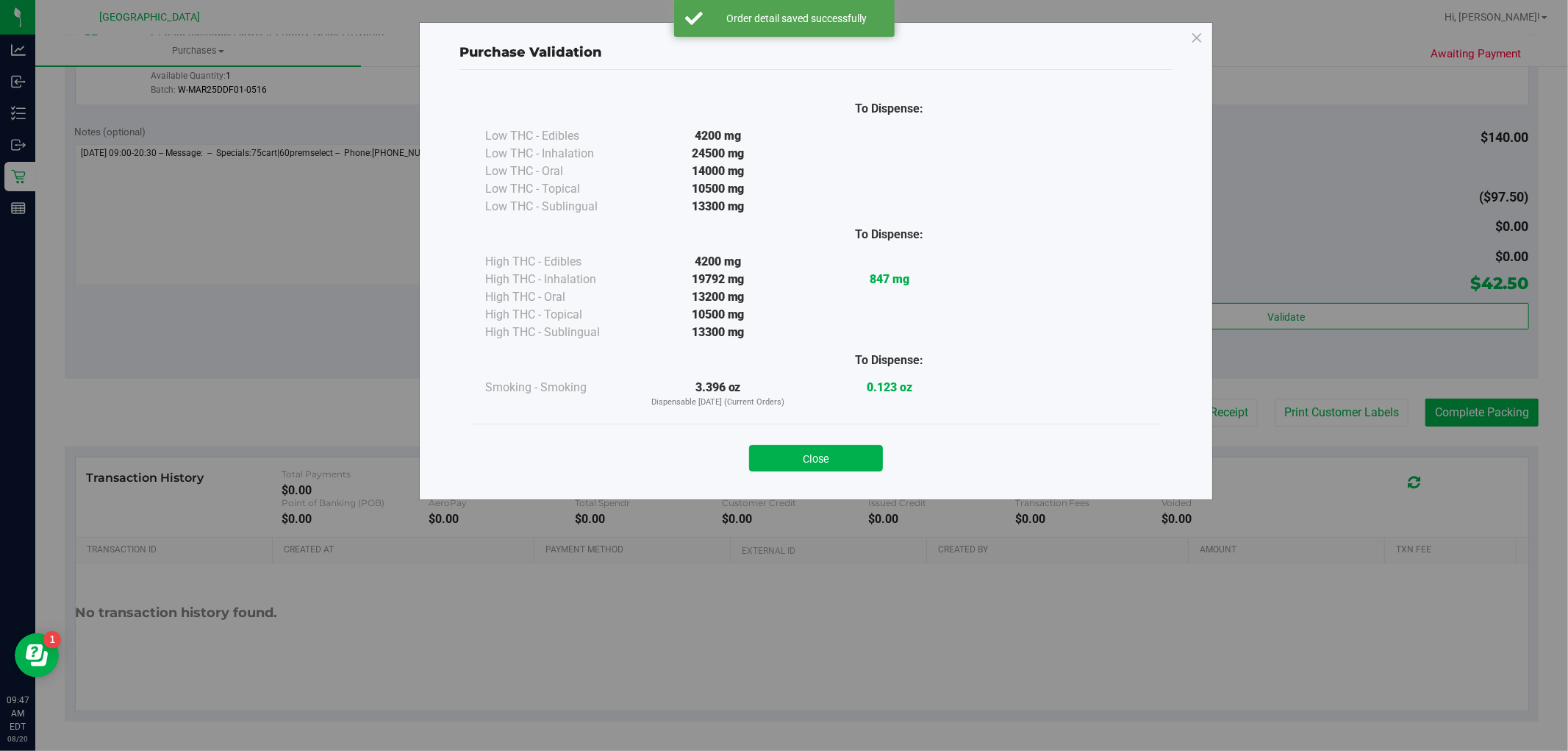
click at [808, 472] on div "Close" at bounding box center [816, 453] width 691 height 60
click at [814, 450] on button "Close" at bounding box center [816, 458] width 134 height 27
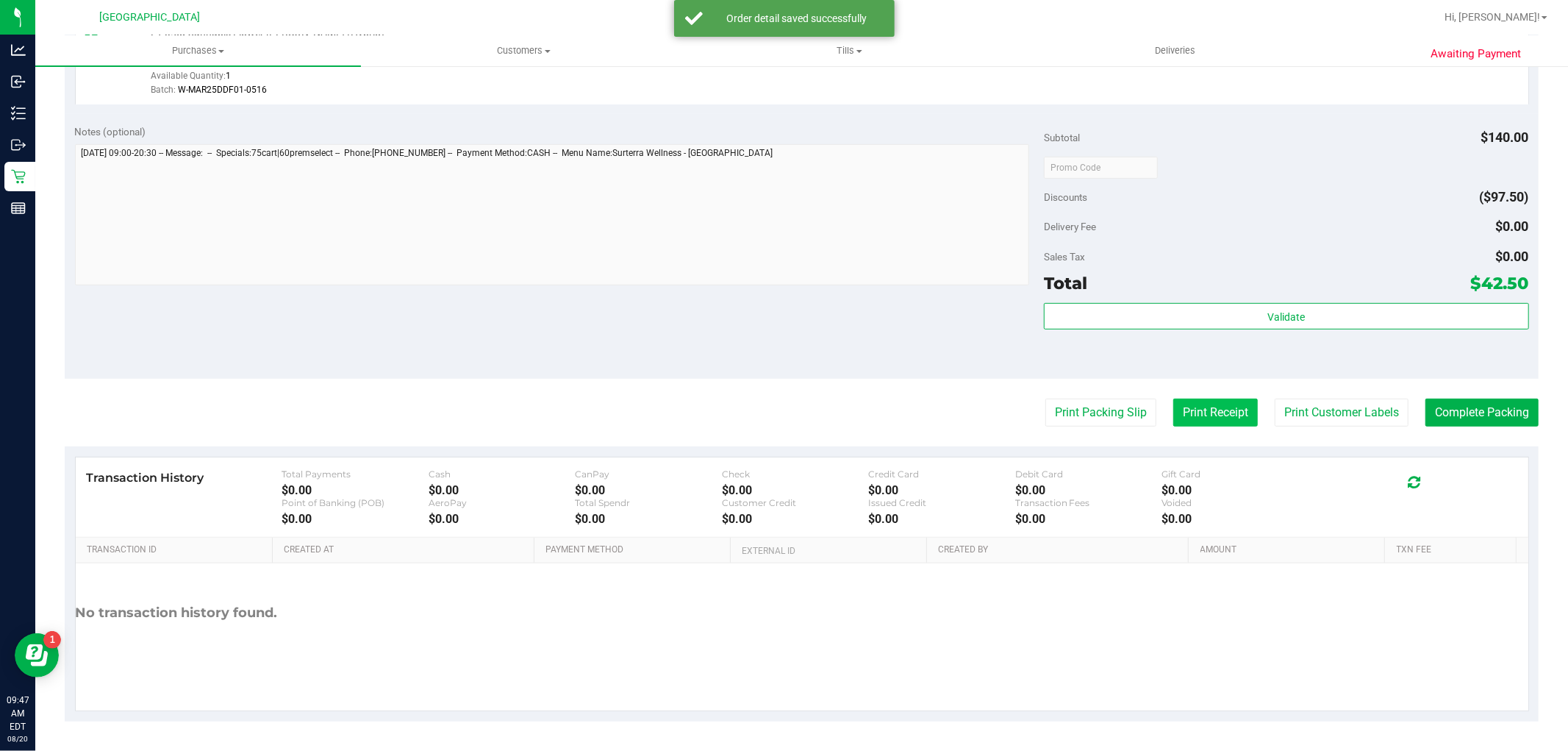
click at [1231, 422] on button "Print Receipt" at bounding box center [1215, 413] width 84 height 28
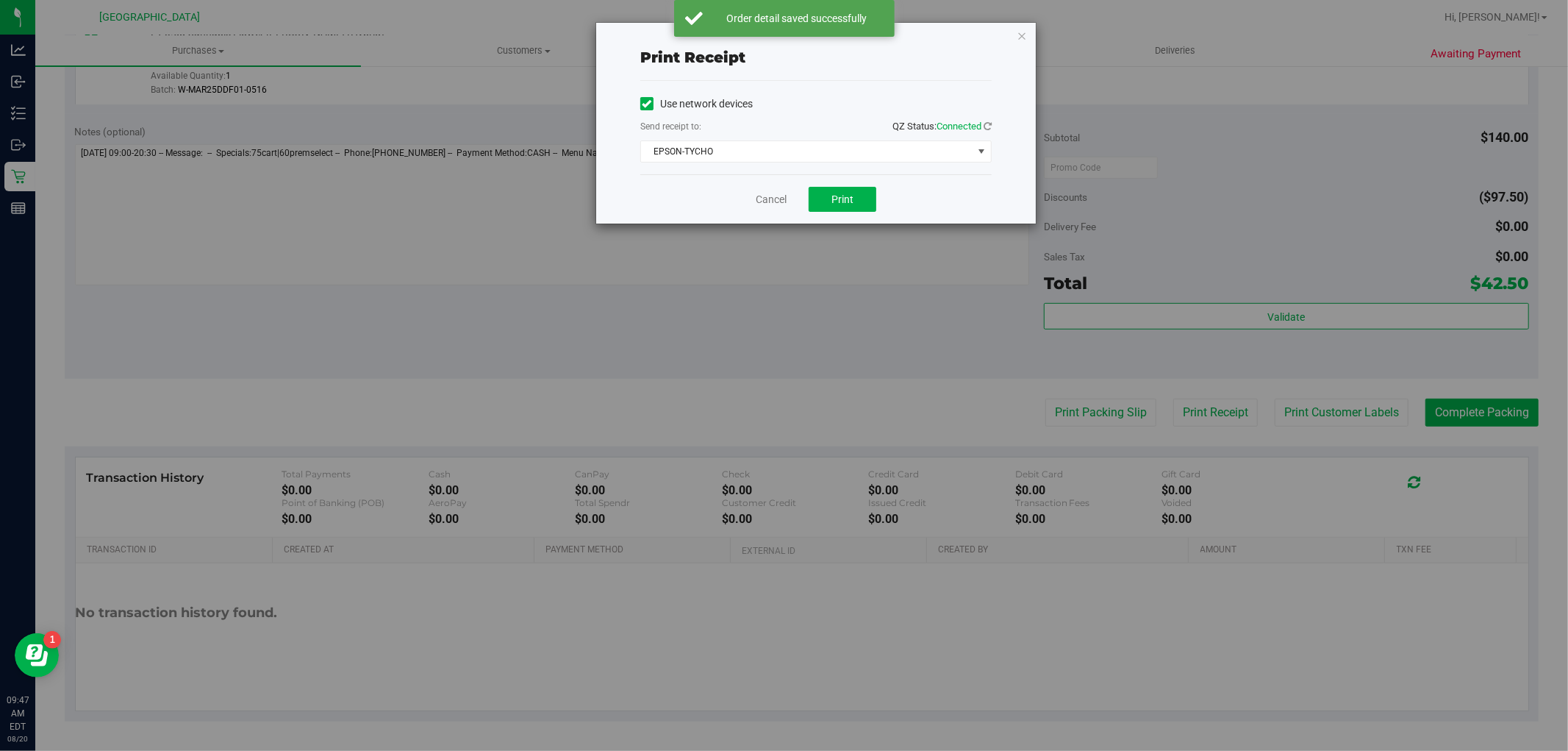
click at [766, 213] on div "Cancel Print" at bounding box center [816, 199] width 351 height 49
click at [770, 209] on div "Cancel Print" at bounding box center [816, 199] width 351 height 49
click at [772, 200] on link "Cancel" at bounding box center [771, 199] width 31 height 16
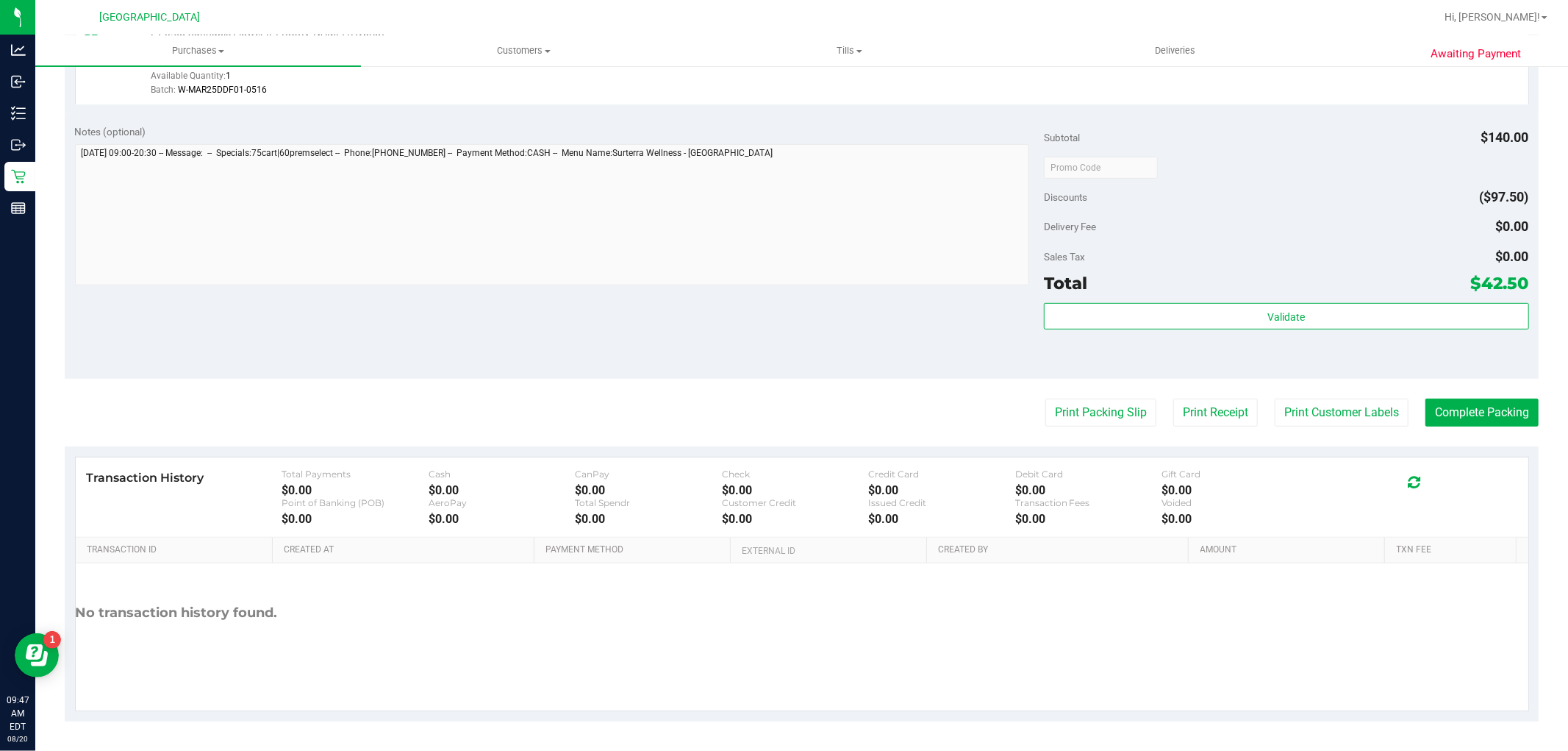
click at [1341, 426] on purchase-details "Back Edit Purchase Cancel Purchase View Profile # 11816443 BioTrack ID: - Submi…" at bounding box center [802, 132] width 1474 height 1179
click at [1320, 402] on button "Print Customer Labels" at bounding box center [1341, 413] width 134 height 28
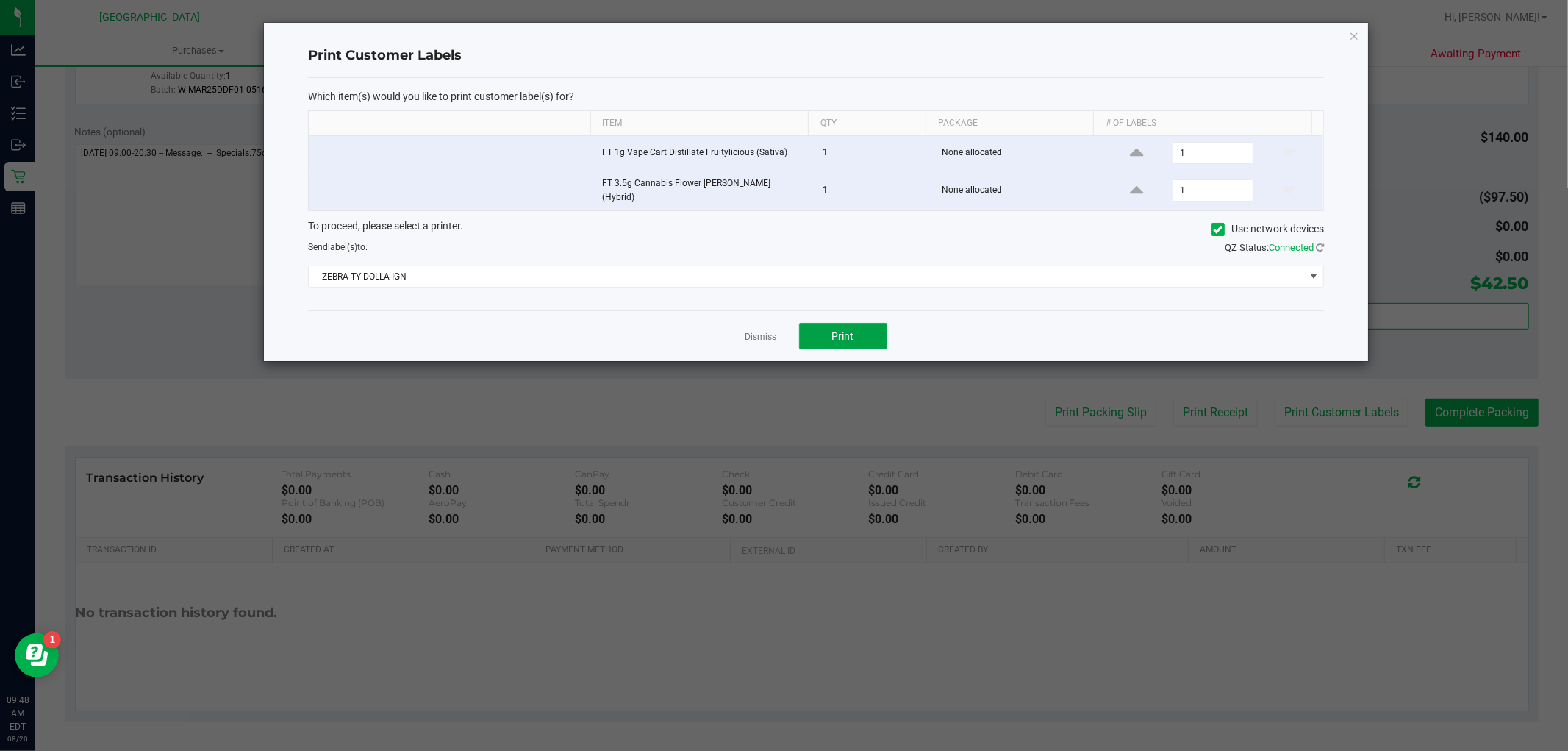
click at [799, 323] on button "Print" at bounding box center [842, 336] width 88 height 27
click at [766, 332] on link "Dismiss" at bounding box center [761, 337] width 32 height 13
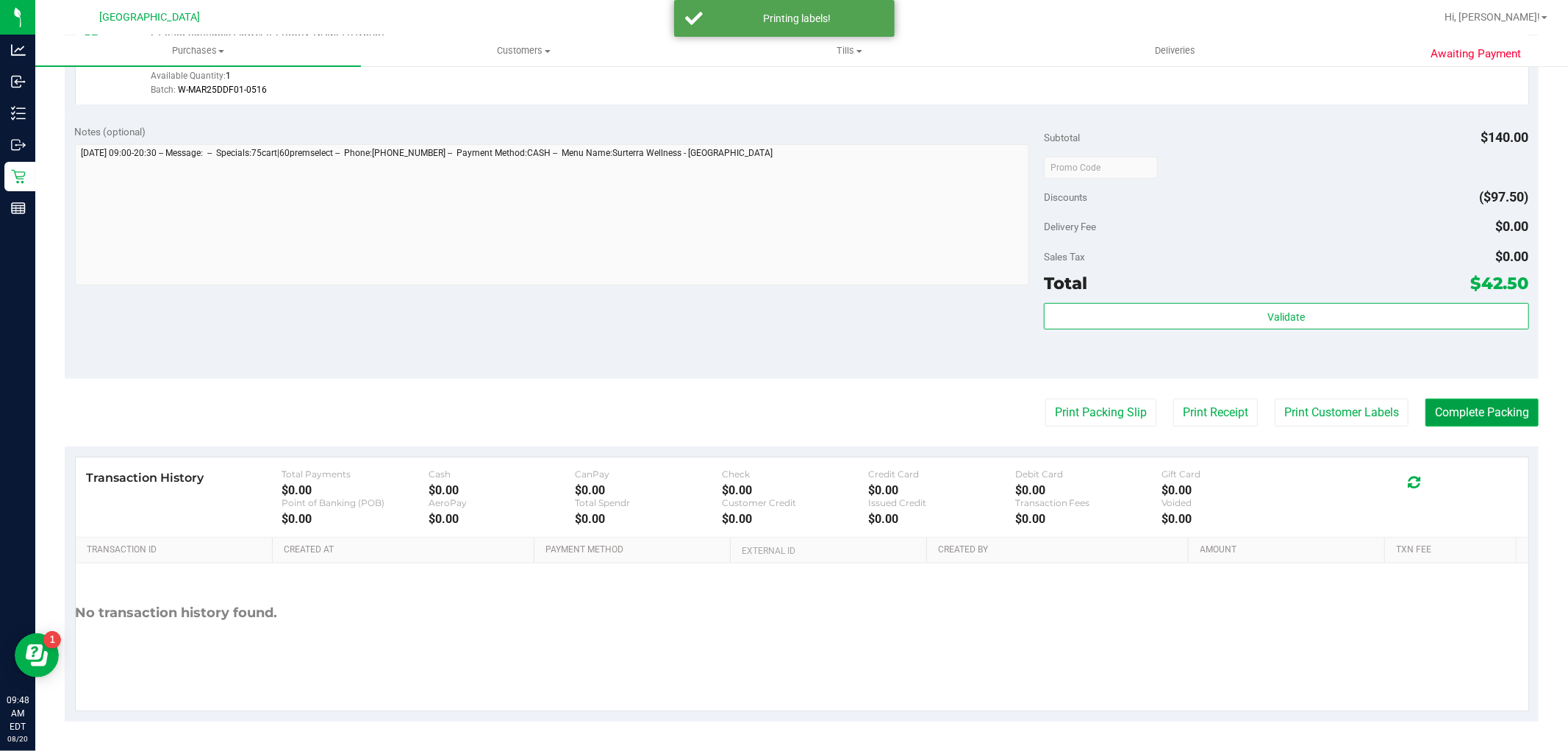
click at [1516, 416] on button "Complete Packing" at bounding box center [1482, 413] width 113 height 28
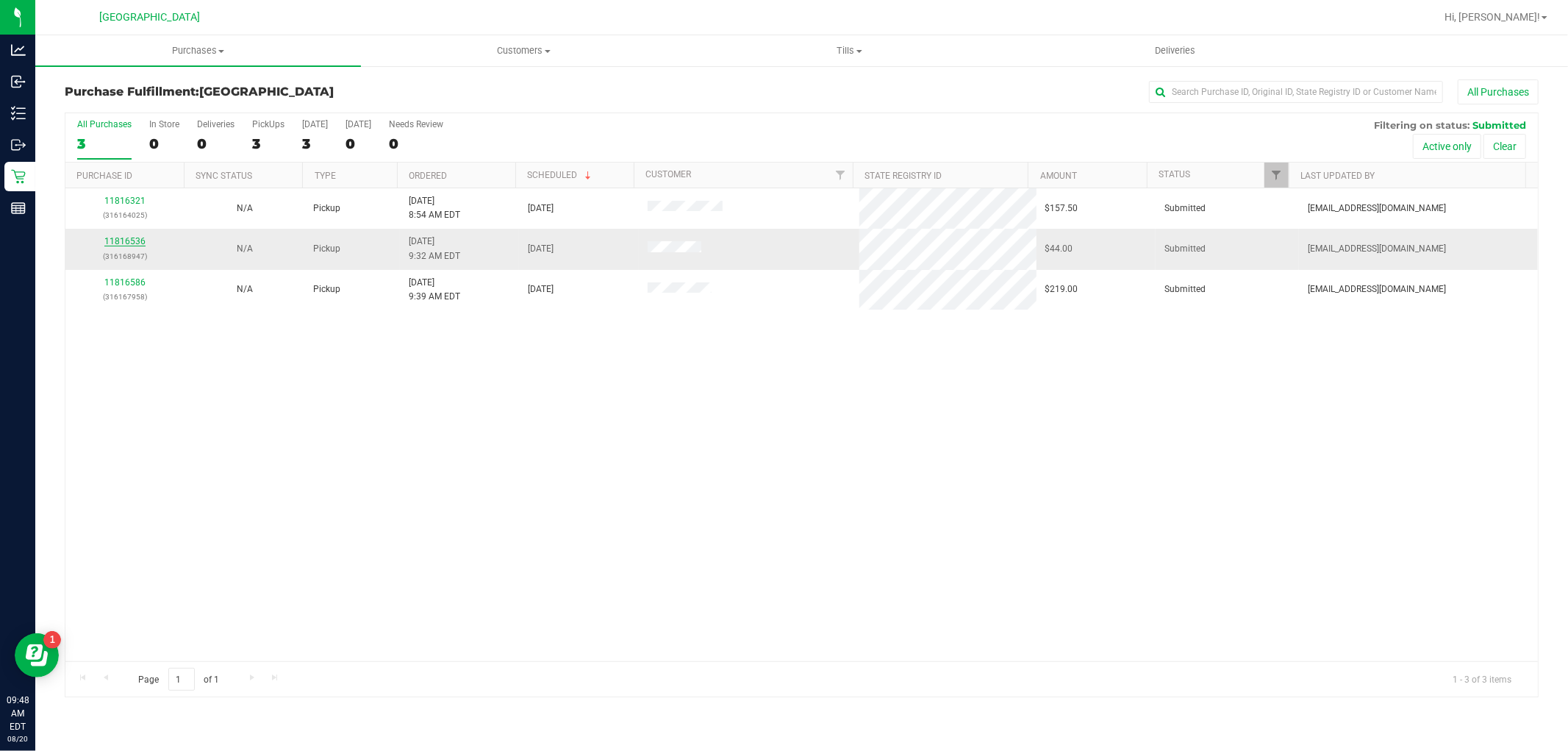
click at [129, 237] on link "11816536" at bounding box center [125, 241] width 41 height 10
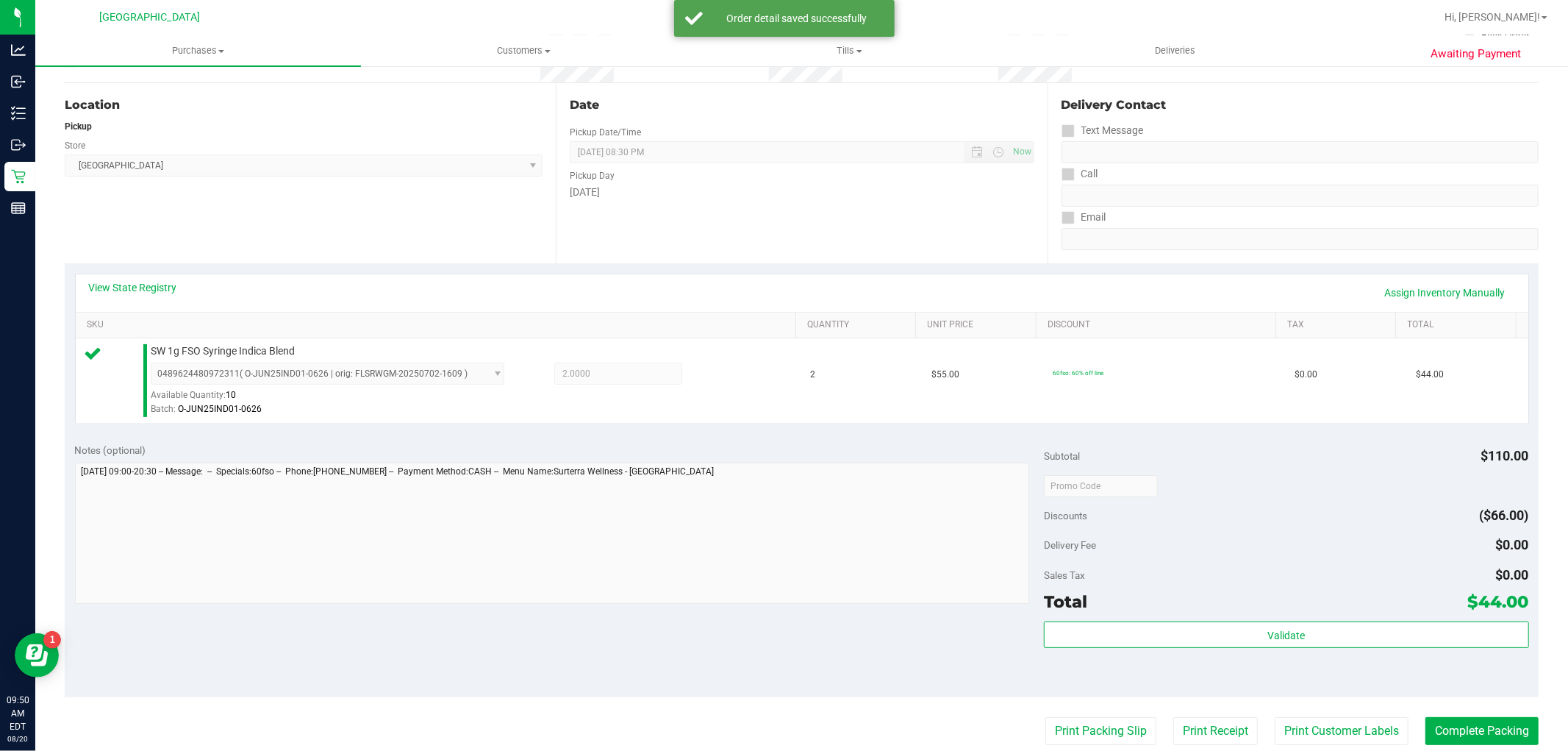
scroll to position [452, 0]
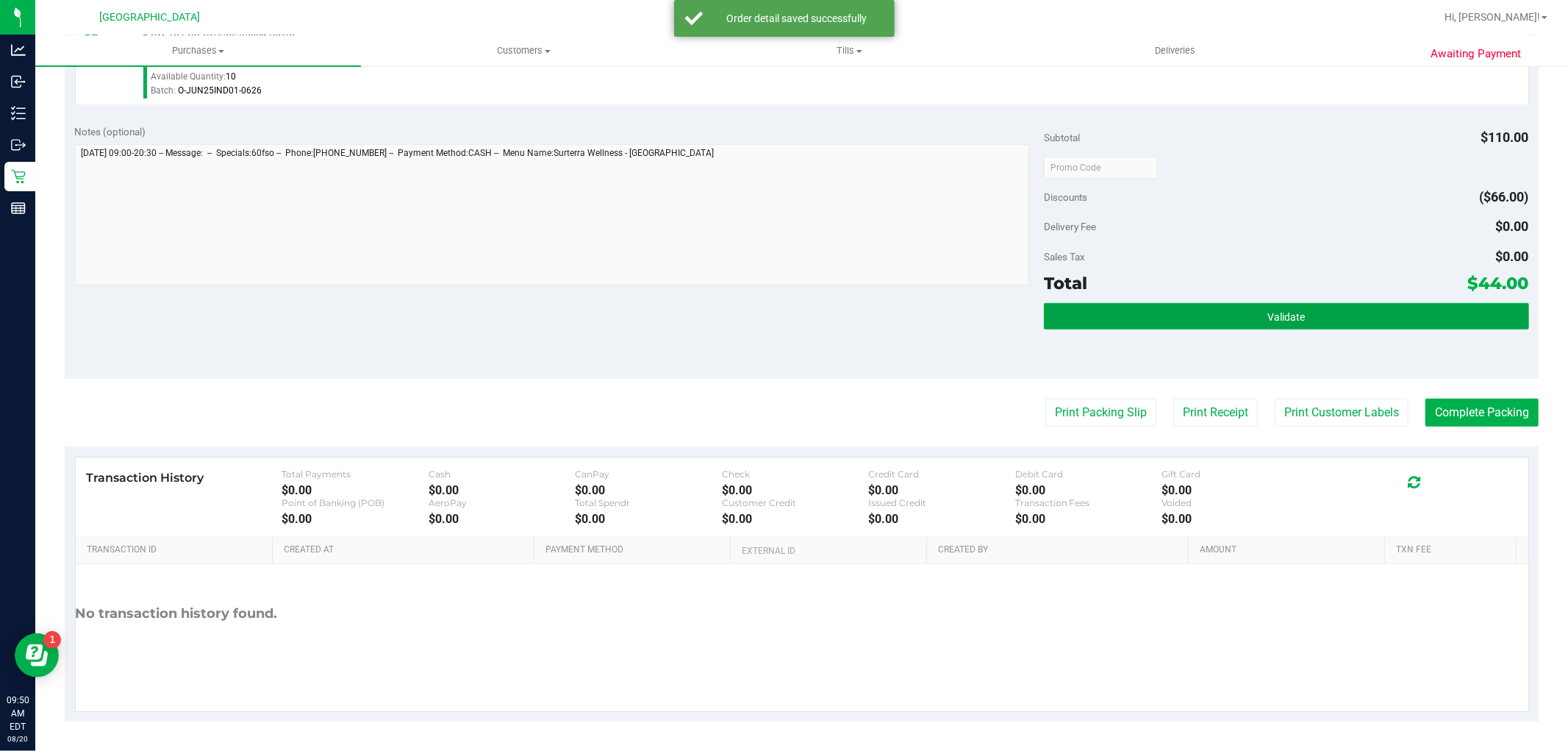
click at [1356, 314] on button "Validate" at bounding box center [1286, 316] width 484 height 27
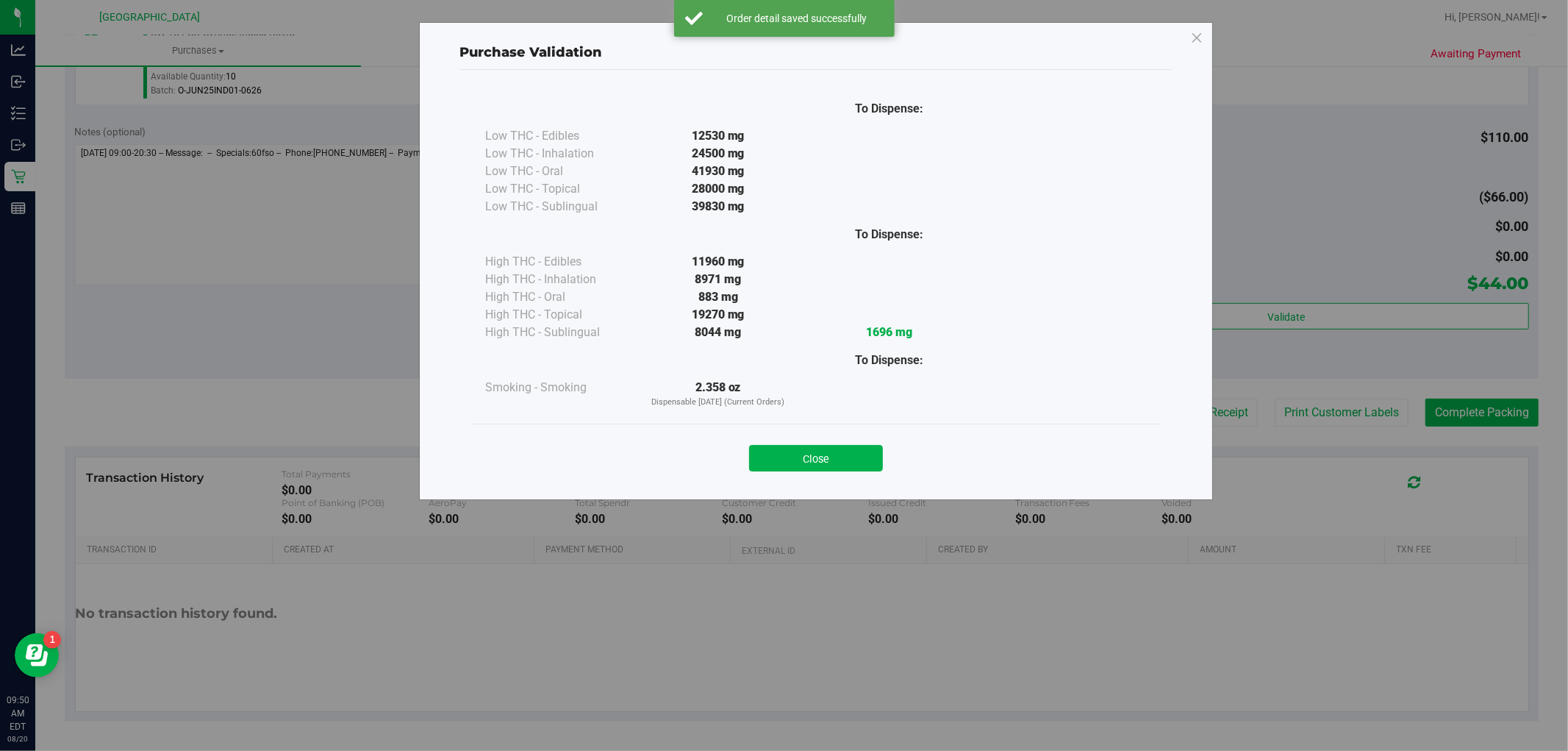
click at [1343, 416] on div "Purchase Validation To Dispense: Low THC - Edibles 12530 mg" at bounding box center [789, 375] width 1579 height 751
click at [818, 464] on button "Close" at bounding box center [816, 458] width 134 height 27
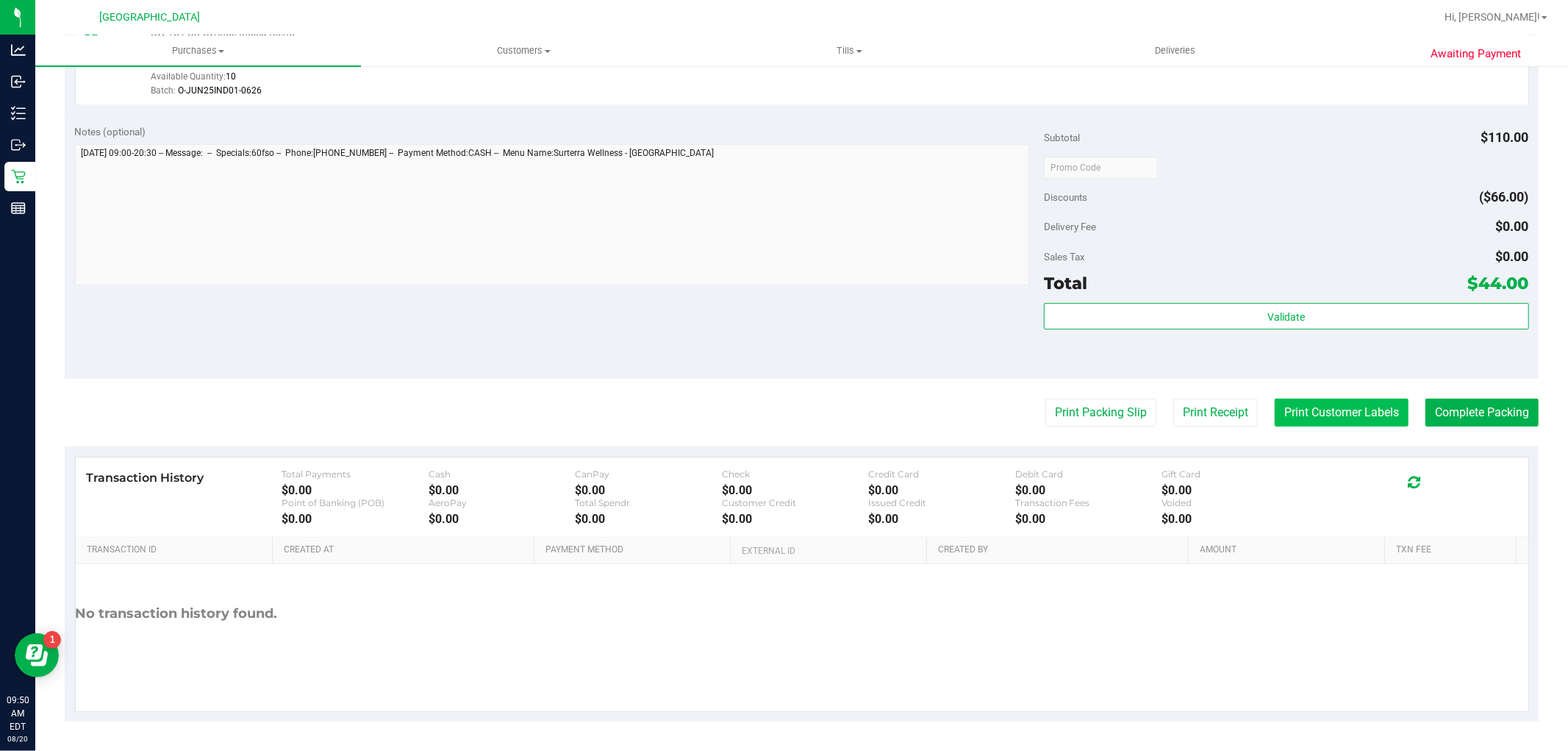
click at [1333, 413] on button "Print Customer Labels" at bounding box center [1341, 413] width 134 height 28
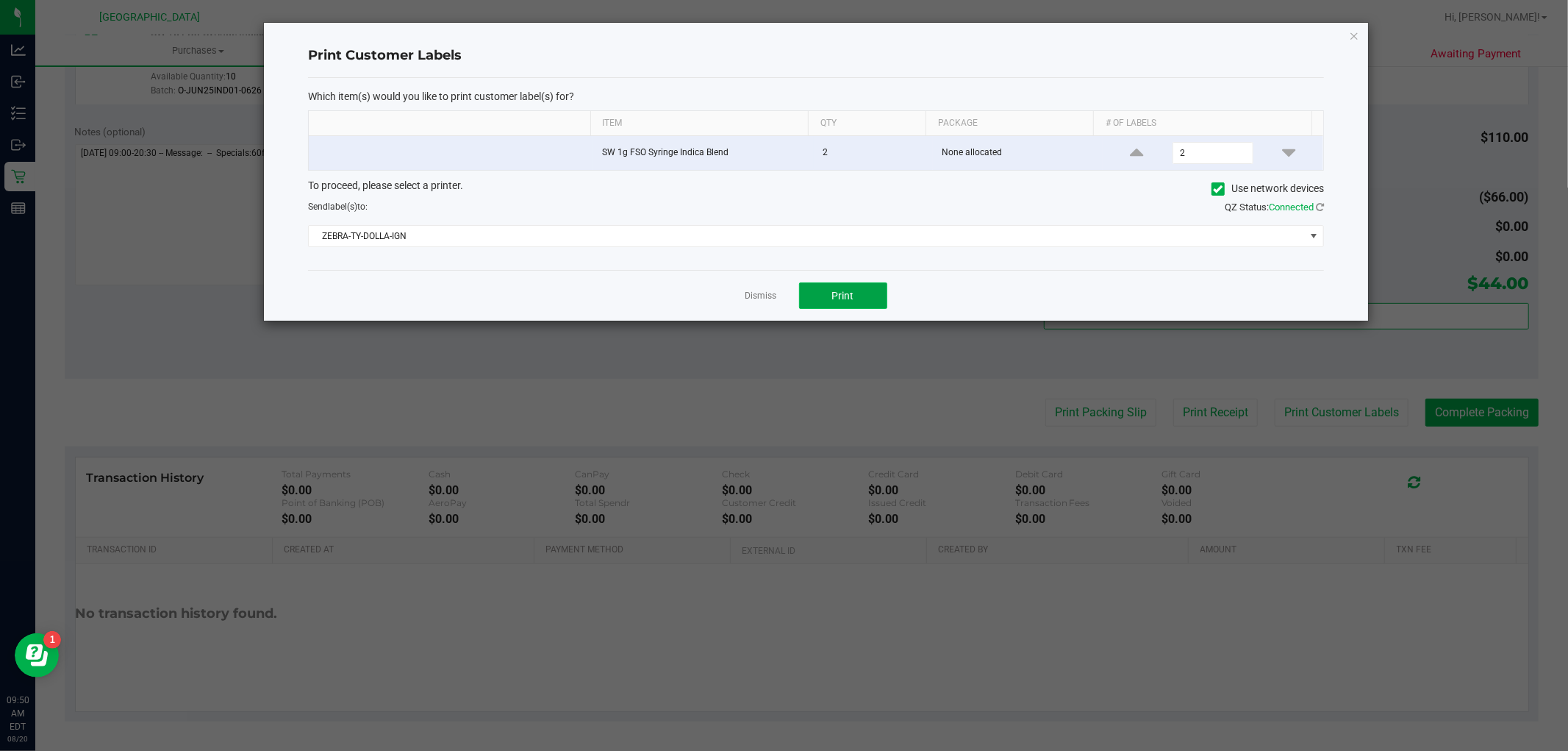
click at [814, 296] on button "Print" at bounding box center [842, 295] width 88 height 27
click at [774, 298] on link "Dismiss" at bounding box center [761, 295] width 32 height 13
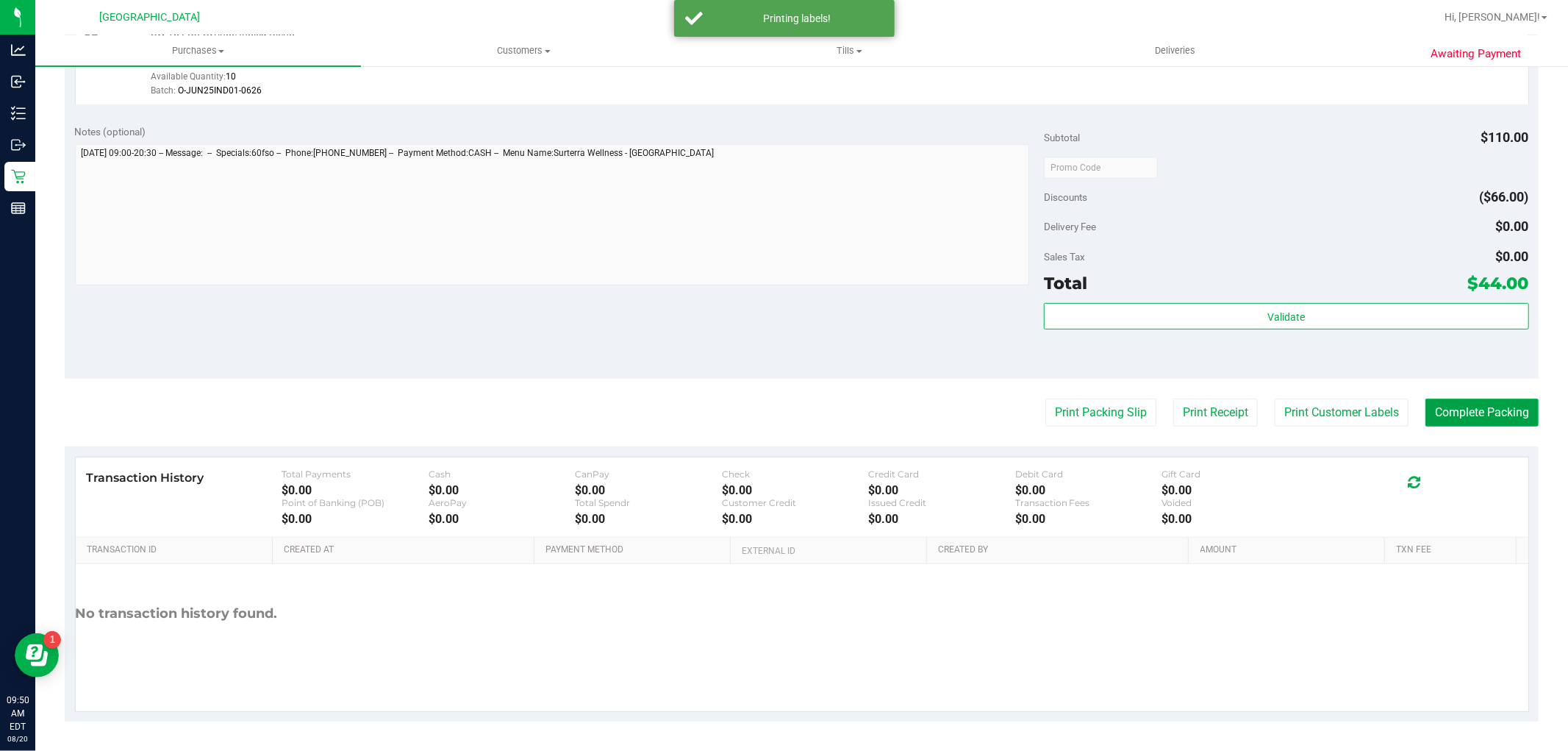
click at [1445, 409] on button "Complete Packing" at bounding box center [1482, 413] width 113 height 28
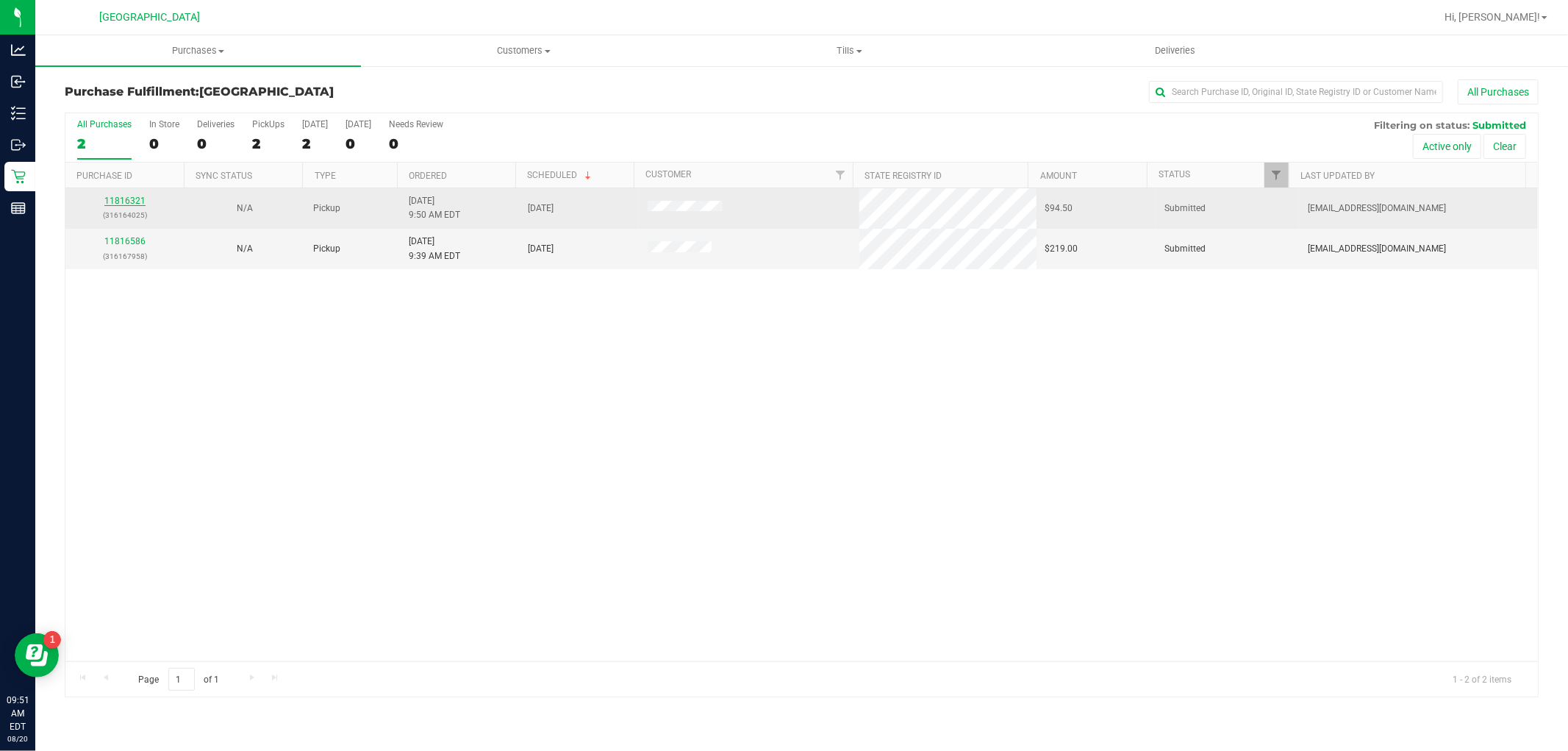
click at [142, 203] on link "11816321" at bounding box center [125, 201] width 41 height 10
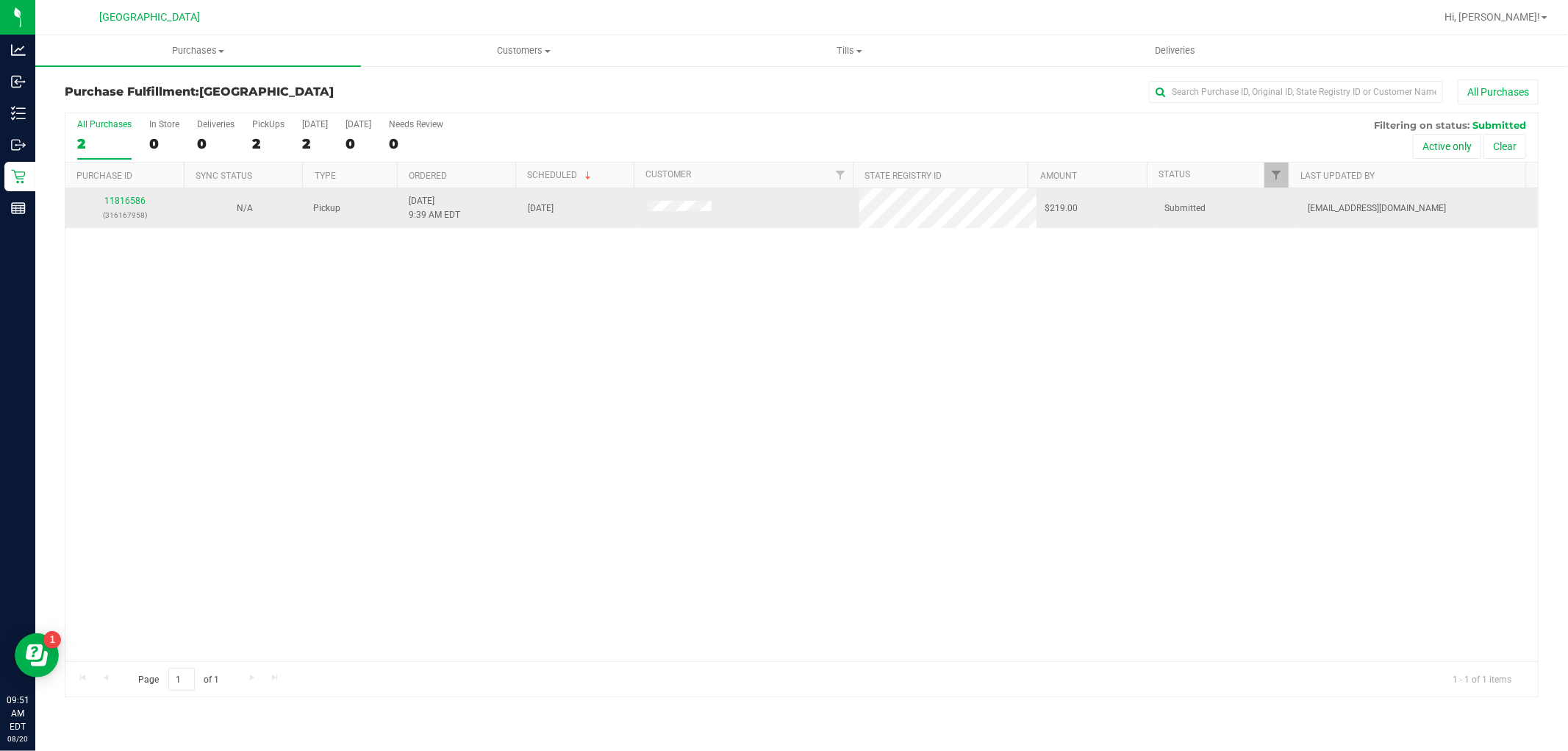
click at [122, 207] on div "11816586 (316167958)" at bounding box center [125, 208] width 101 height 28
click at [122, 202] on link "11816586" at bounding box center [125, 201] width 41 height 10
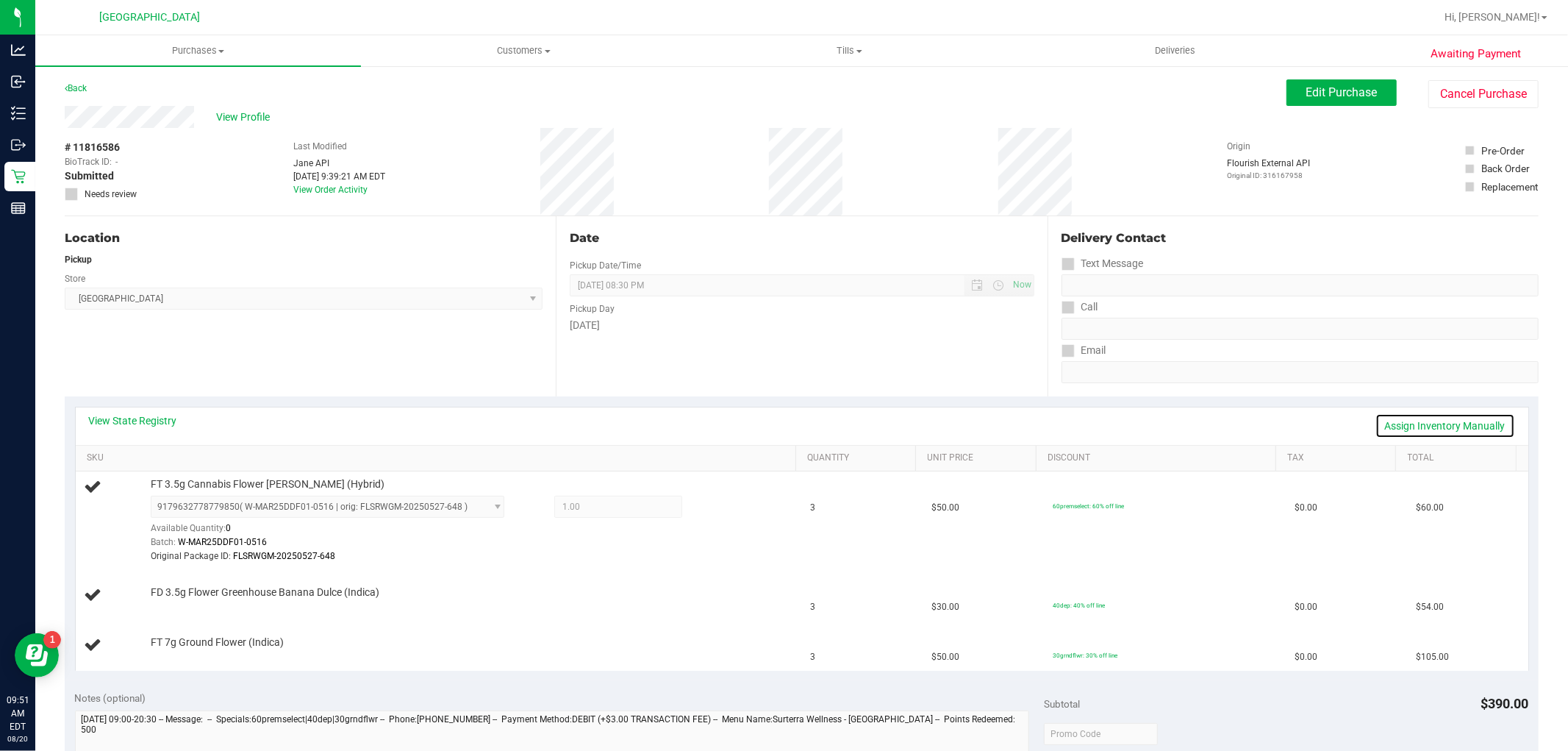
click at [1445, 427] on link "Assign Inventory Manually" at bounding box center [1445, 426] width 140 height 25
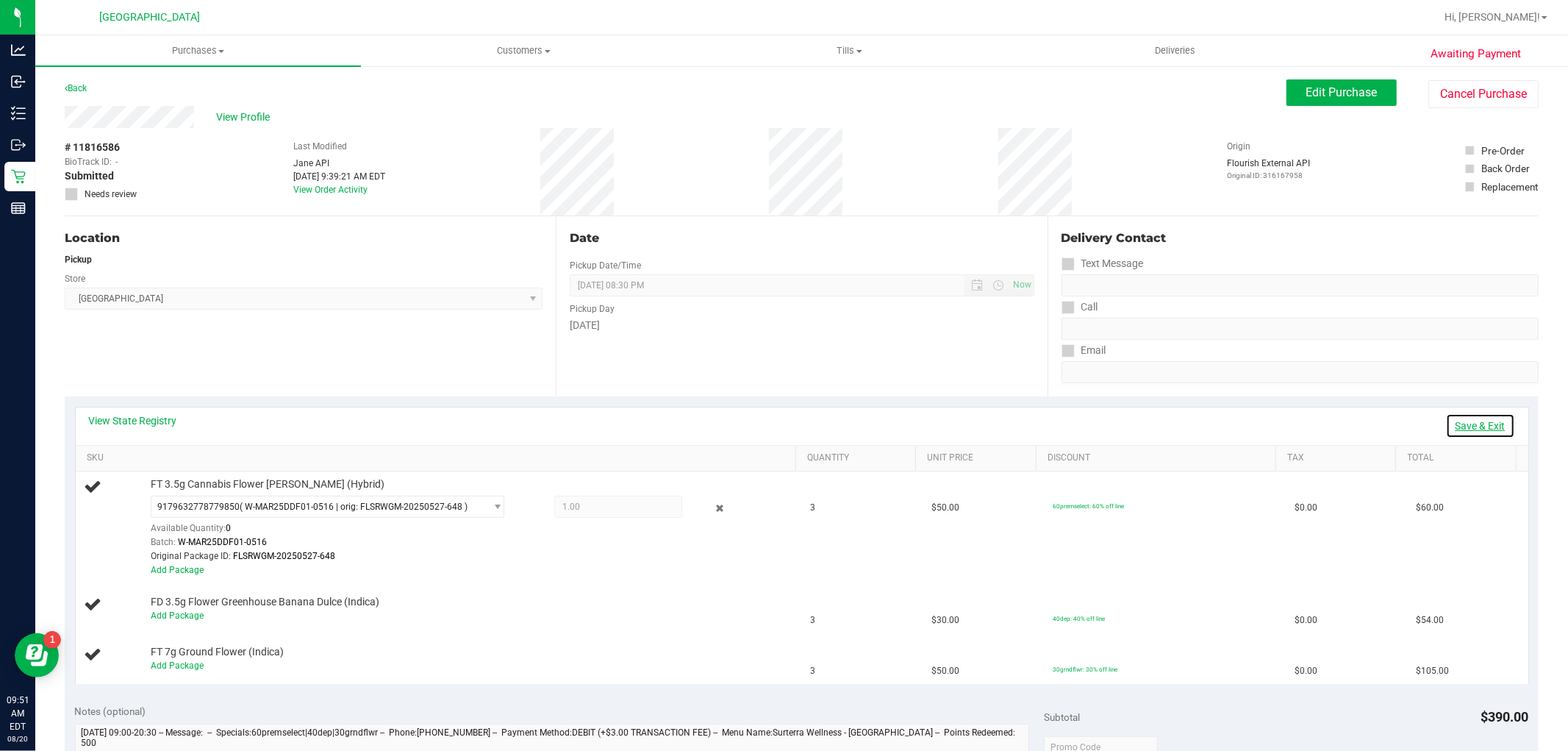
click at [1445, 427] on link "Save & Exit" at bounding box center [1480, 426] width 69 height 25
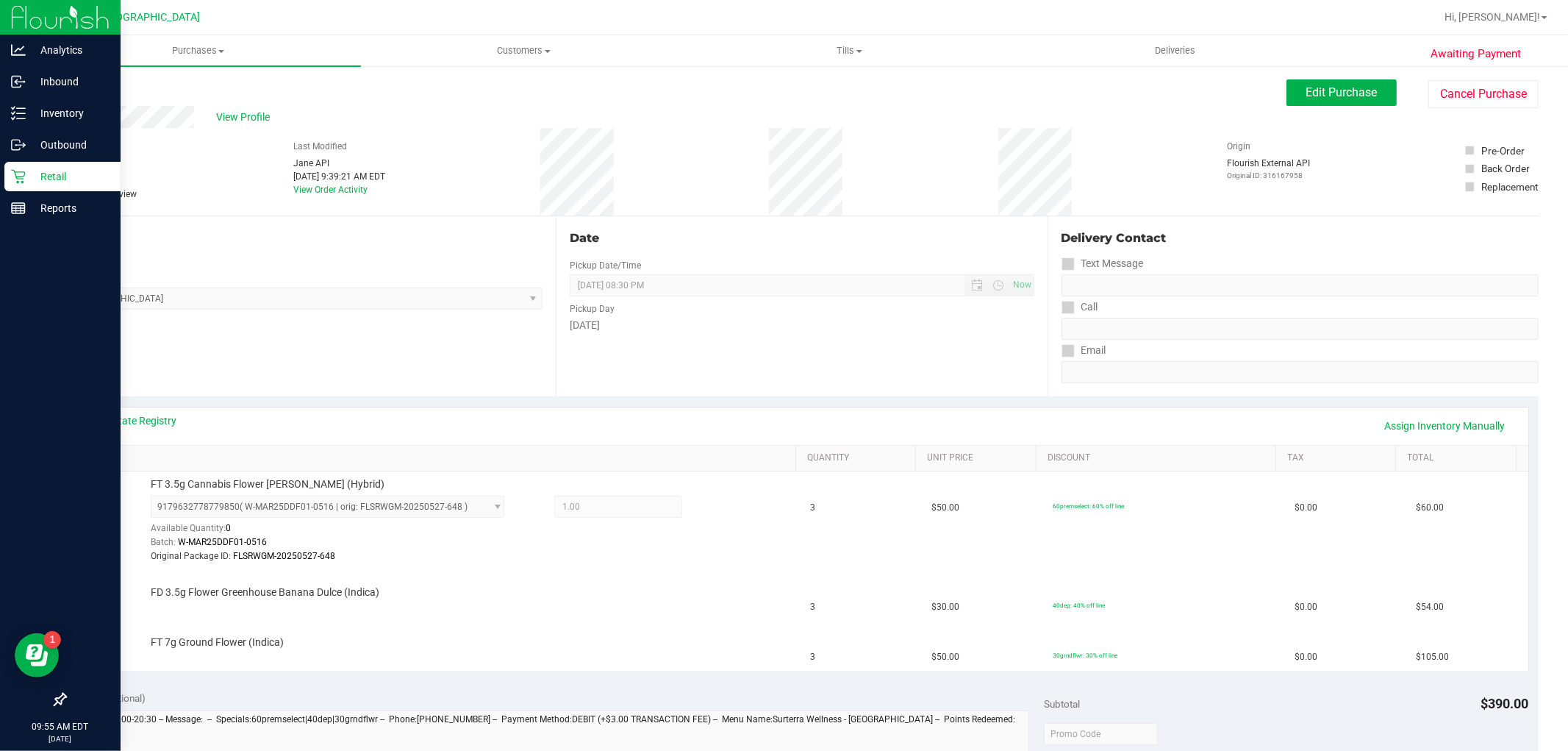
click at [30, 174] on p "Retail" at bounding box center [69, 176] width 88 height 18
